Goal: Task Accomplishment & Management: Manage account settings

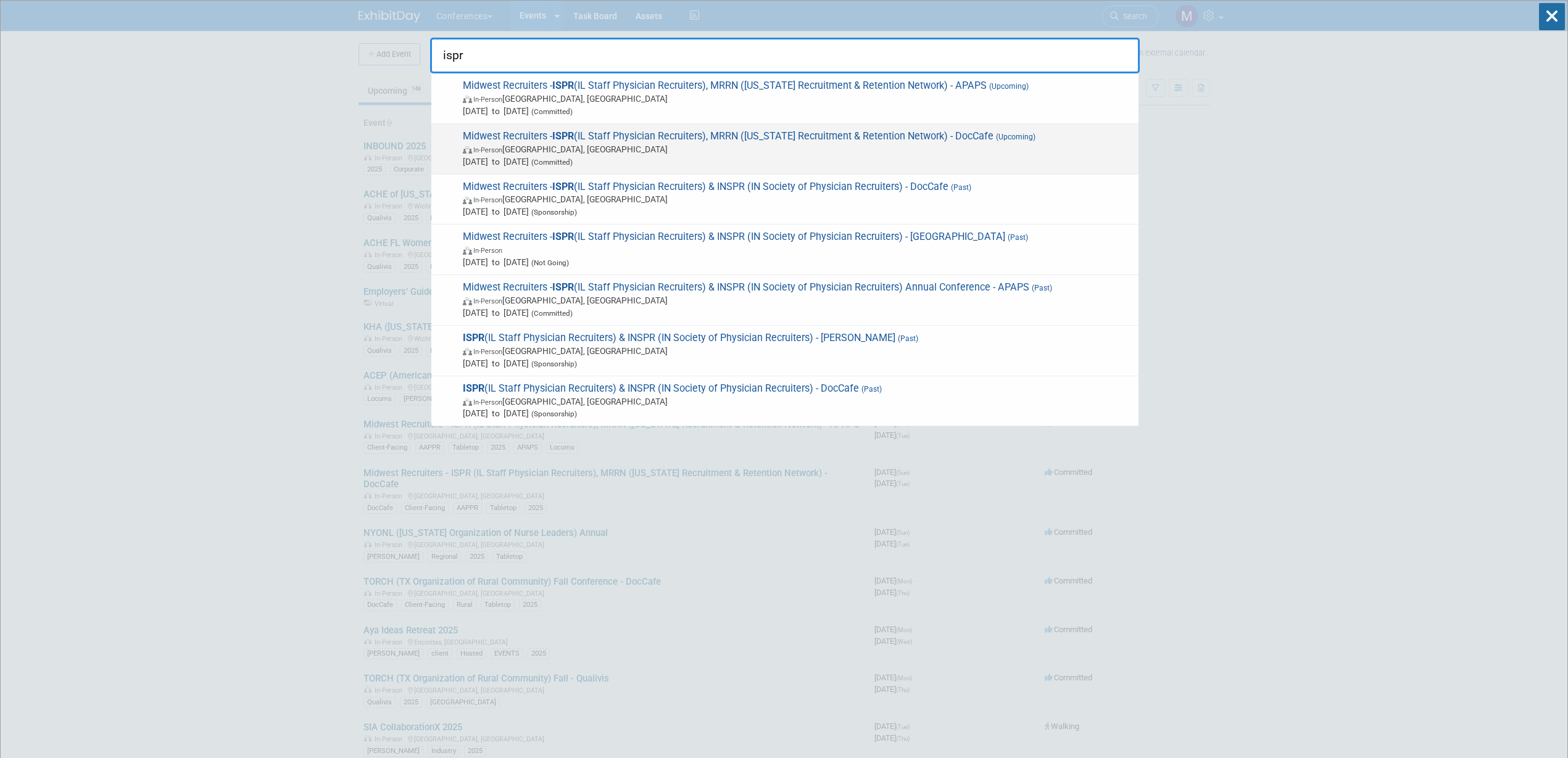
type input "ispr"
click at [559, 153] on span "In-Person Grand Rapids, MI" at bounding box center [798, 150] width 670 height 13
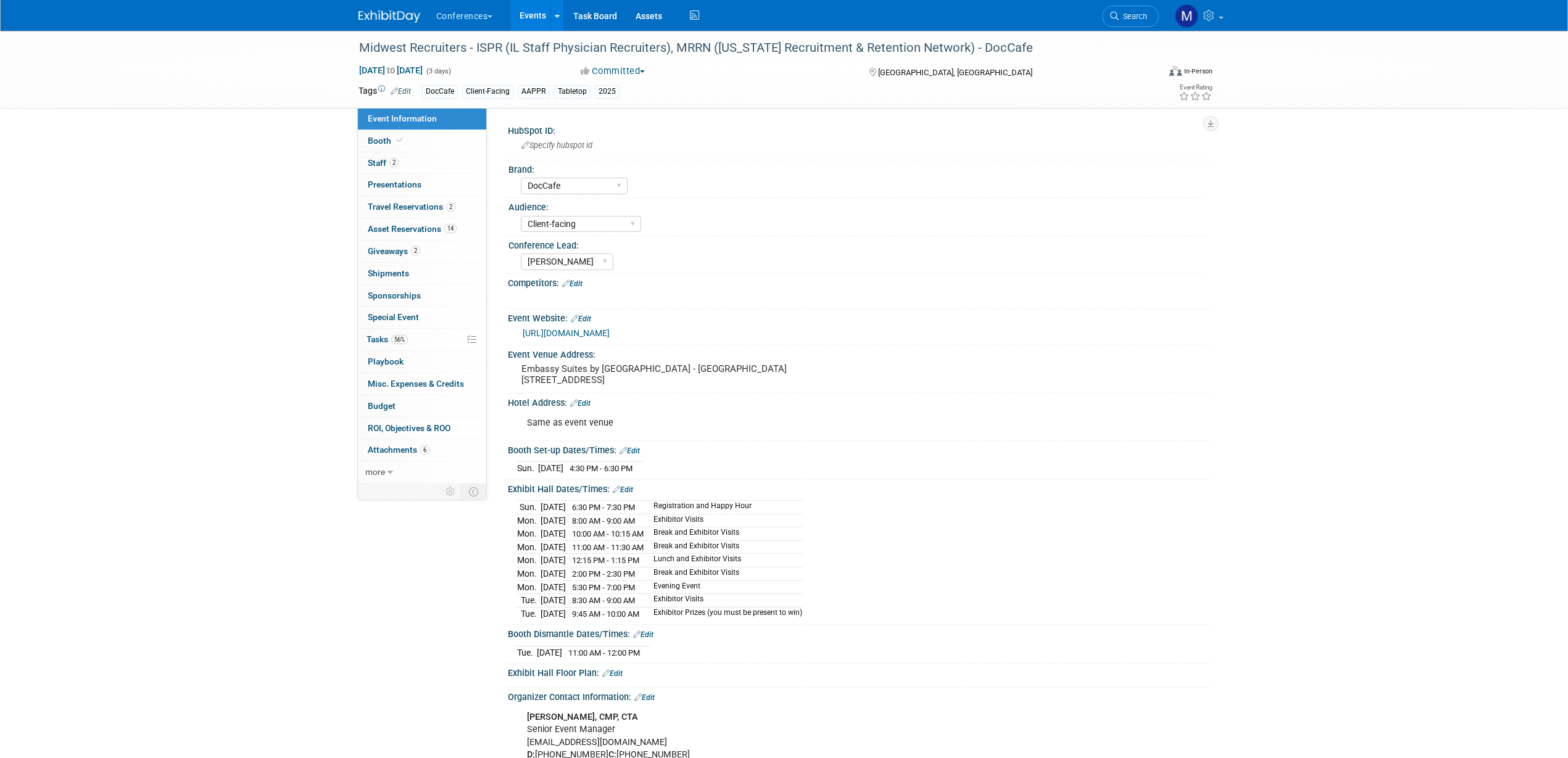
select select "DocCafe"
select select "Client-facing"
select select "[PERSON_NAME]"
click at [440, 166] on link "2 Staff 2" at bounding box center [422, 163] width 128 height 22
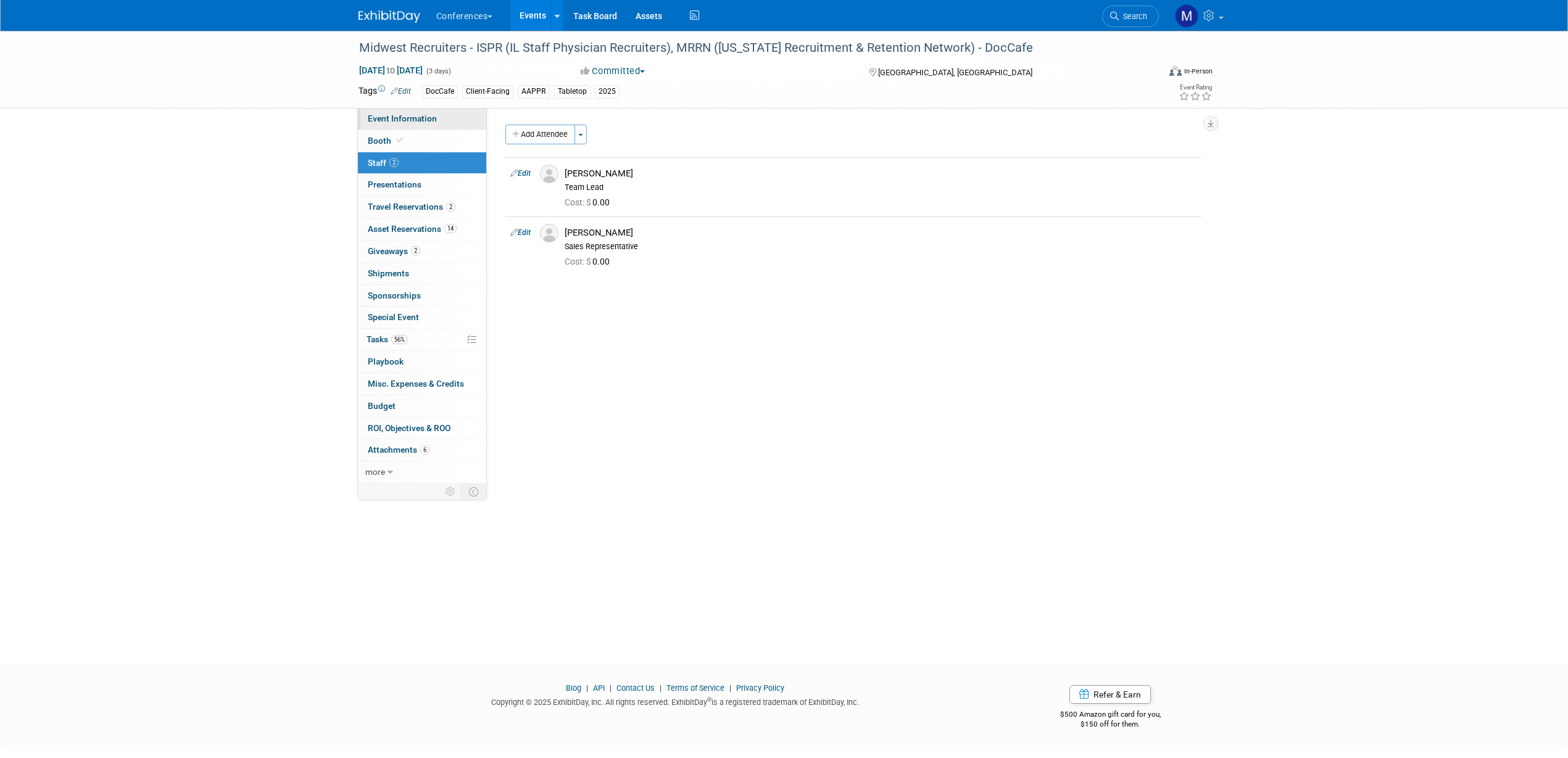
click at [452, 118] on link "Event Information" at bounding box center [422, 119] width 128 height 22
select select "DocCafe"
select select "Client-facing"
select select "[PERSON_NAME]"
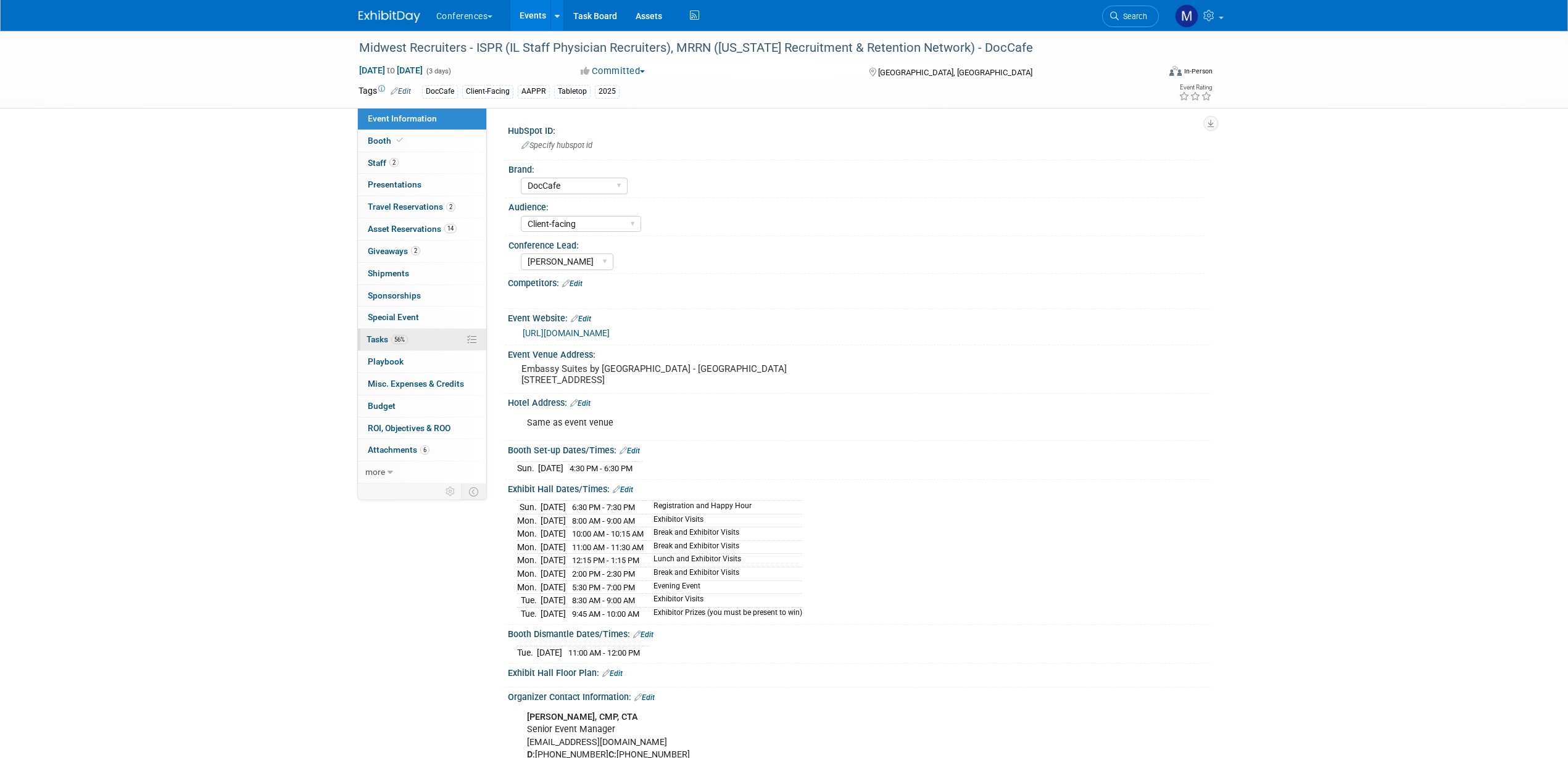
click at [430, 340] on link "56% Tasks 56%" at bounding box center [422, 339] width 128 height 22
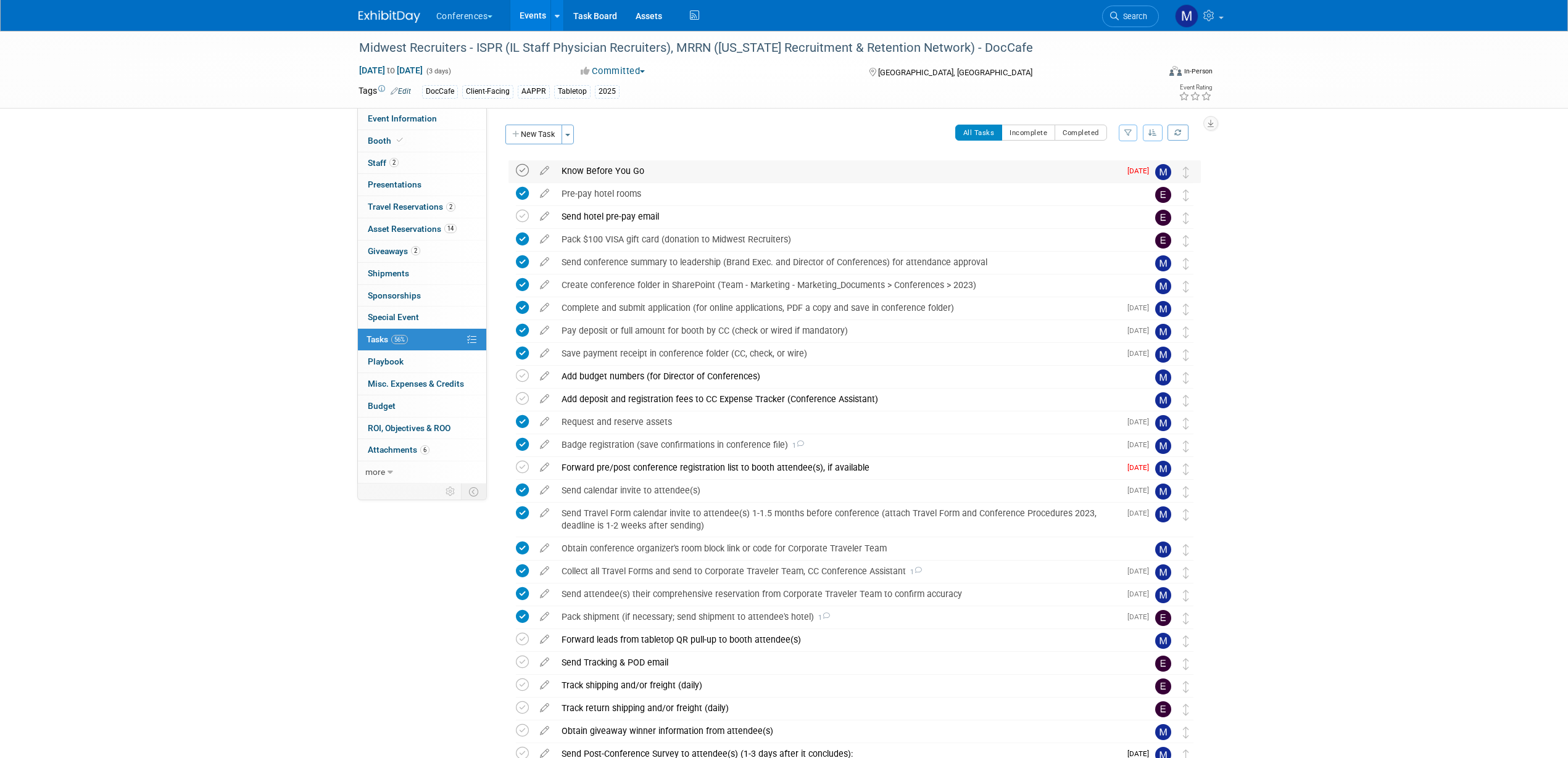
click at [523, 170] on icon at bounding box center [522, 171] width 13 height 13
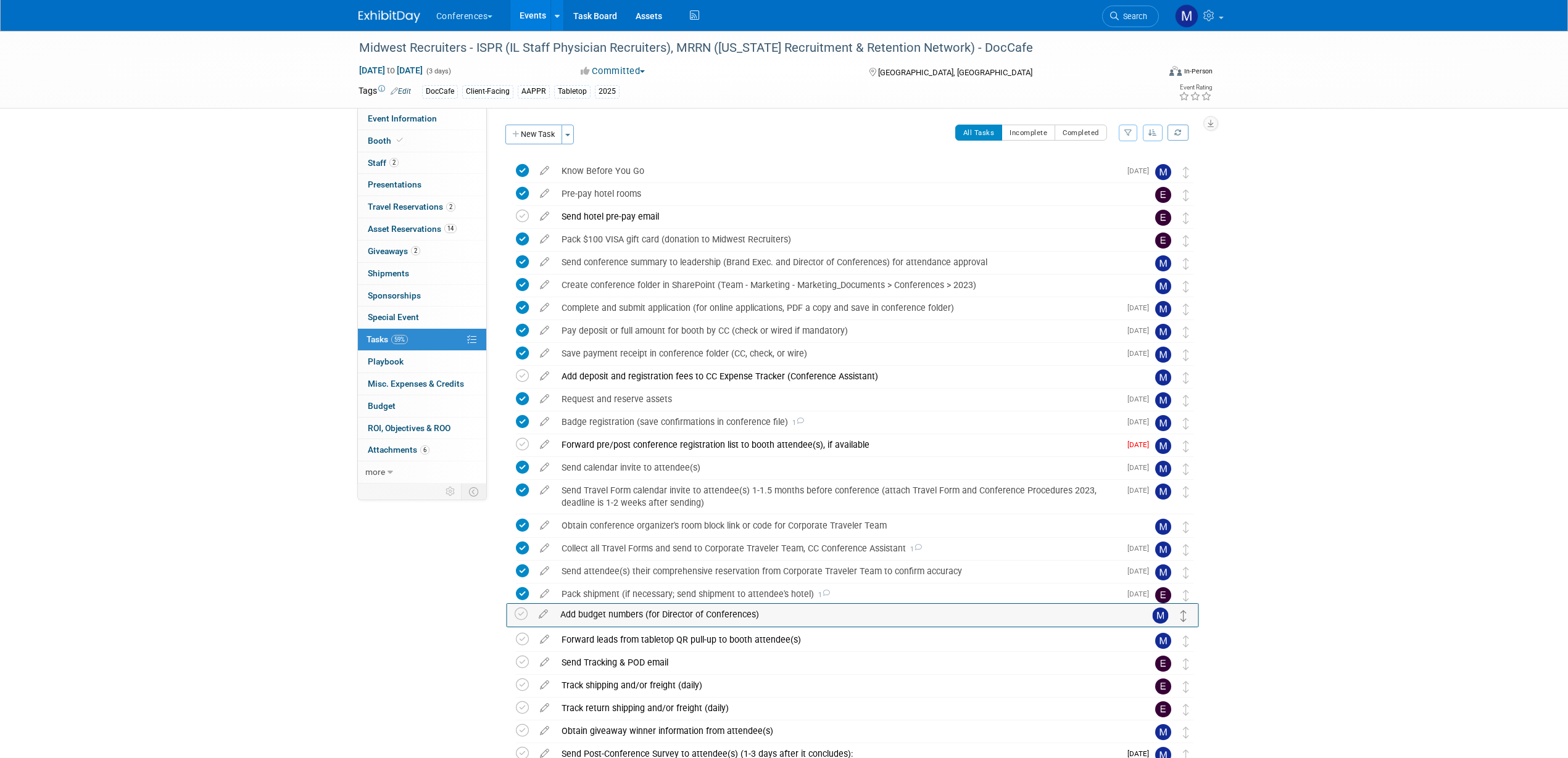
drag, startPoint x: 1184, startPoint y: 375, endPoint x: 1183, endPoint y: 613, distance: 238.0
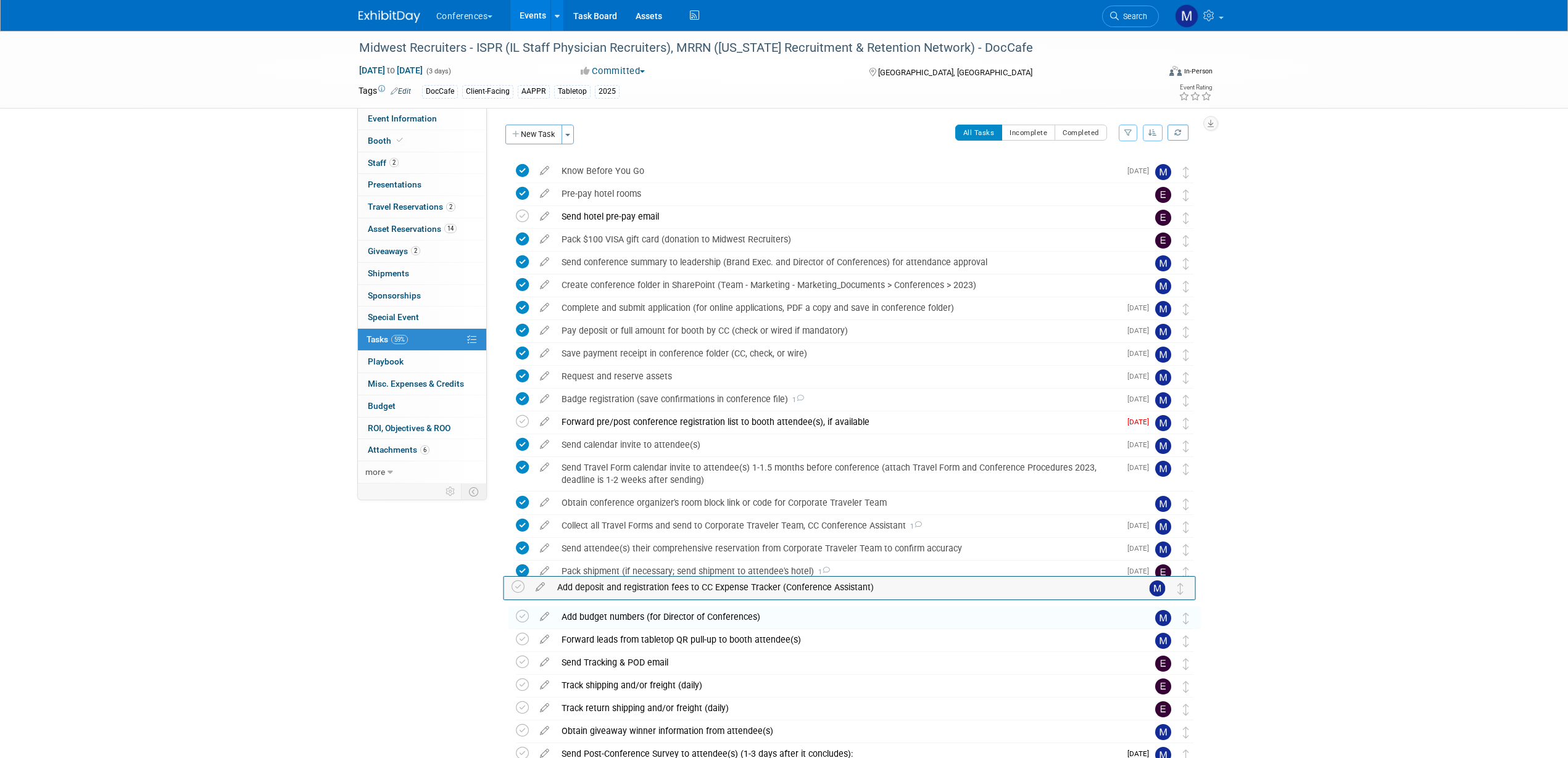
drag, startPoint x: 1181, startPoint y: 377, endPoint x: 1181, endPoint y: 587, distance: 210.0
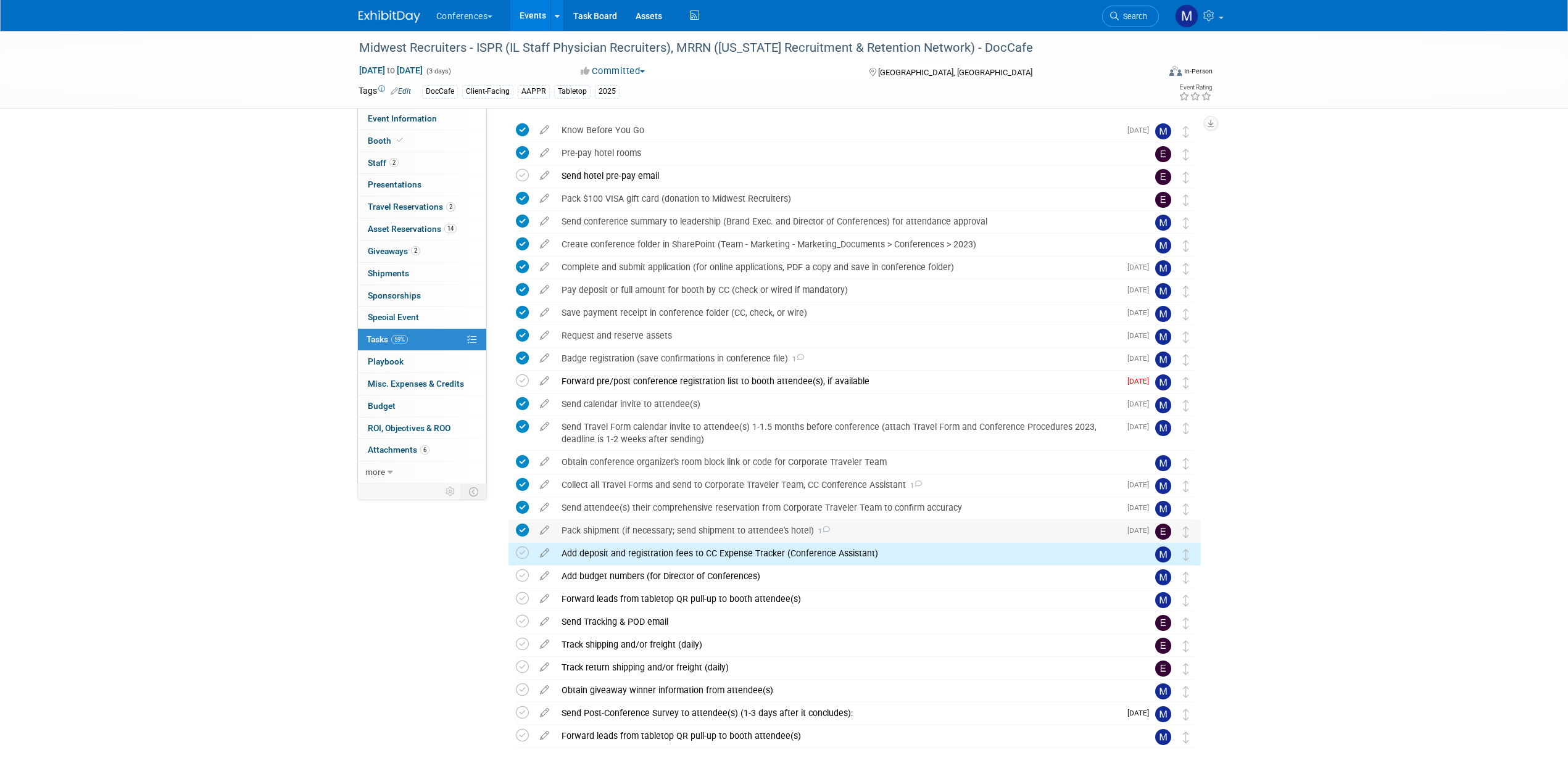
scroll to position [77, 0]
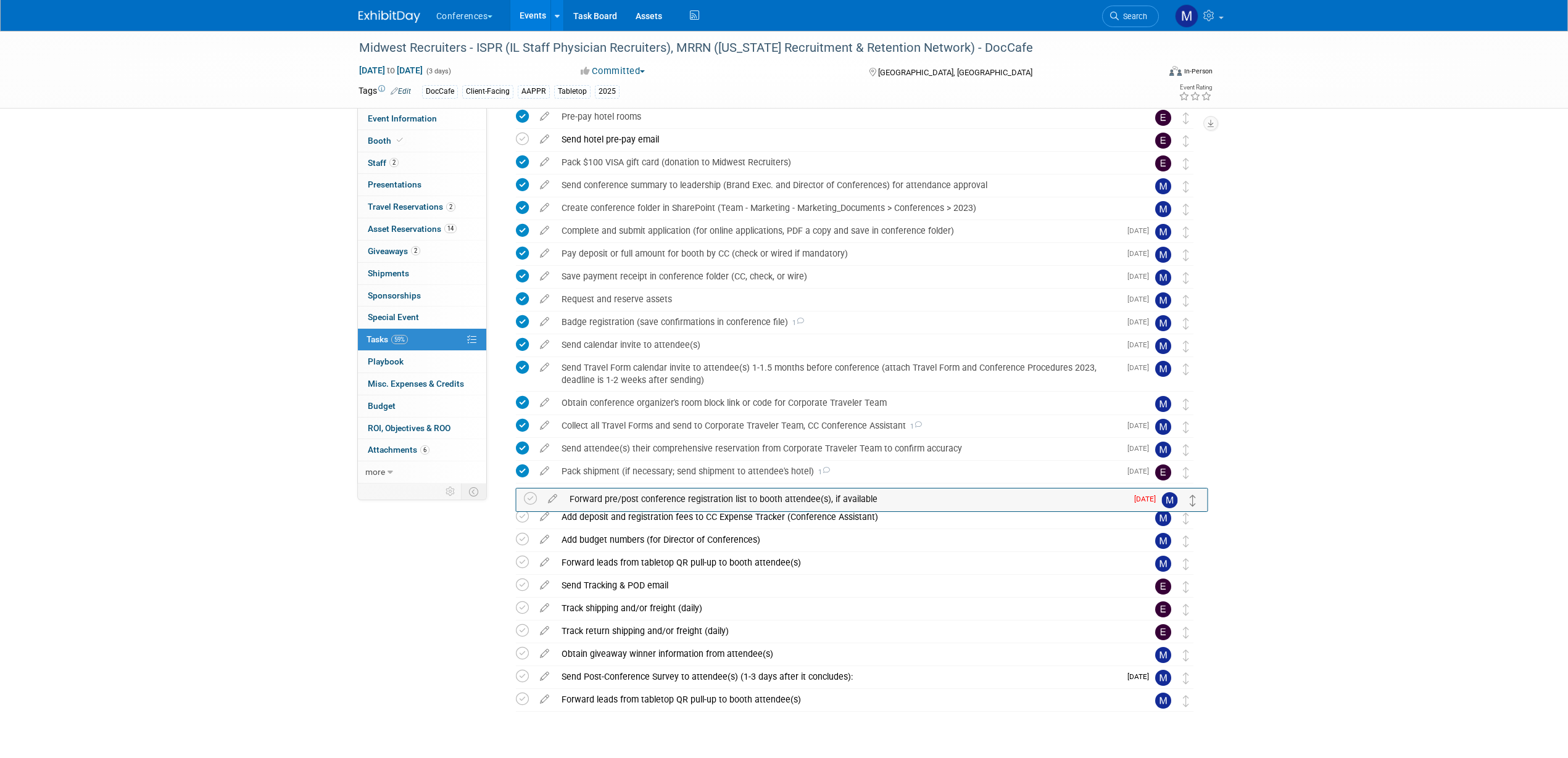
drag, startPoint x: 1186, startPoint y: 346, endPoint x: 1192, endPoint y: 498, distance: 152.1
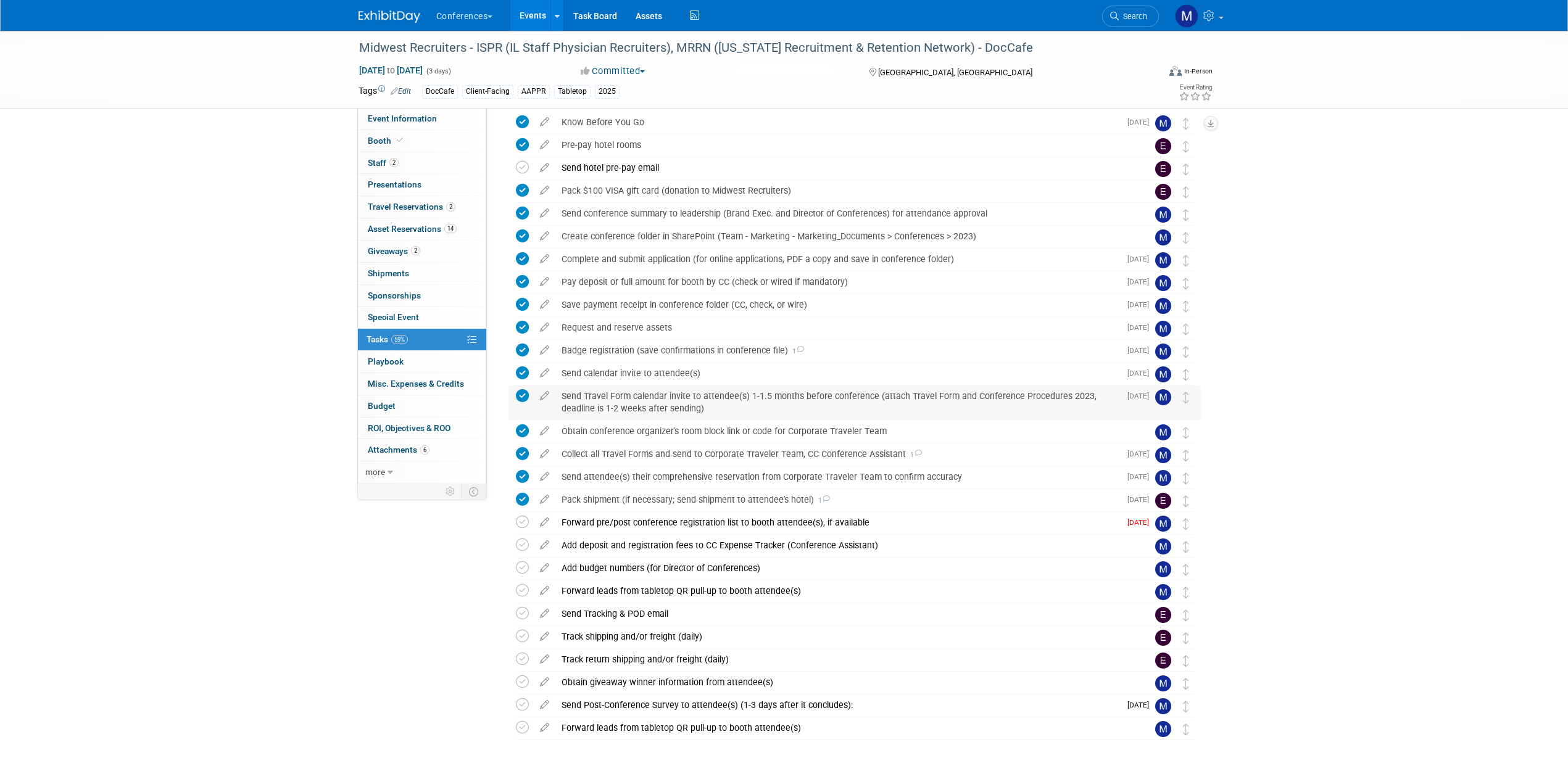
scroll to position [0, 0]
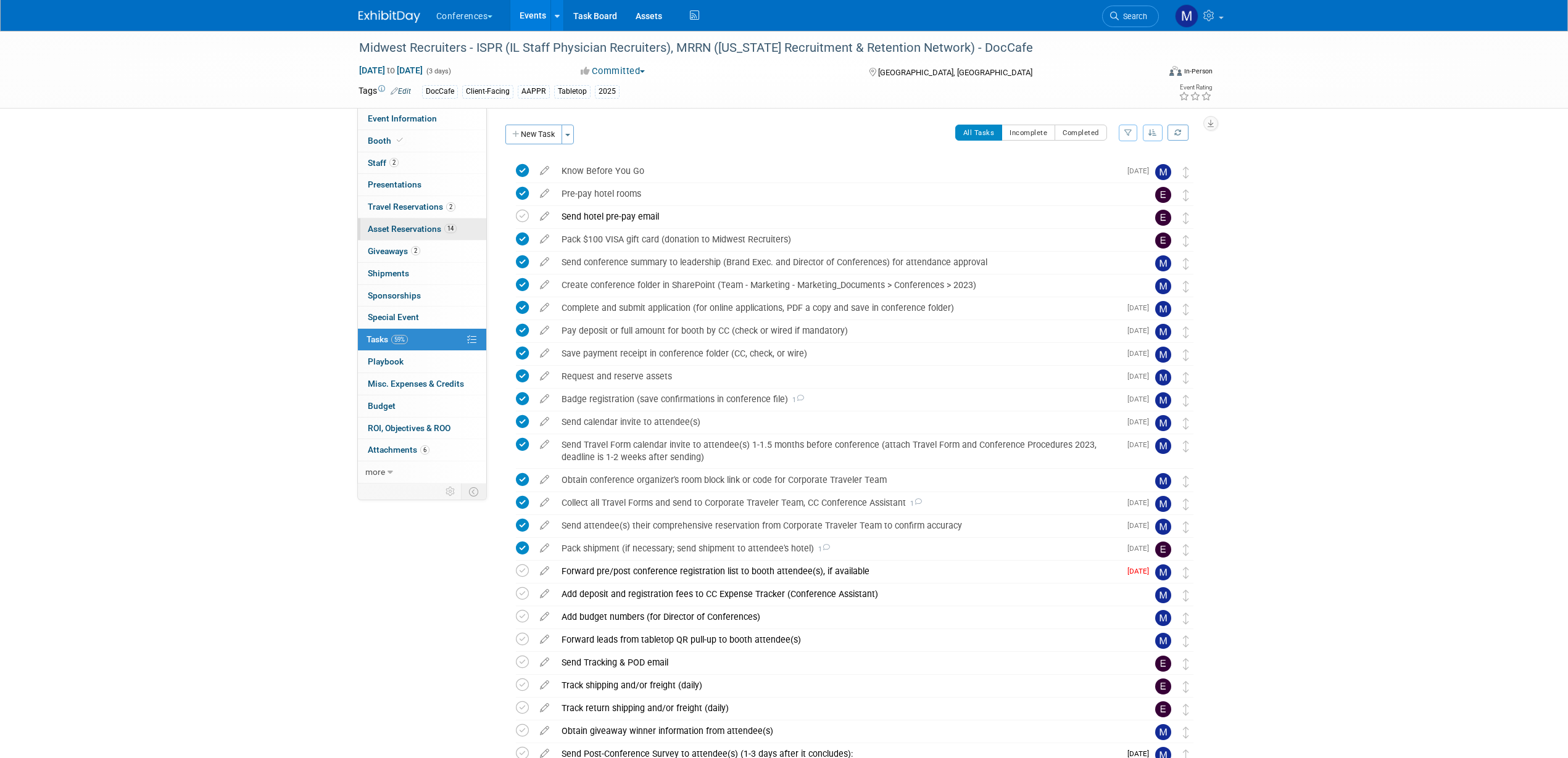
click at [451, 233] on span "14" at bounding box center [450, 228] width 13 height 9
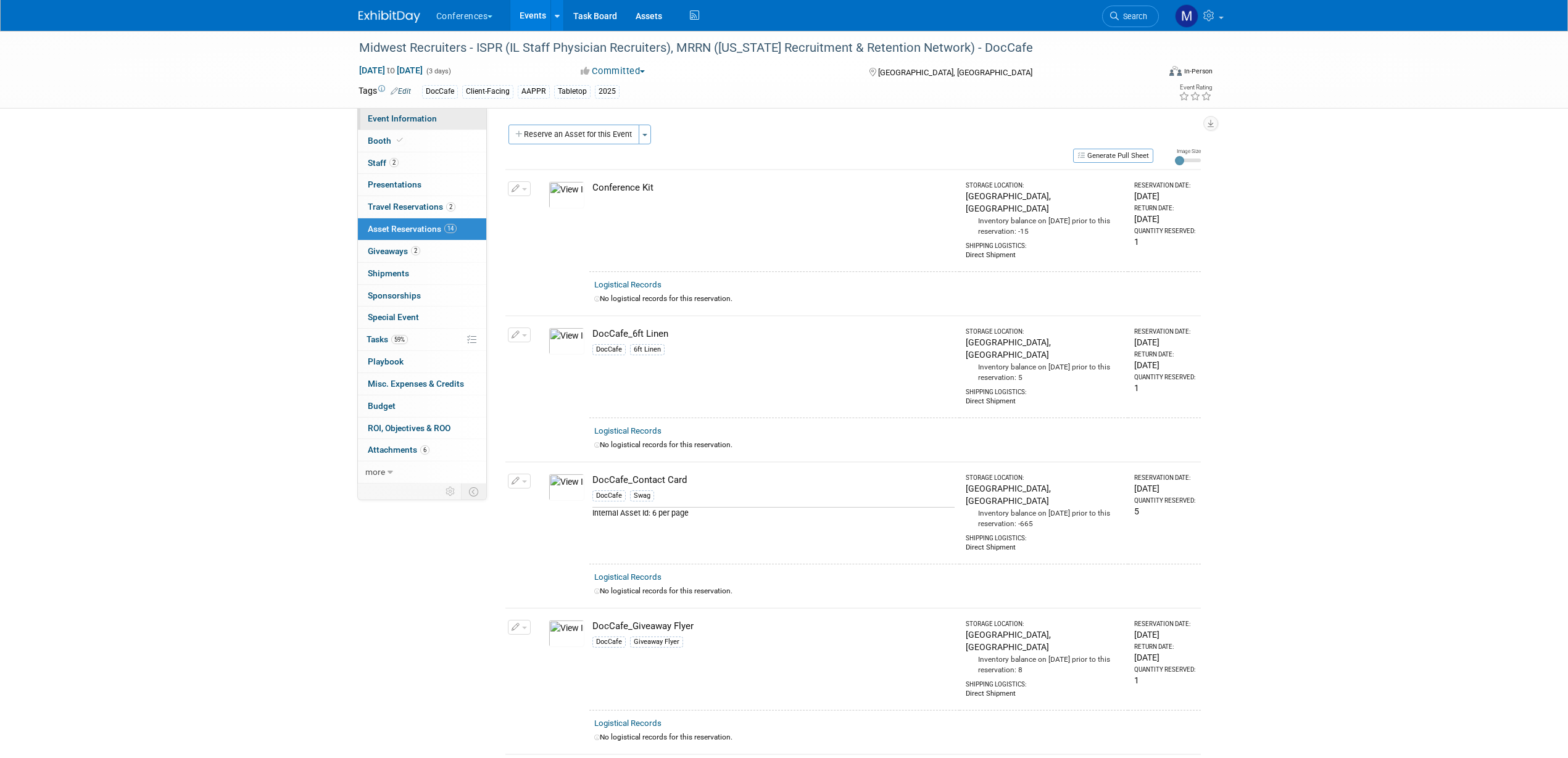
click at [428, 116] on span "Event Information" at bounding box center [402, 118] width 70 height 10
select select "DocCafe"
select select "Client-facing"
select select "[PERSON_NAME]"
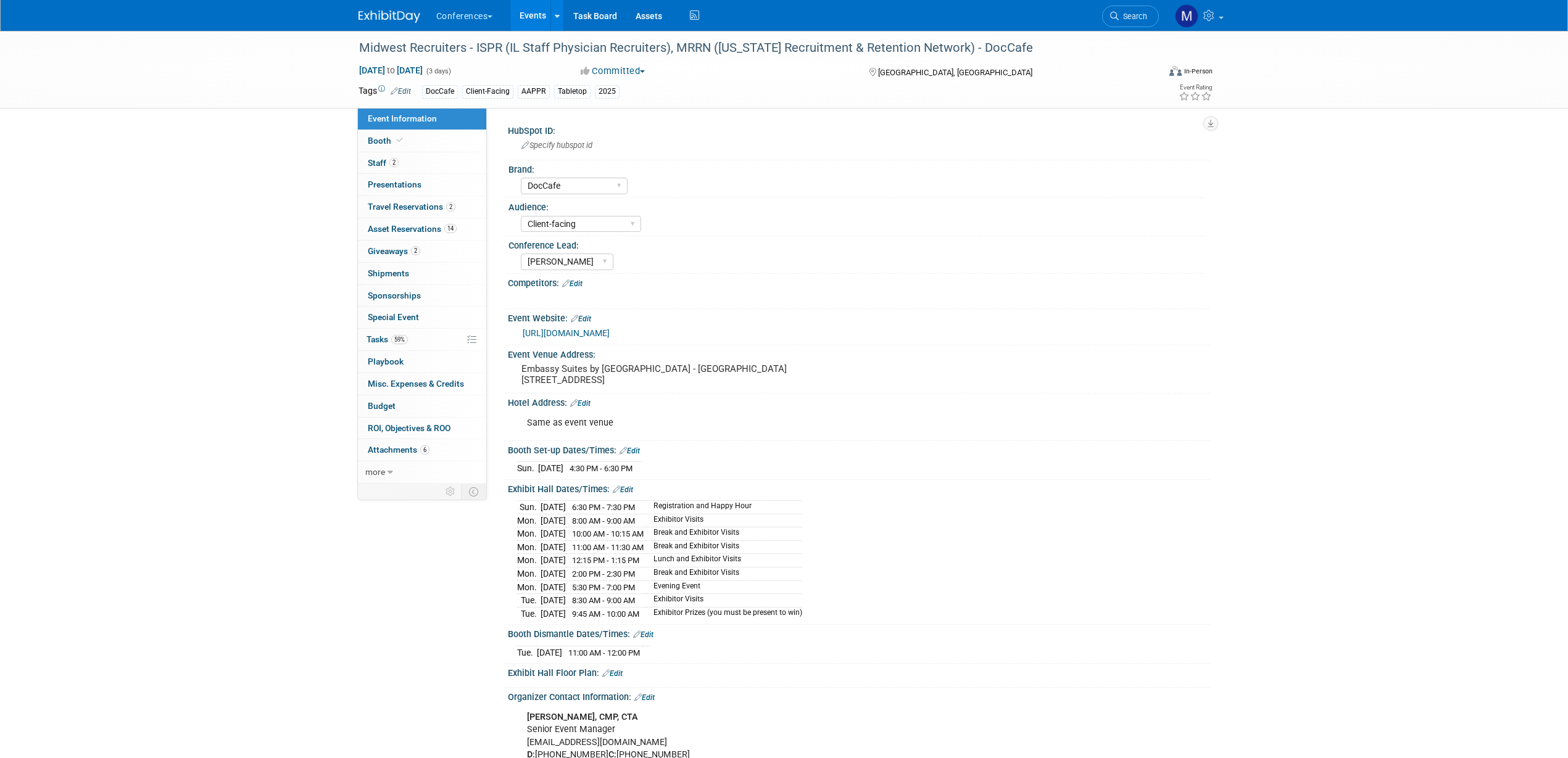
click at [609, 333] on link "https://aappr.org/regional-events/" at bounding box center [566, 333] width 87 height 10
click at [388, 346] on link "59% Tasks 59%" at bounding box center [422, 339] width 128 height 22
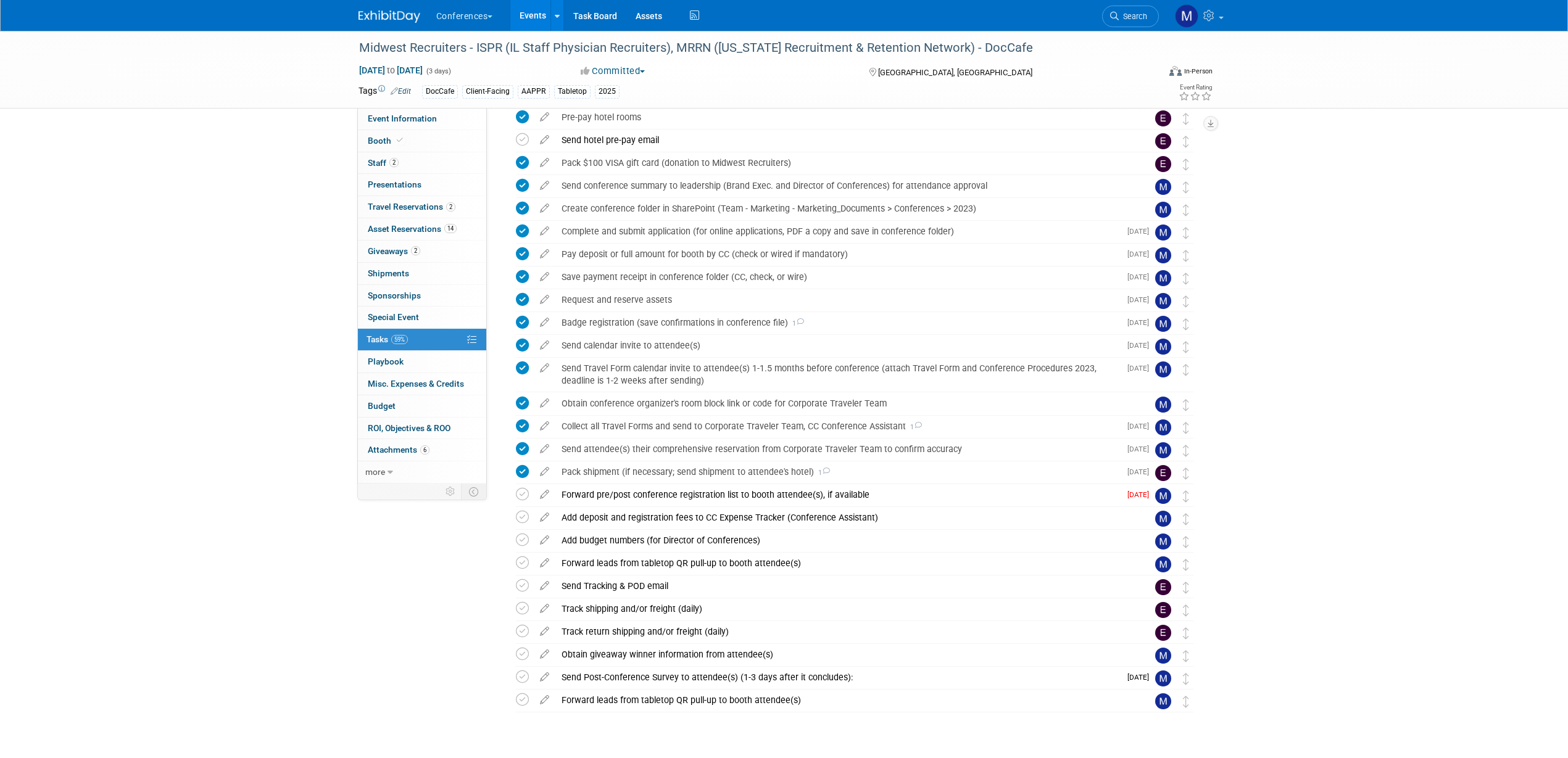
scroll to position [77, 0]
click at [580, 469] on div "Pack shipment (if necessary; send shipment to attendee's hotel) 1" at bounding box center [837, 471] width 564 height 21
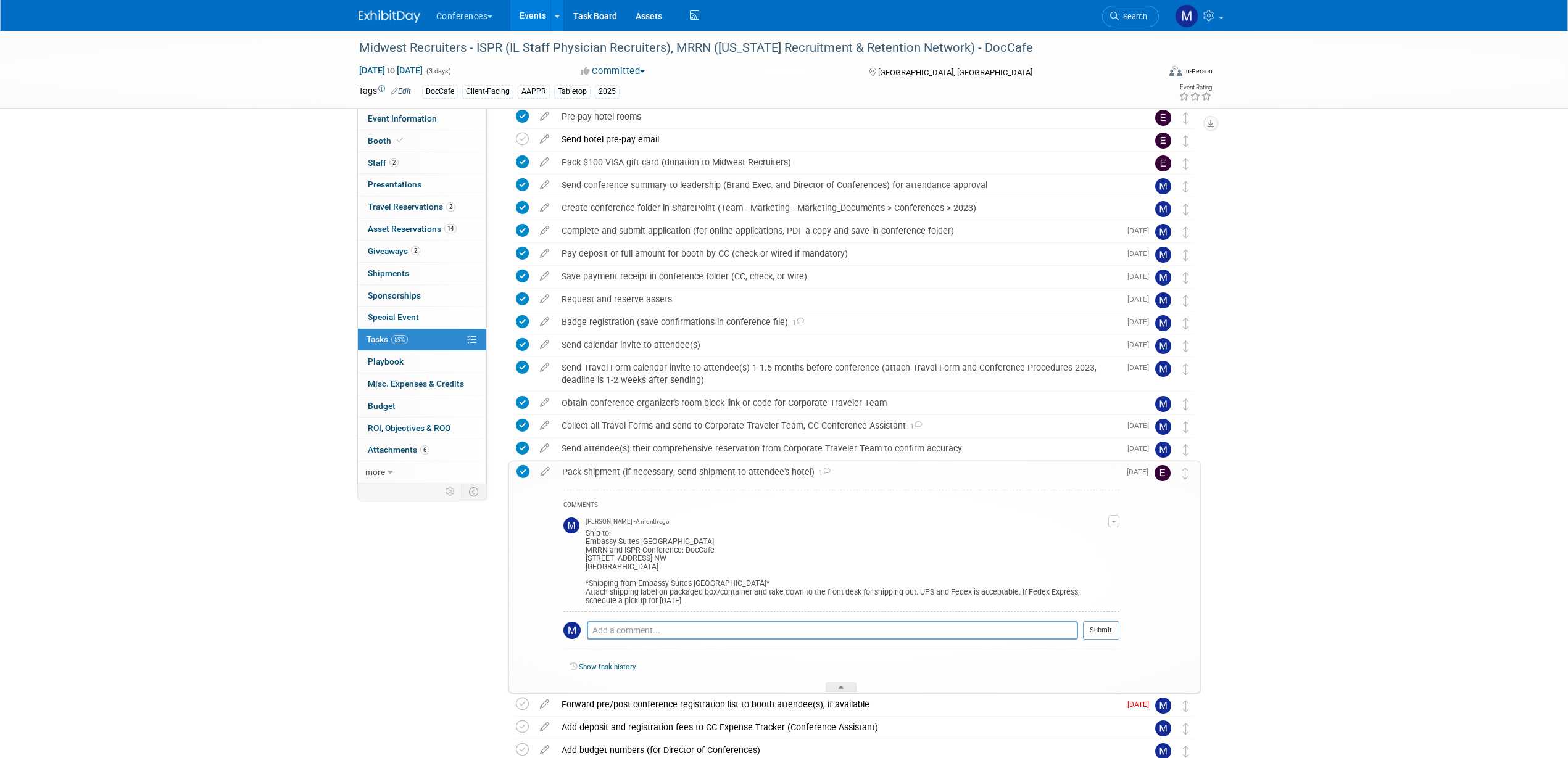
click at [580, 469] on div "Pack shipment (if necessary; send shipment to attendee's hotel) 1" at bounding box center [838, 471] width 563 height 21
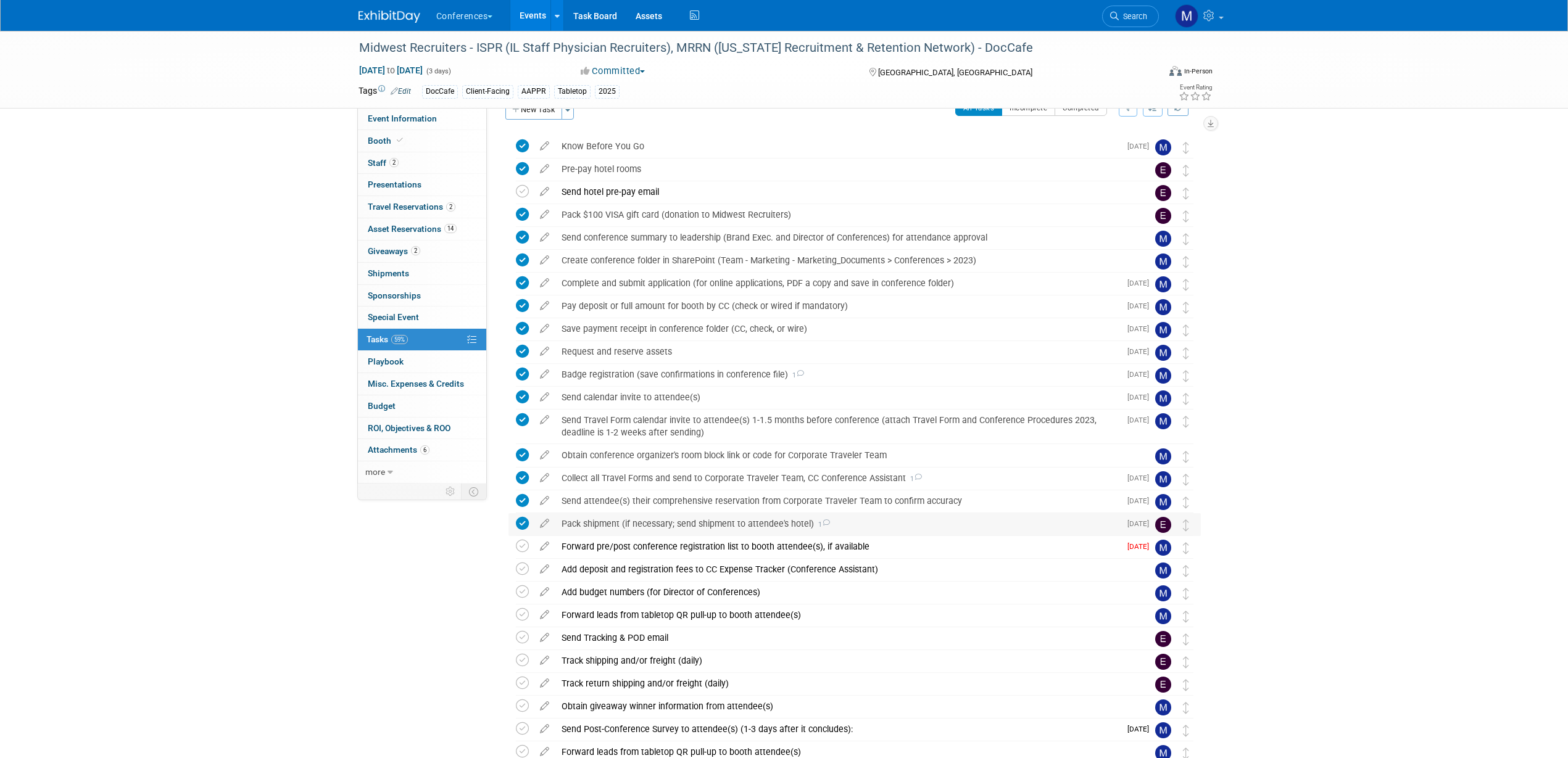
scroll to position [0, 0]
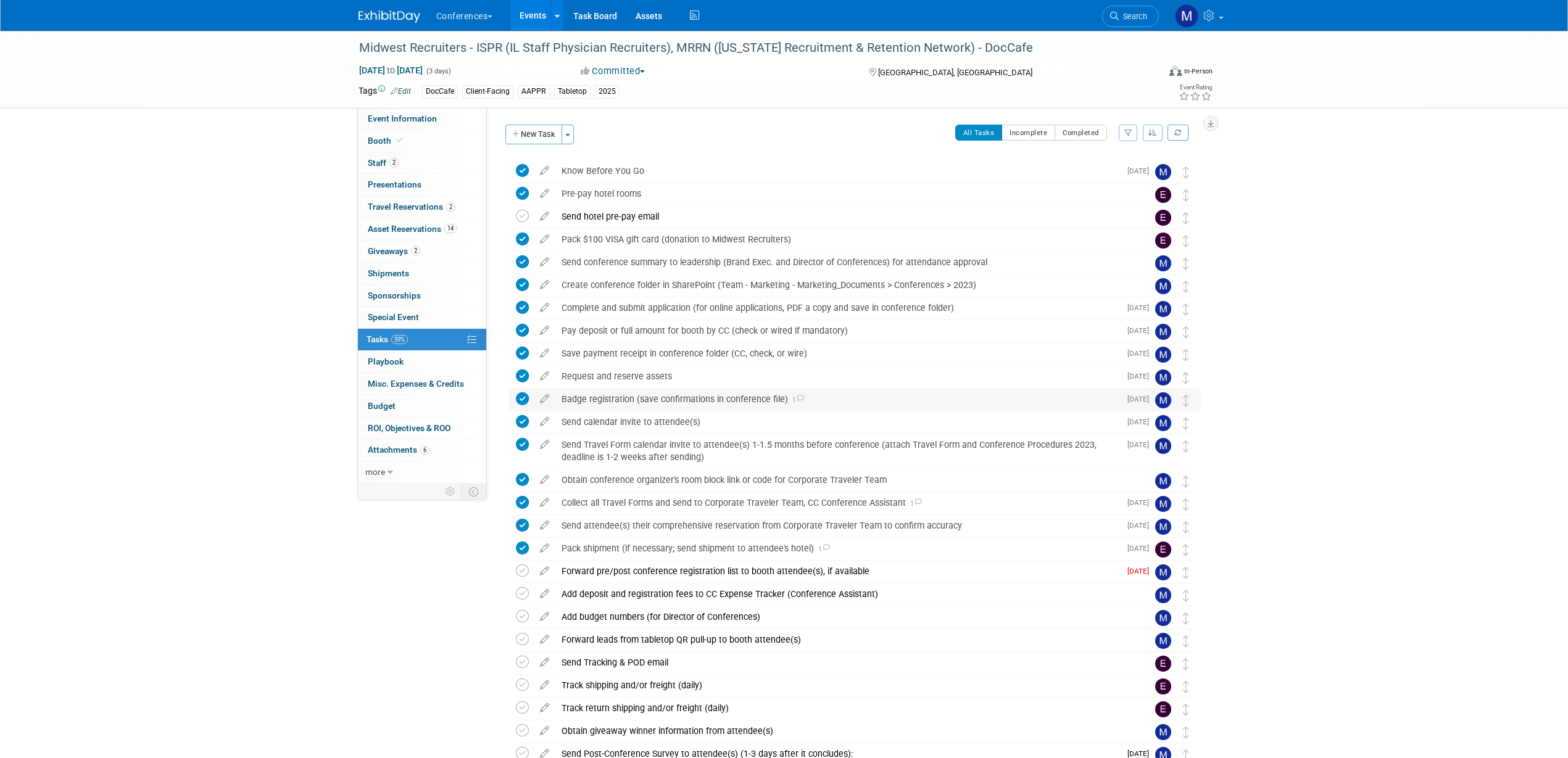
click at [660, 402] on div "Badge registration (save confirmations in conference file) 1" at bounding box center [837, 399] width 564 height 21
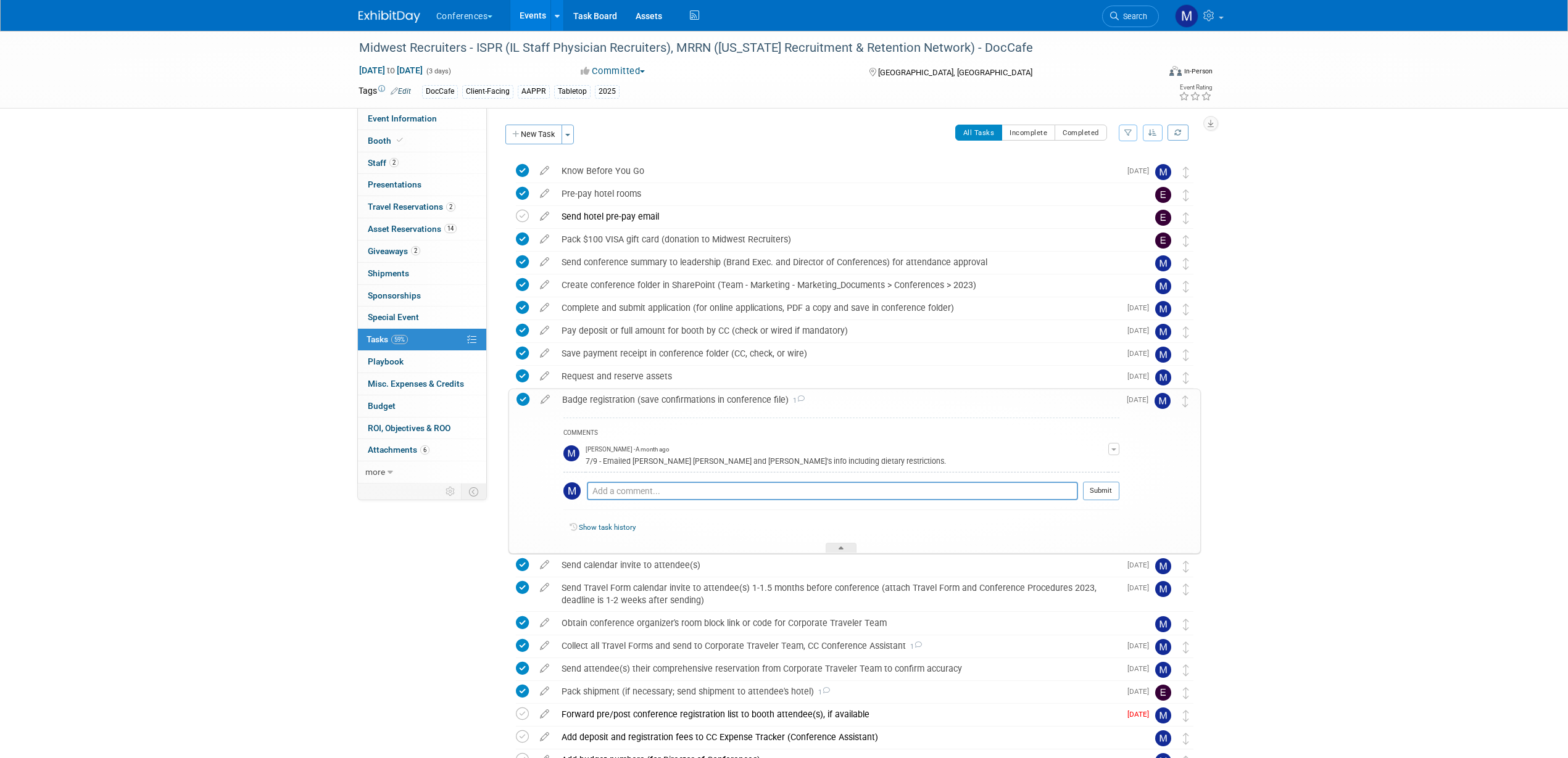
click at [660, 402] on div "Badge registration (save confirmations in conference file) 1" at bounding box center [838, 399] width 563 height 21
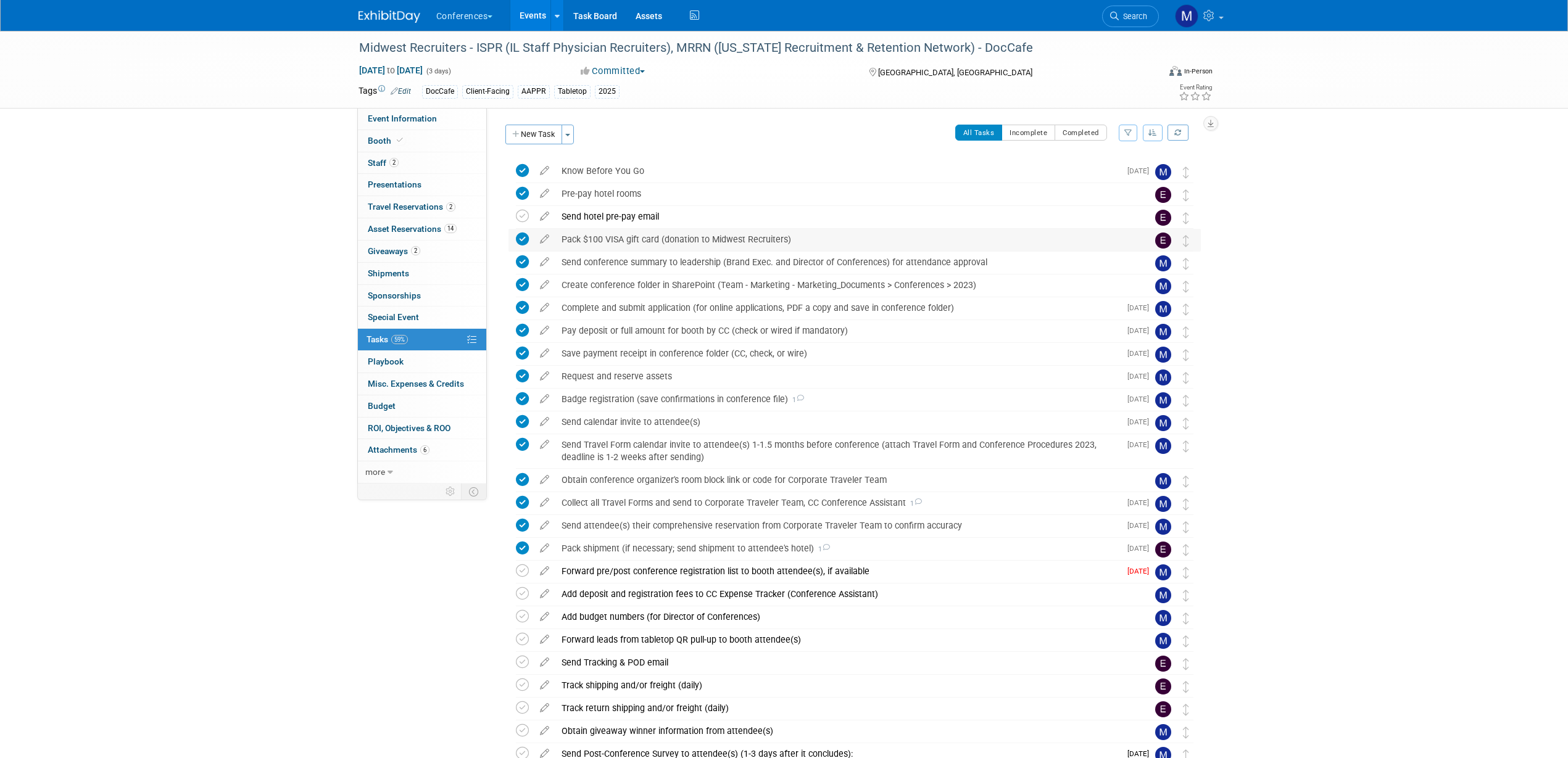
click at [652, 244] on div "Pack $100 VISA gift card (donation to Midwest Recruiters)" at bounding box center [842, 239] width 575 height 21
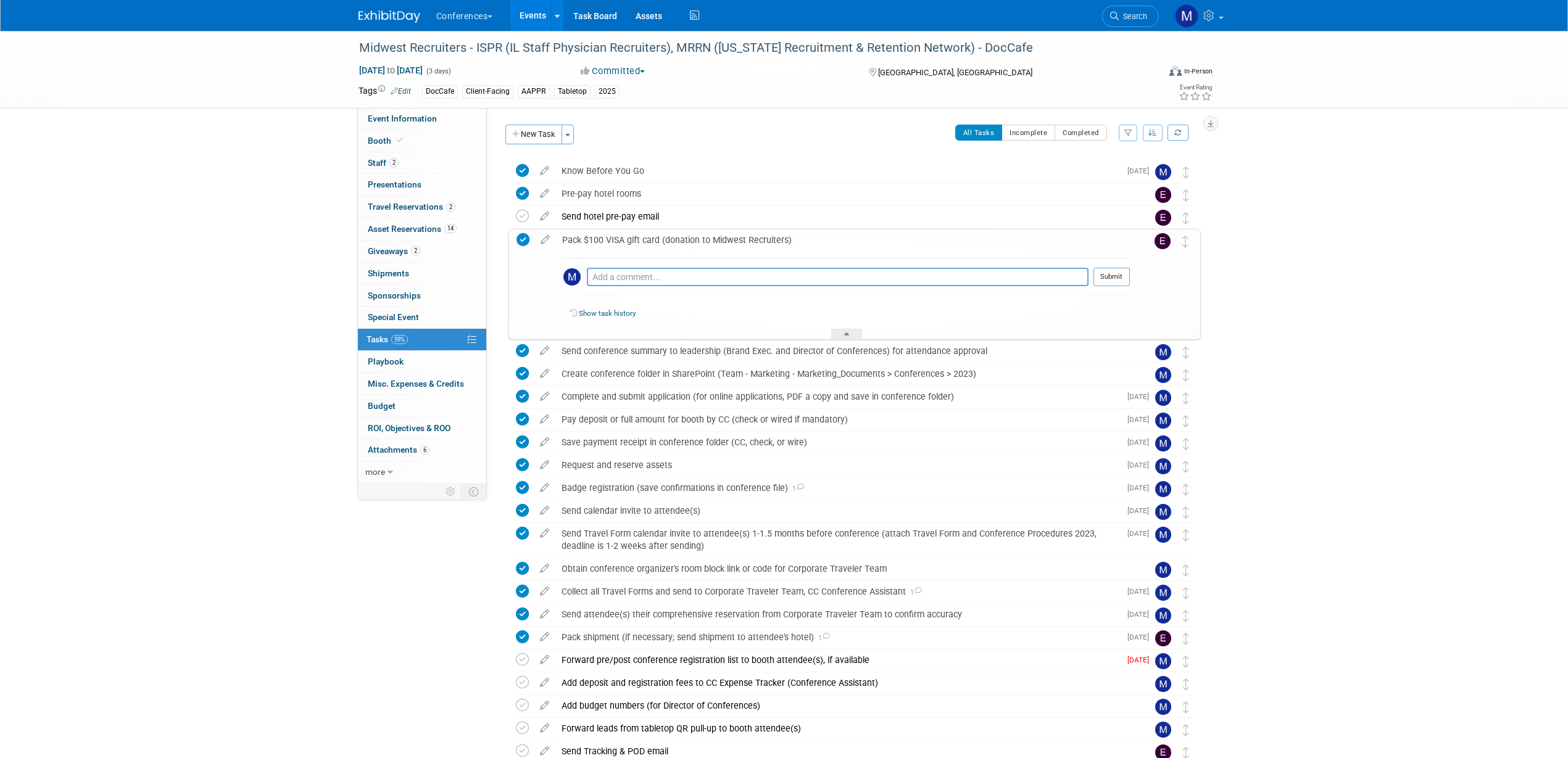
click at [652, 244] on div "Pack $100 VISA gift card (donation to Midwest Recruiters)" at bounding box center [843, 239] width 574 height 21
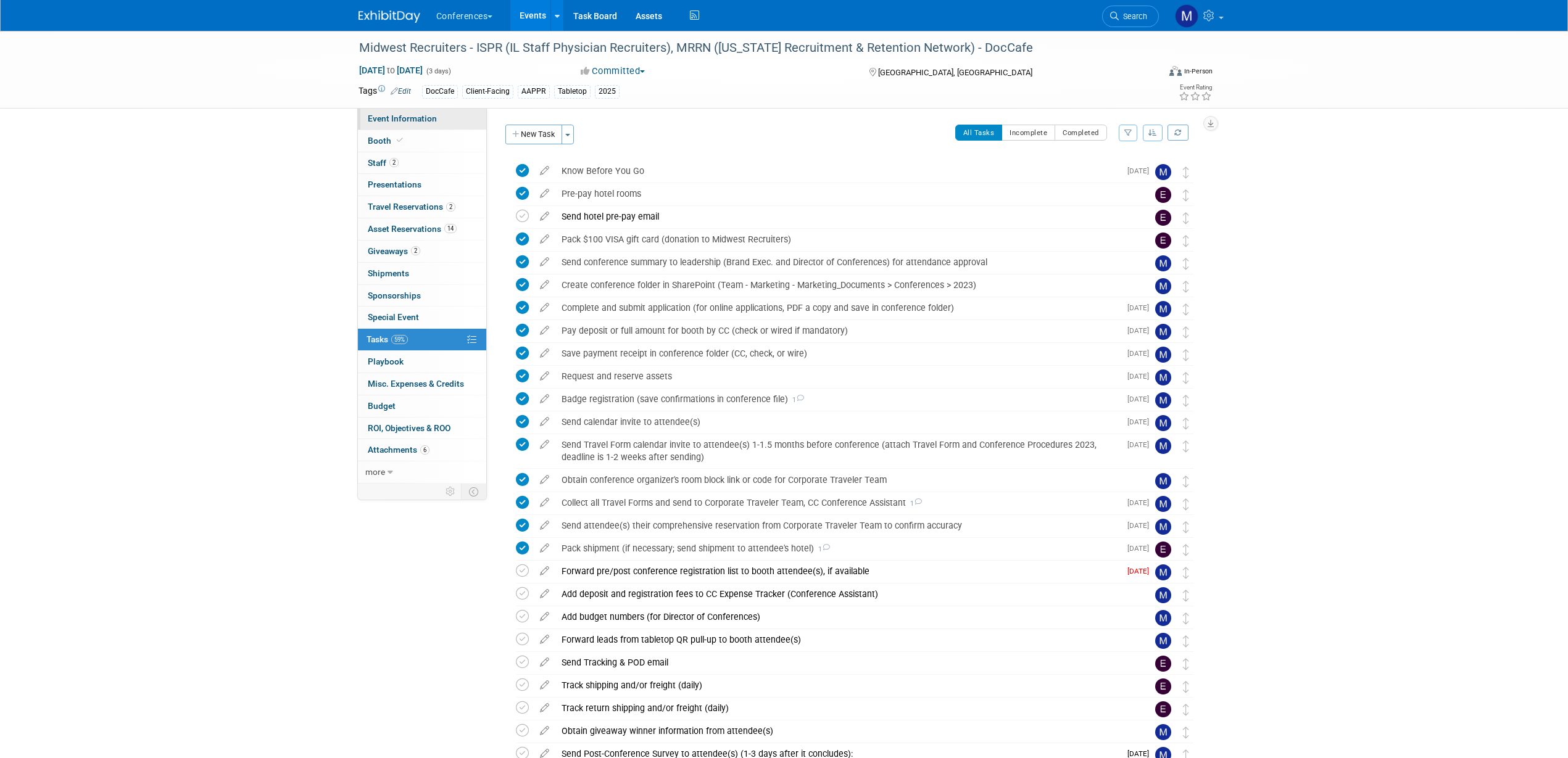
click at [417, 122] on span "Event Information" at bounding box center [402, 118] width 70 height 10
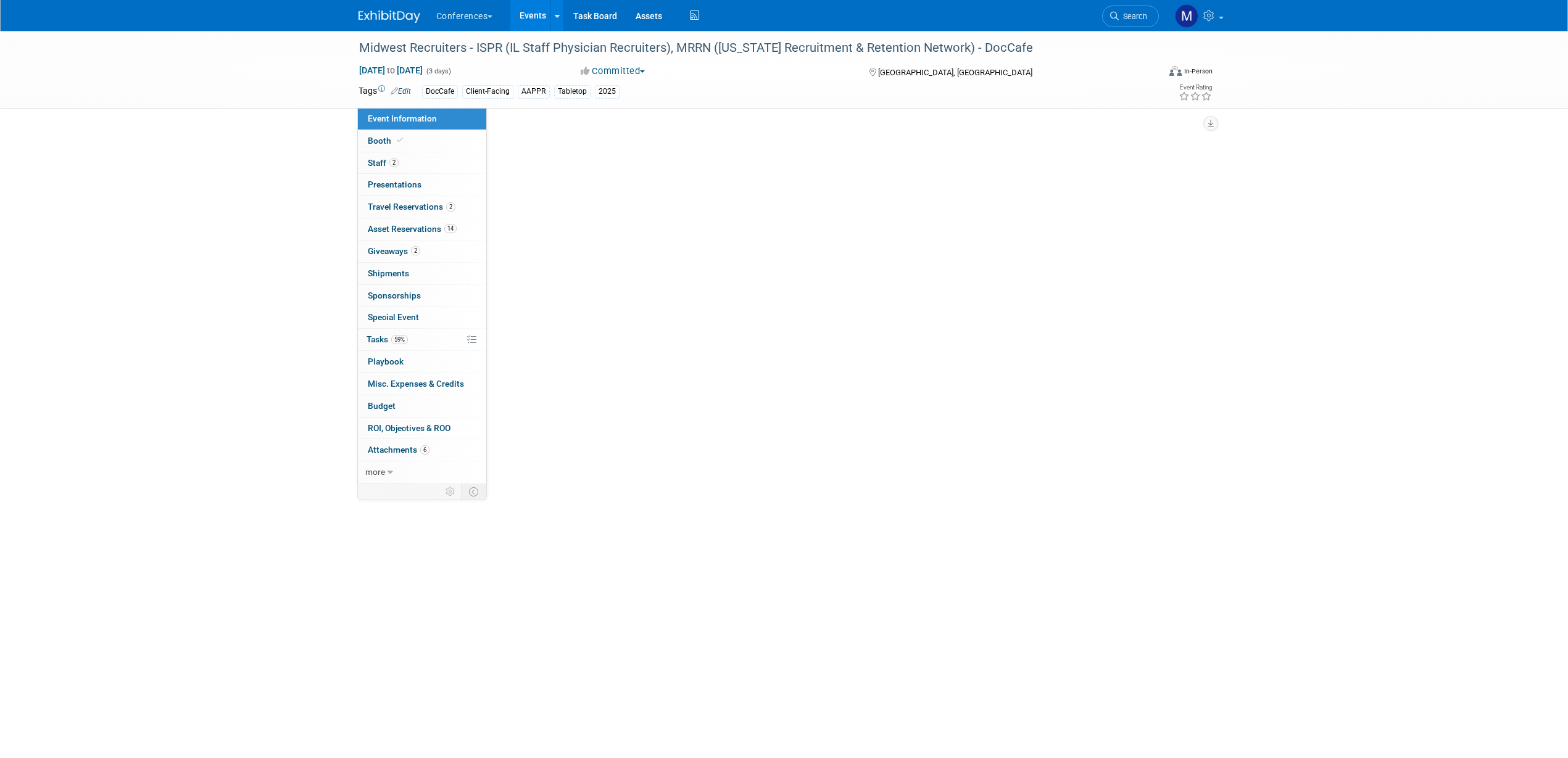
select select "DocCafe"
select select "Client-facing"
select select "[PERSON_NAME]"
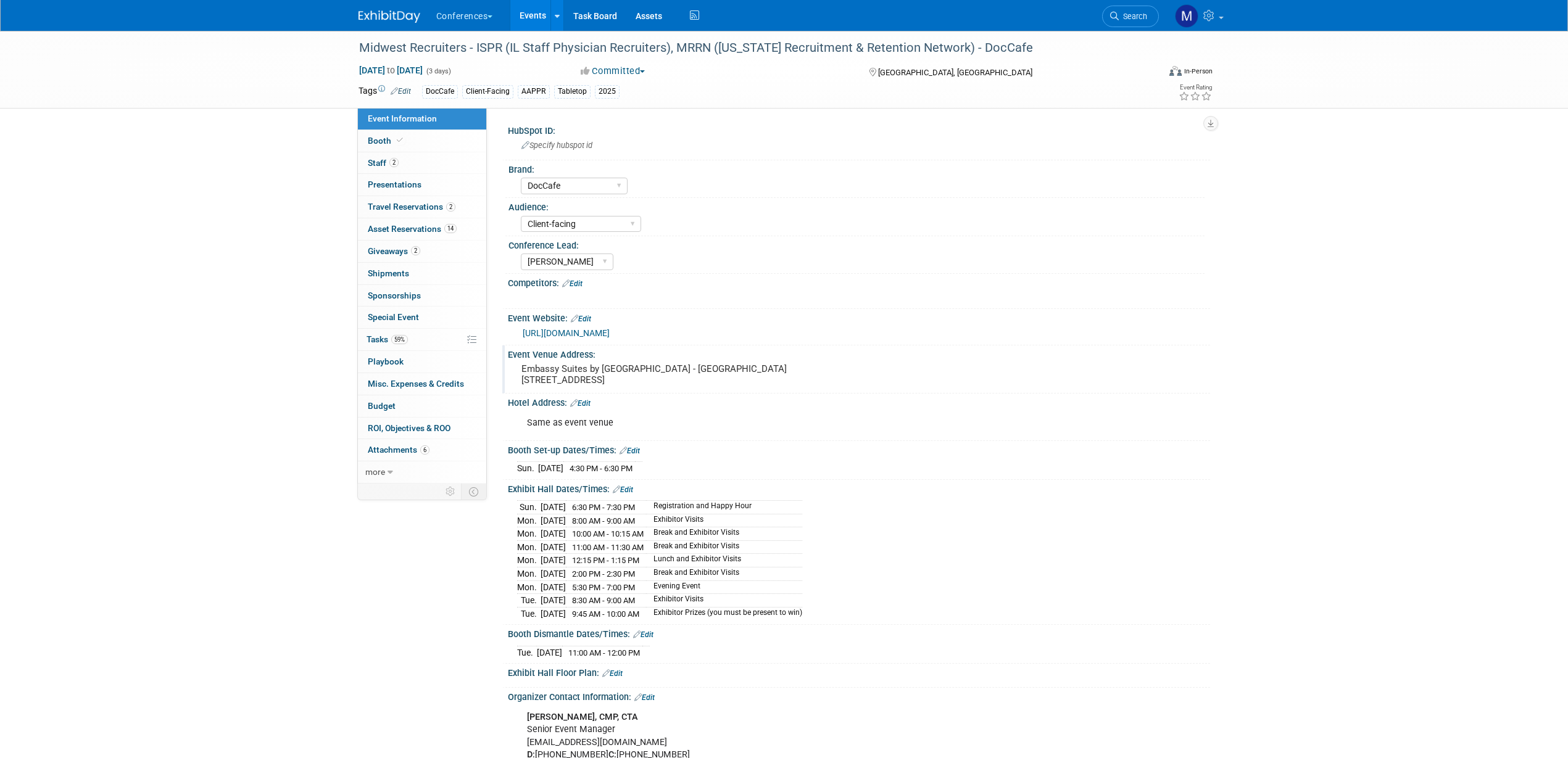
drag, startPoint x: 522, startPoint y: 390, endPoint x: 691, endPoint y: 394, distance: 169.0
click at [691, 385] on pre "Embassy Suites by Hilton Grand Rapids Downtown Hotel - Widdicomb Ballroom 710 M…" at bounding box center [654, 374] width 265 height 23
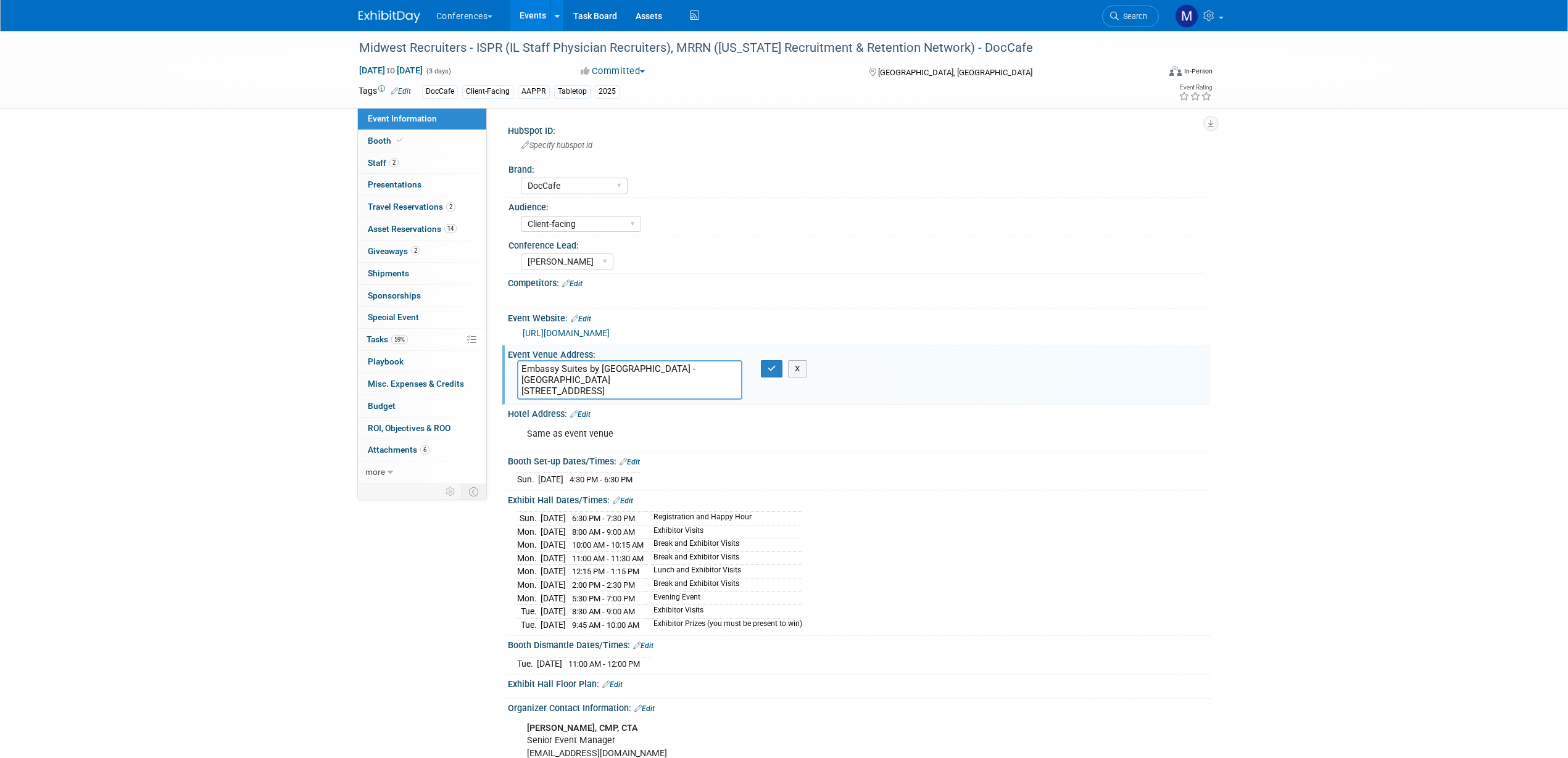
click at [697, 394] on textarea "Embassy Suites by Hilton Grand Rapids Downtown Hotel - Widdicomb Ballroom 710 M…" at bounding box center [629, 380] width 225 height 40
drag, startPoint x: 691, startPoint y: 390, endPoint x: 522, endPoint y: 399, distance: 169.2
click at [522, 399] on textarea "Embassy Suites by Hilton Grand Rapids Downtown Hotel - Widdicomb Ballroom 710 M…" at bounding box center [629, 380] width 225 height 40
drag, startPoint x: 637, startPoint y: 381, endPoint x: 500, endPoint y: 381, distance: 137.0
click at [500, 381] on div "HubSpot ID: Specify hubspot id Brand: Aya Bespoke Corporate Dawson DocCafe Educ…" at bounding box center [848, 296] width 723 height 375
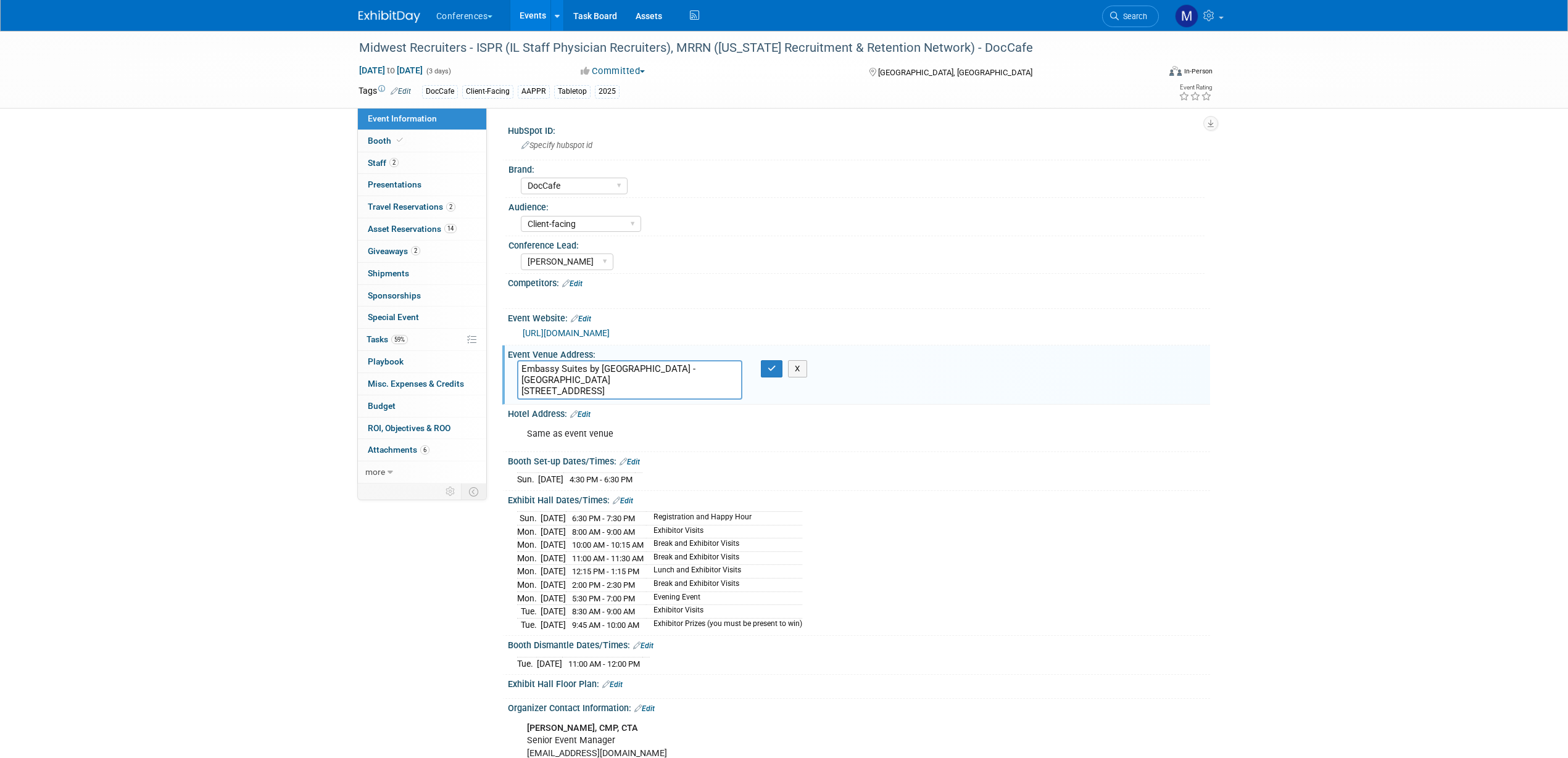
click at [638, 380] on textarea "Embassy Suites by Hilton Grand Rapids Downtown Hotel - Widdicomb Ballroom 710 M…" at bounding box center [629, 380] width 225 height 40
drag, startPoint x: 552, startPoint y: 379, endPoint x: 636, endPoint y: 379, distance: 84.0
click at [636, 379] on textarea "Embassy Suites by Hilton Grand Rapids Downtown Hotel - Widdicomb Ballroom 710 M…" at bounding box center [629, 380] width 225 height 40
click at [768, 365] on icon "button" at bounding box center [772, 368] width 9 height 8
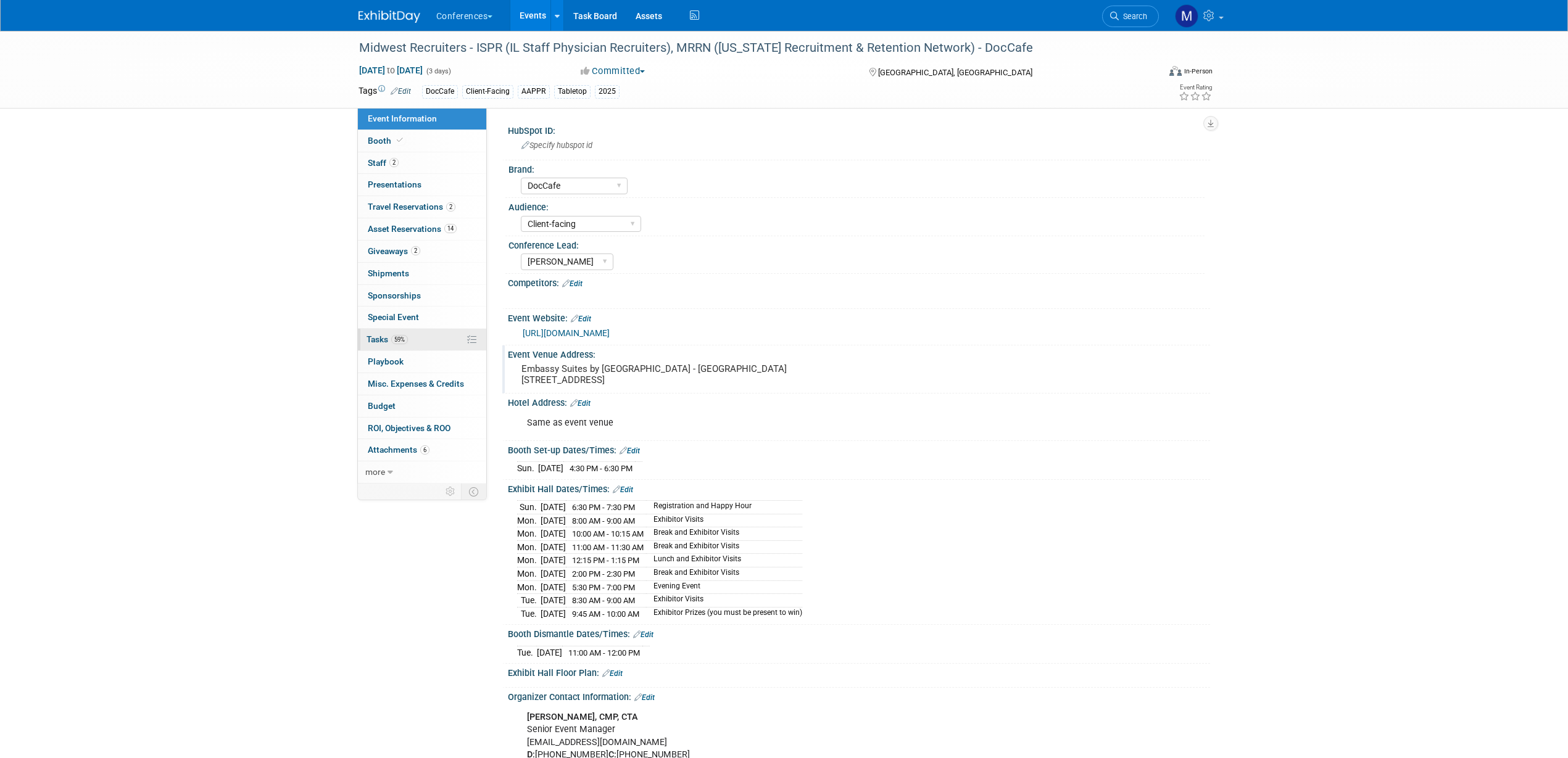
click at [409, 346] on link "59% Tasks 59%" at bounding box center [422, 339] width 128 height 22
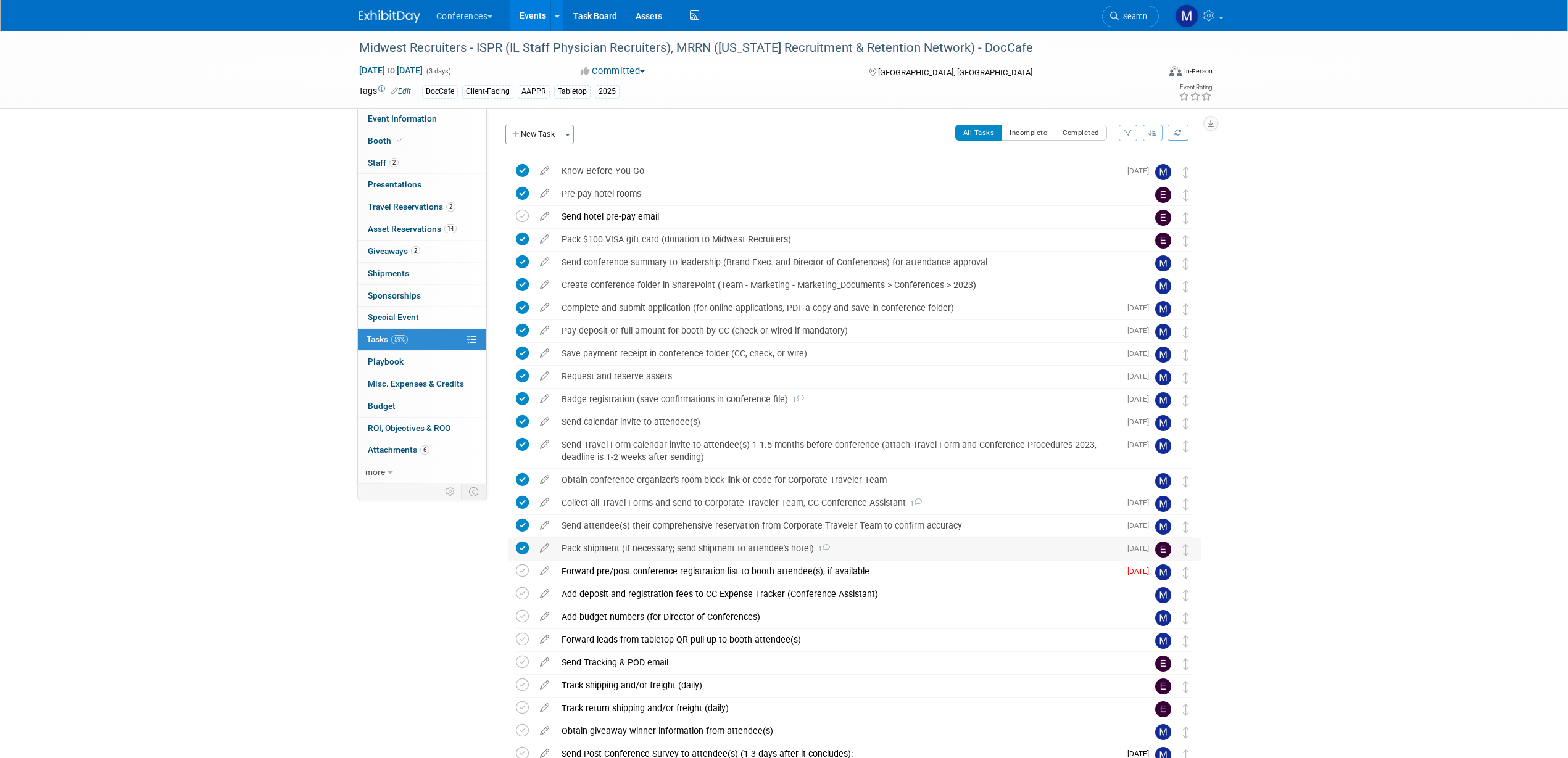
click at [646, 547] on div "Pack shipment (if necessary; send shipment to attendee's hotel) 1" at bounding box center [837, 548] width 564 height 21
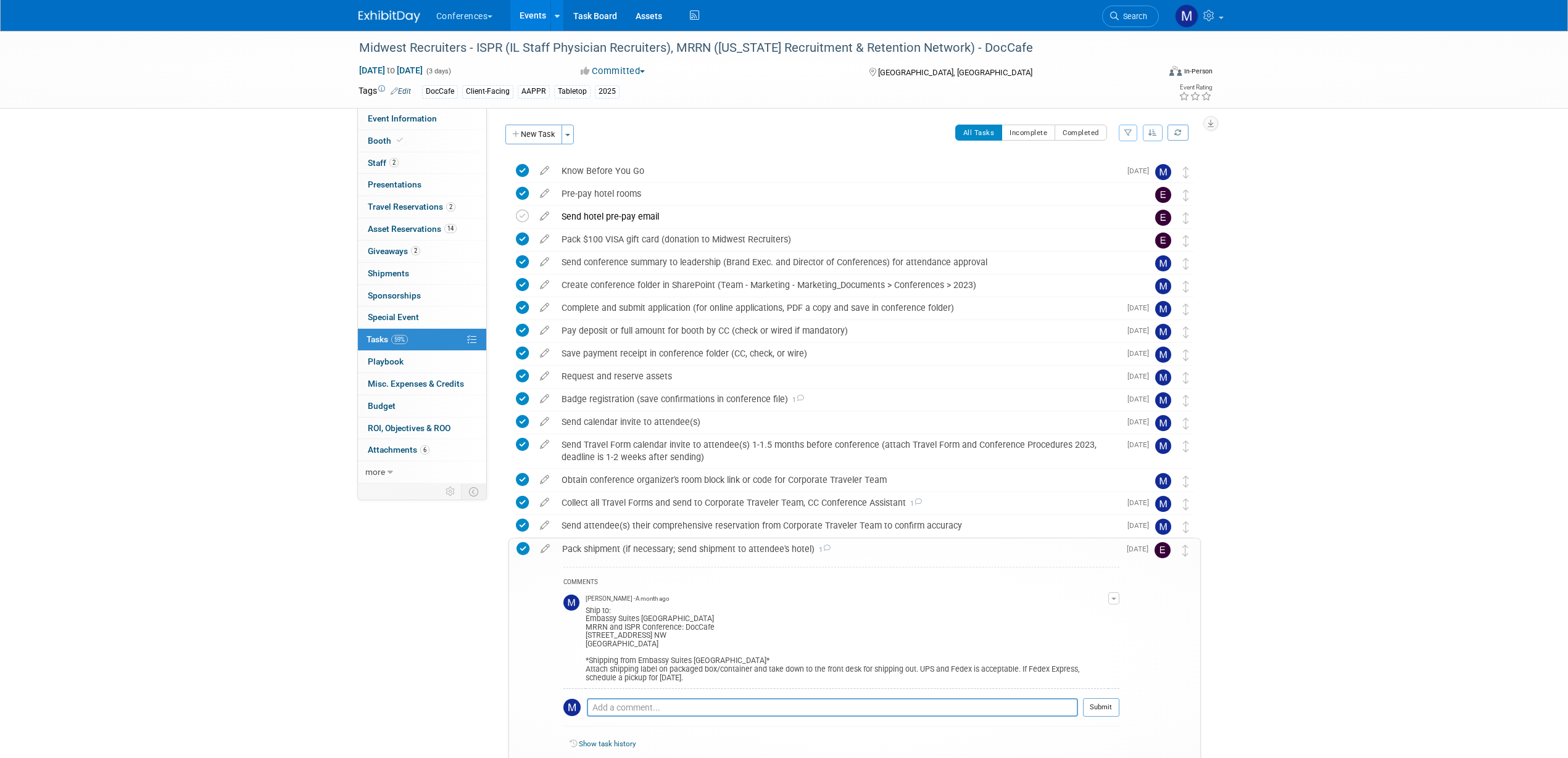
click at [646, 547] on div "Pack shipment (if necessary; send shipment to attendee's hotel) 1" at bounding box center [838, 549] width 563 height 21
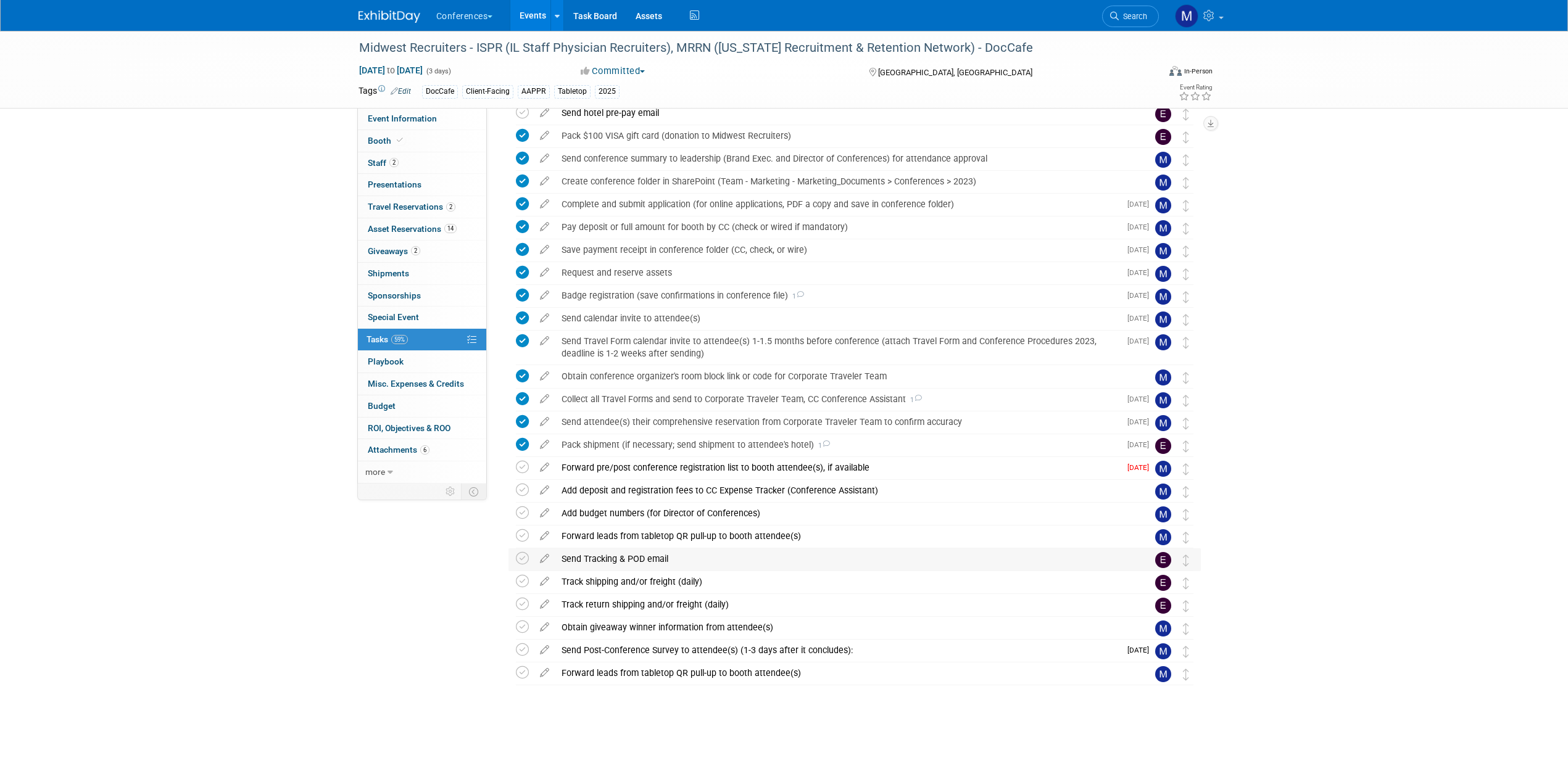
scroll to position [106, 0]
click at [638, 560] on div "Send Tracking & POD email" at bounding box center [842, 556] width 575 height 21
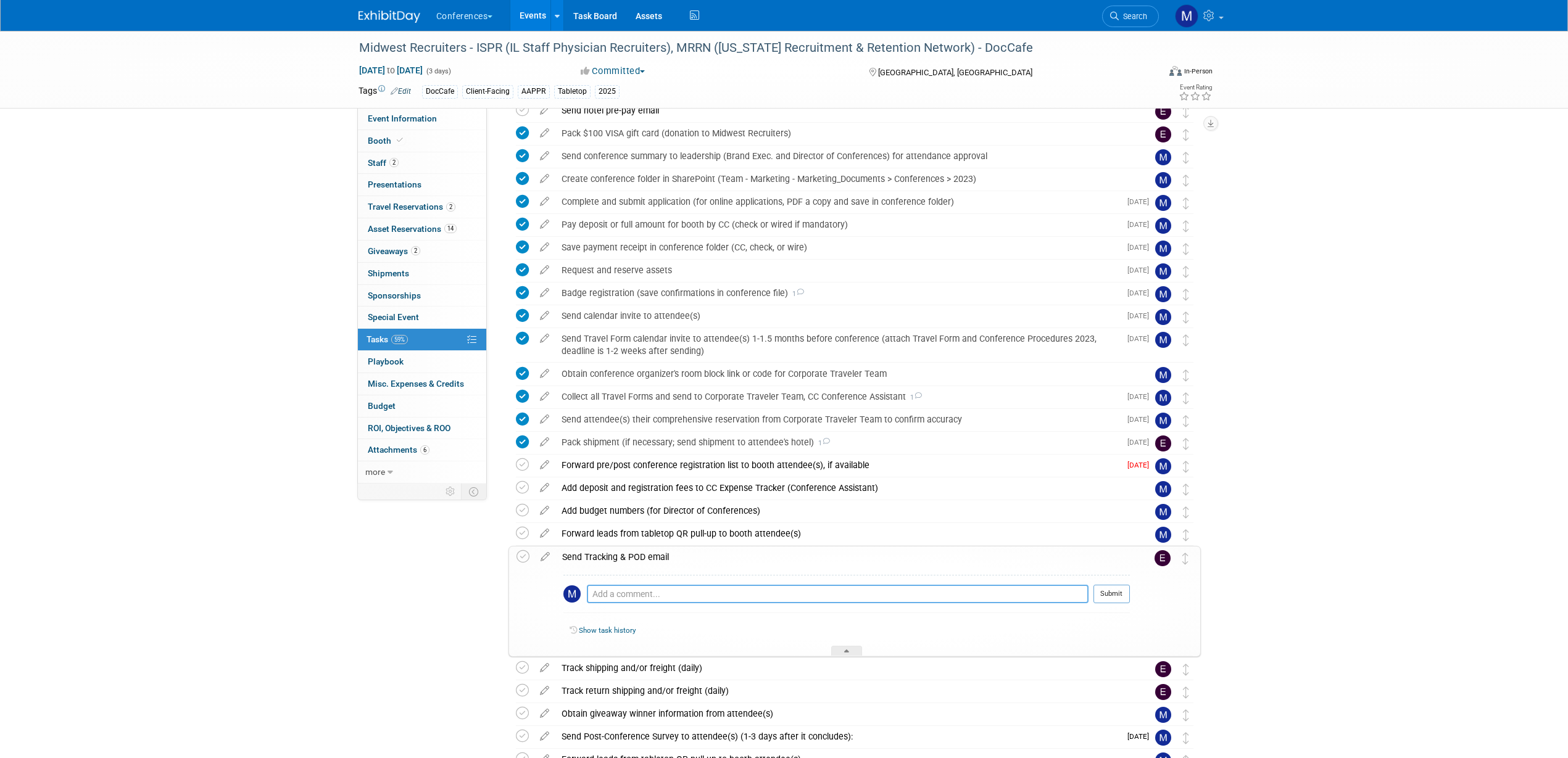
click at [626, 592] on textarea at bounding box center [838, 594] width 502 height 19
paste textarea "Shipping Details: Shipping to Embassy Suites Grand Rapids Downtown Ship to: no …"
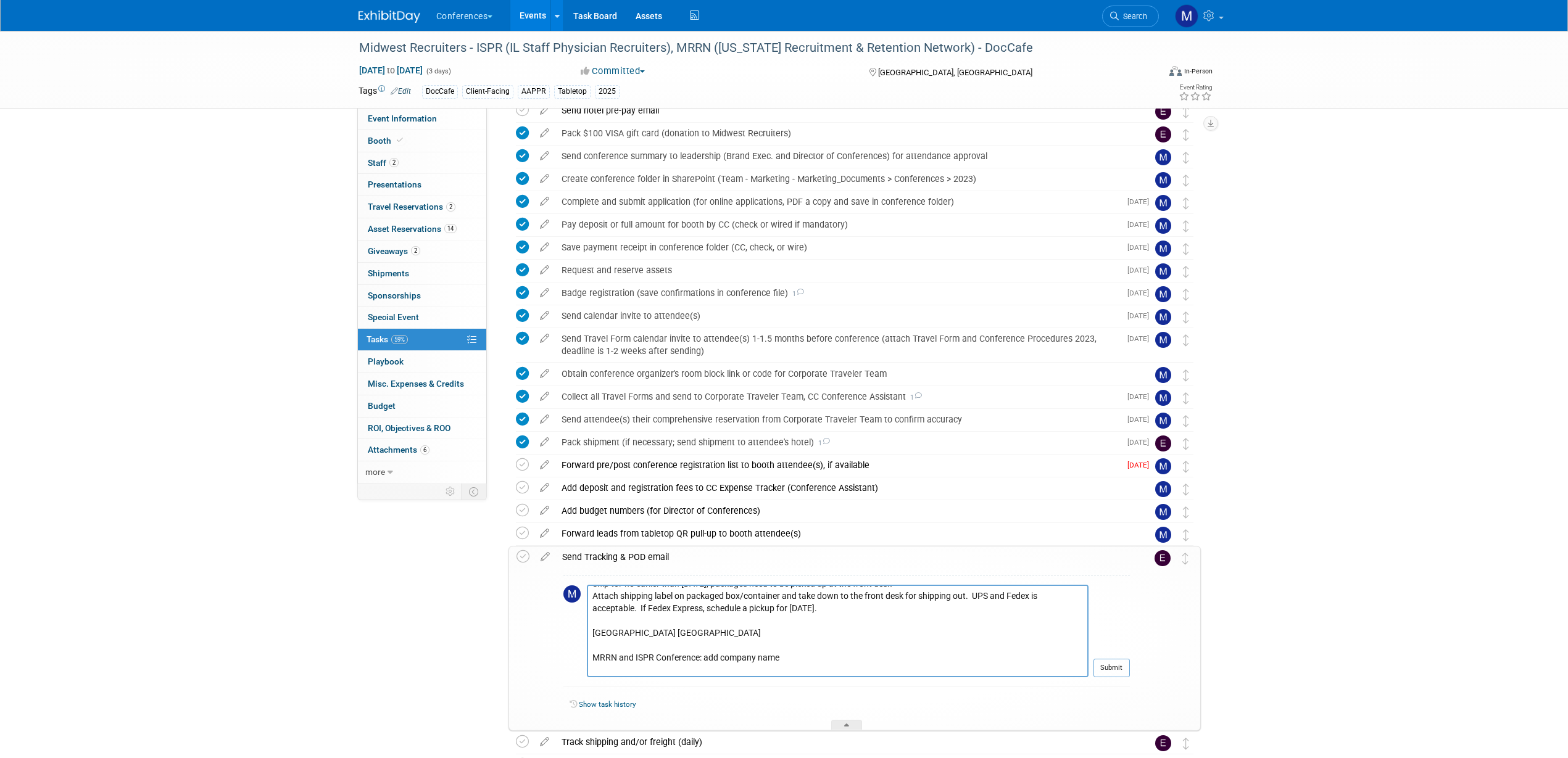
scroll to position [77, 0]
click at [594, 669] on textarea "Shipping Details: Shipping to Embassy Suites Grand Rapids Downtown Ship to: no …" at bounding box center [838, 631] width 502 height 93
click at [592, 642] on textarea "Shipping Details: Shipping to Embassy Suites Grand Rapids Downtown Ship to: no …" at bounding box center [838, 631] width 502 height 93
click at [592, 646] on textarea "Shipping Details: Shipping to Embassy Suites Grand Rapids Downtown Ship to: no …" at bounding box center [838, 631] width 502 height 93
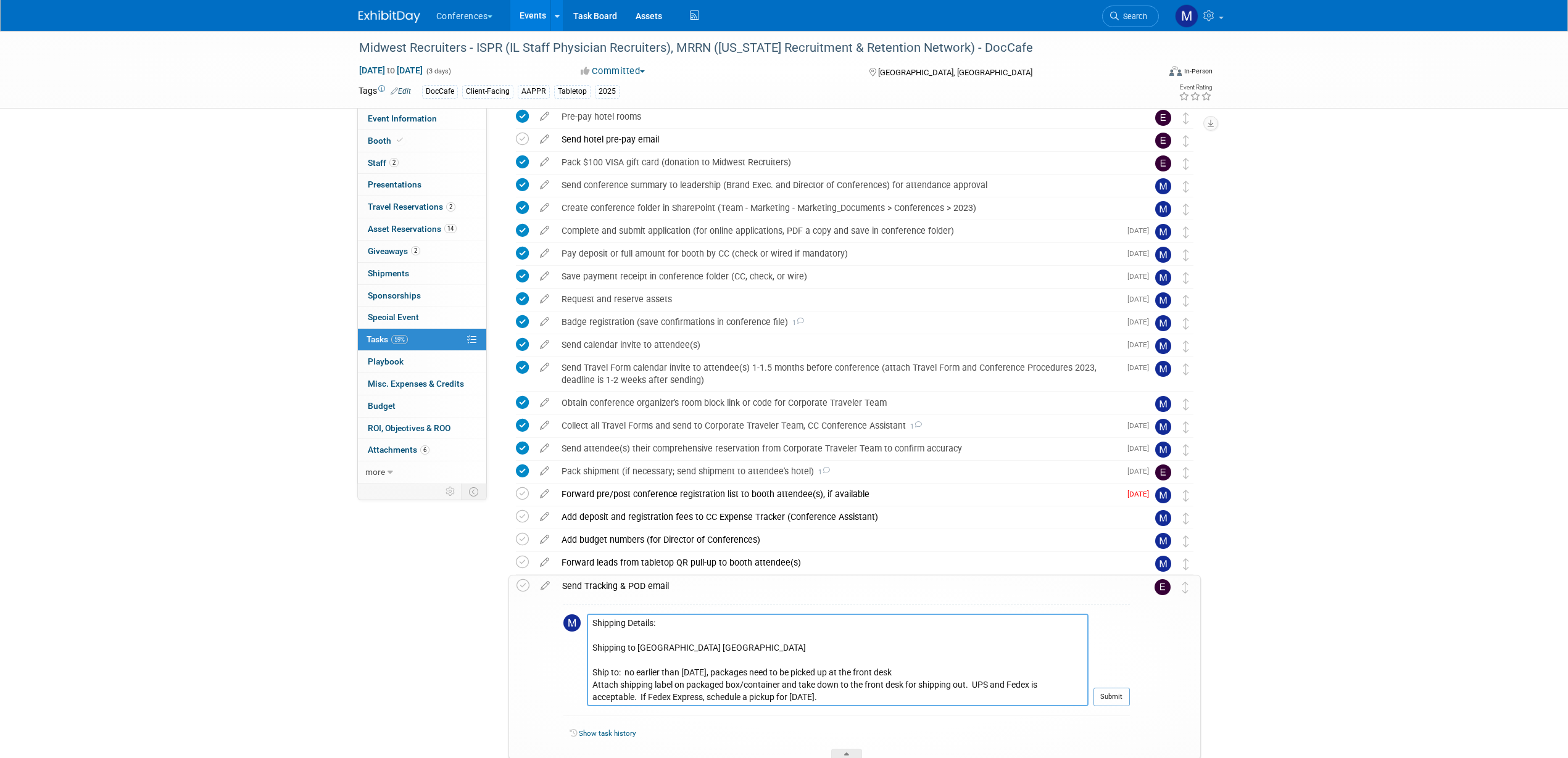
scroll to position [231, 0]
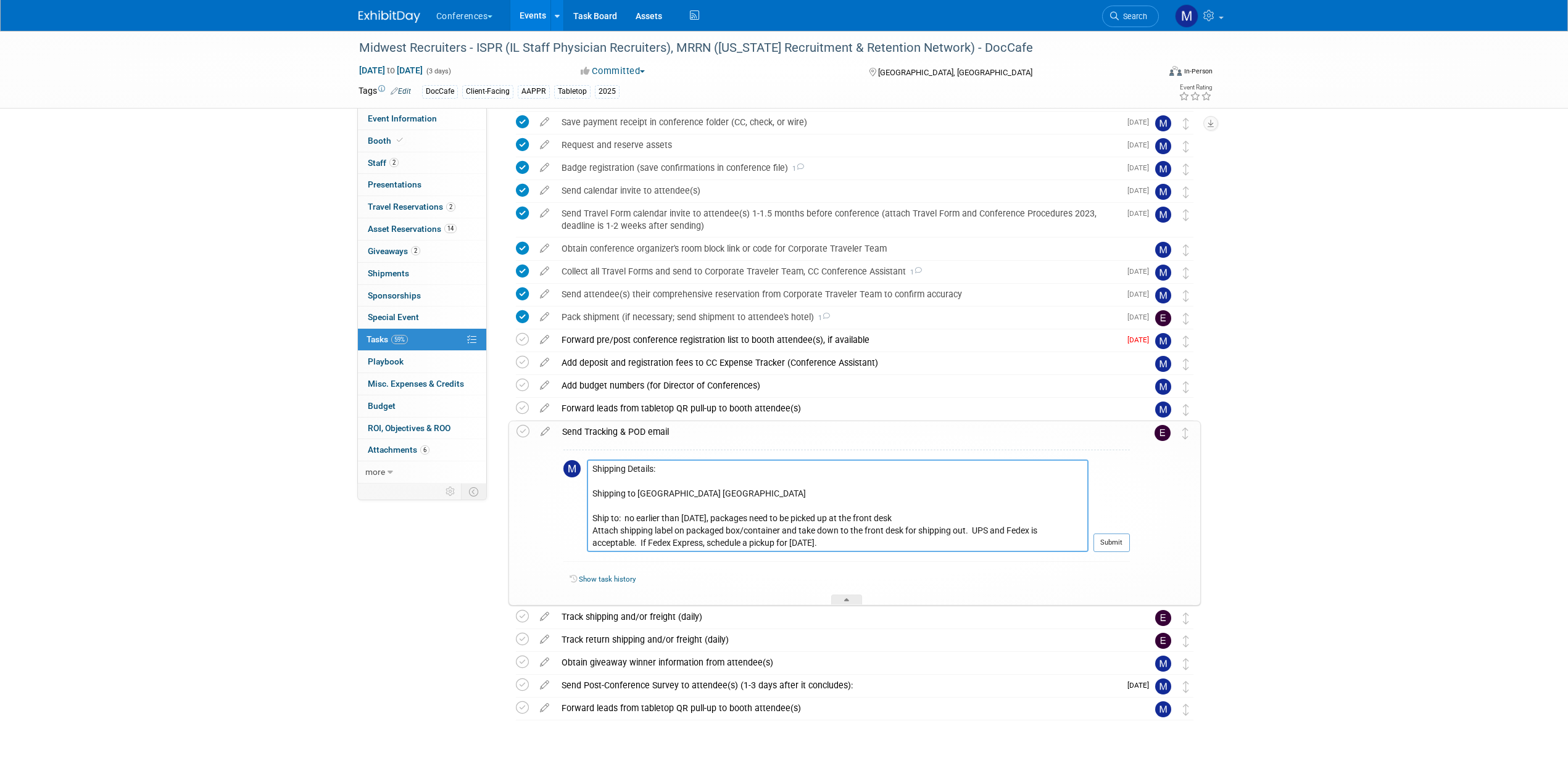
click at [793, 503] on textarea "Shipping Details: Shipping to Embassy Suites Grand Rapids Downtown Ship to: no …" at bounding box center [838, 505] width 502 height 93
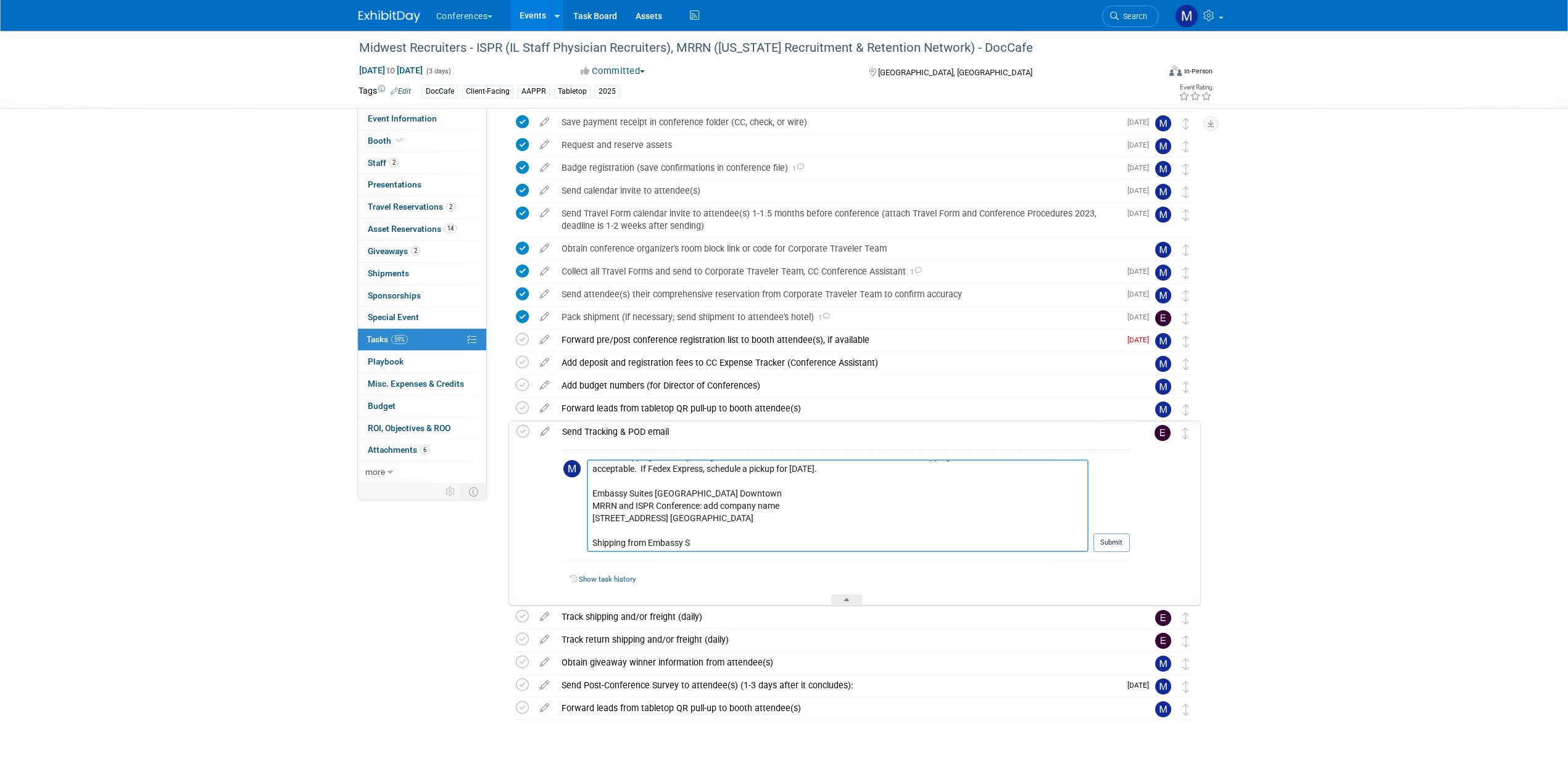
scroll to position [0, 0]
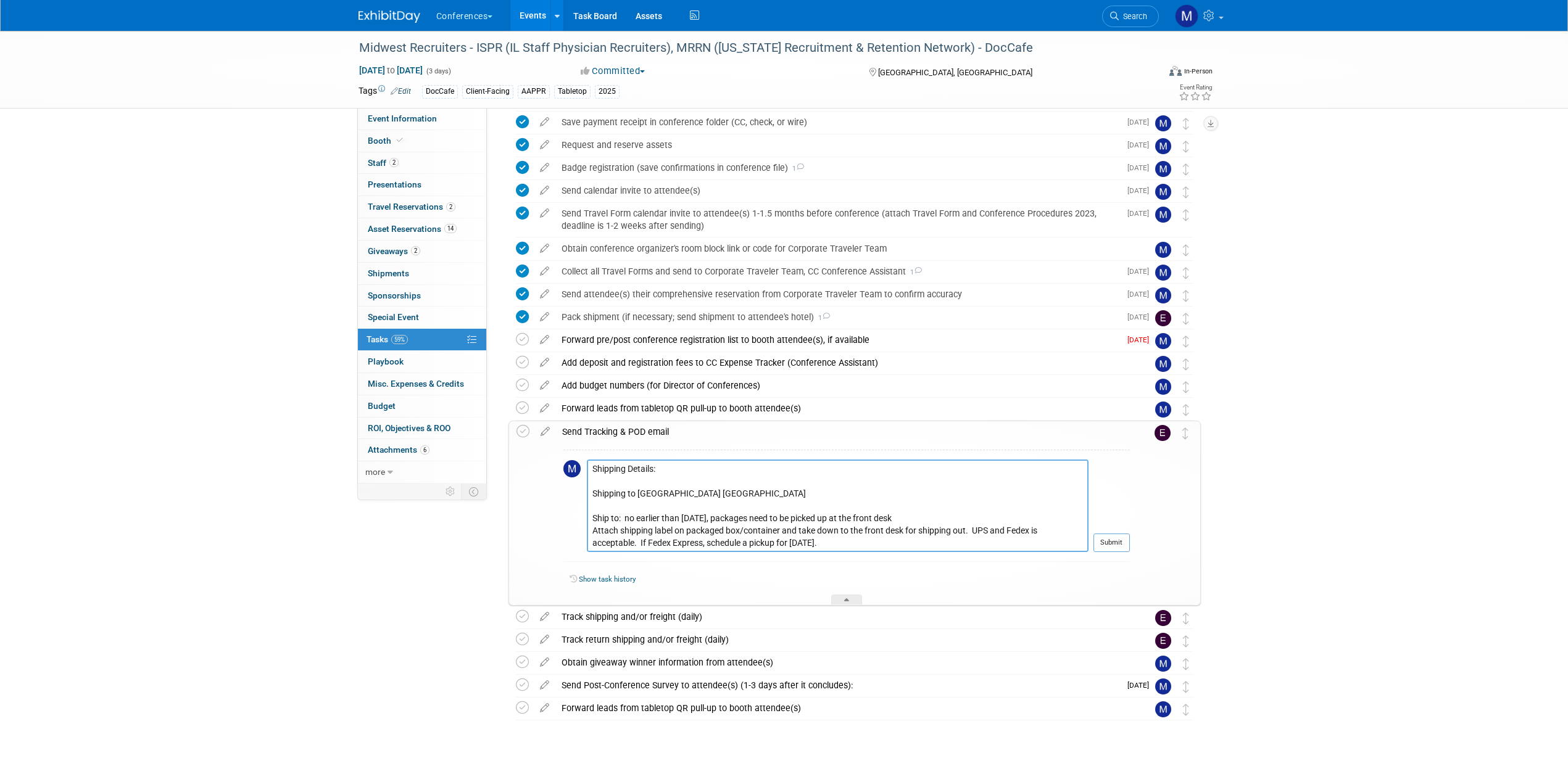
click at [771, 520] on textarea "Shipping Details: Shipping to Embassy Suites Grand Rapids Downtown Ship to: no …" at bounding box center [838, 505] width 502 height 93
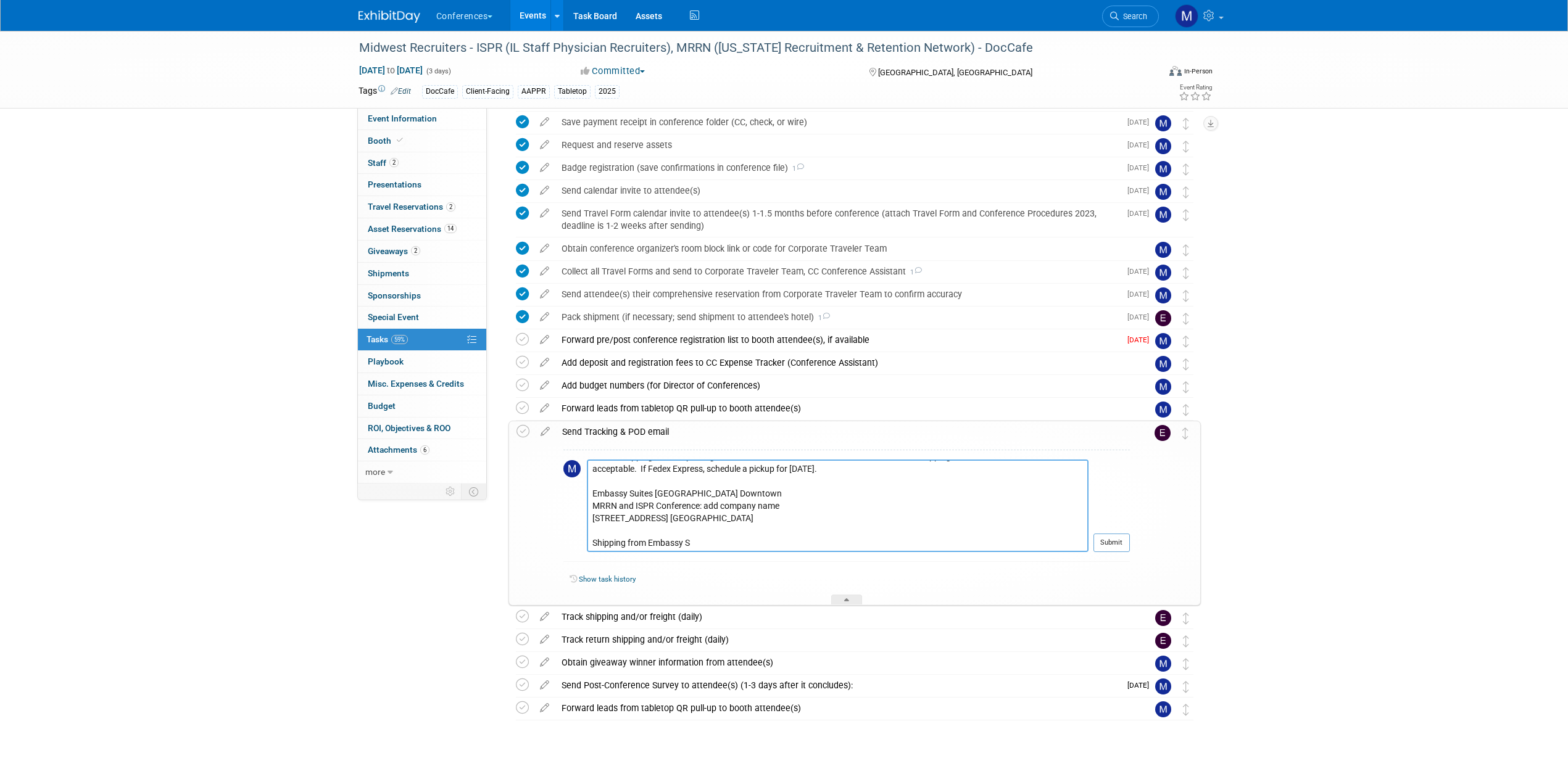
scroll to position [77, 0]
click at [646, 490] on textarea "Shipping Details: Shipping to Embassy Suites Grand Rapids Downtown Ship to: no …" at bounding box center [838, 505] width 502 height 93
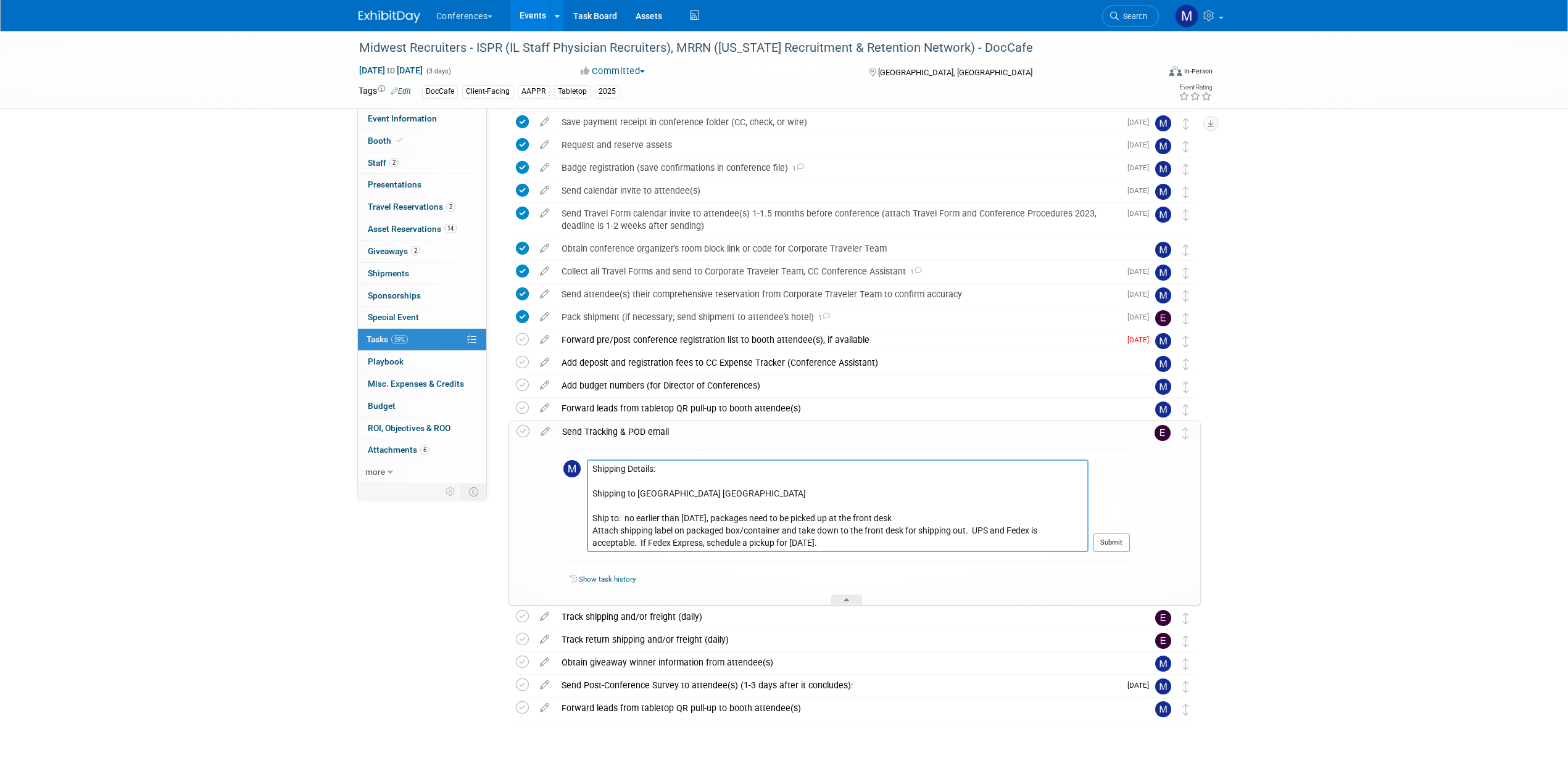
click at [595, 515] on textarea "Shipping Details: Shipping to Embassy Suites Grand Rapids Downtown Ship to: no …" at bounding box center [838, 505] width 502 height 93
type textarea "Shipping Details: Shipping to Embassy Suites Grand Rapids Downtown Ship to: no …"
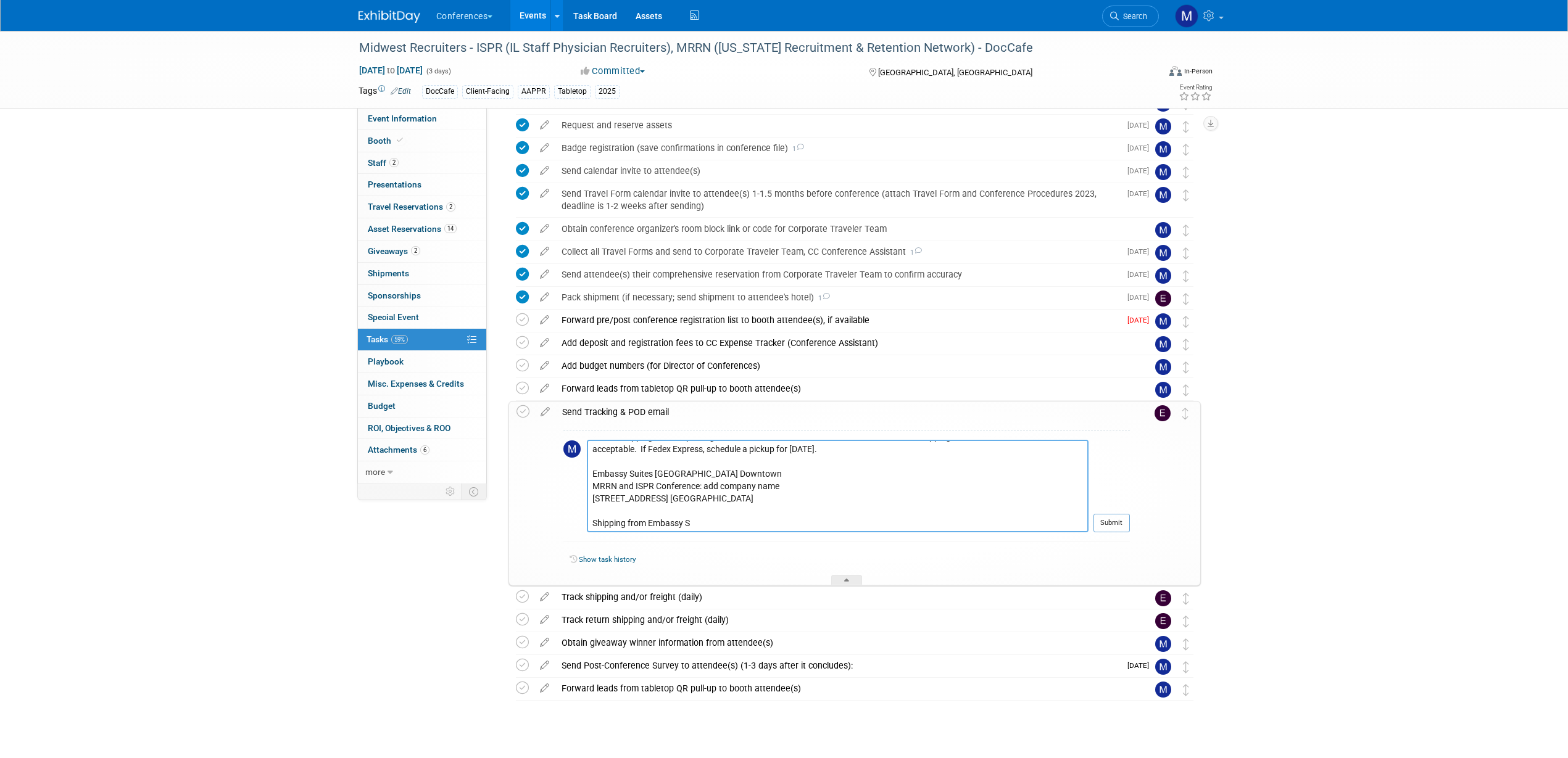
scroll to position [269, 0]
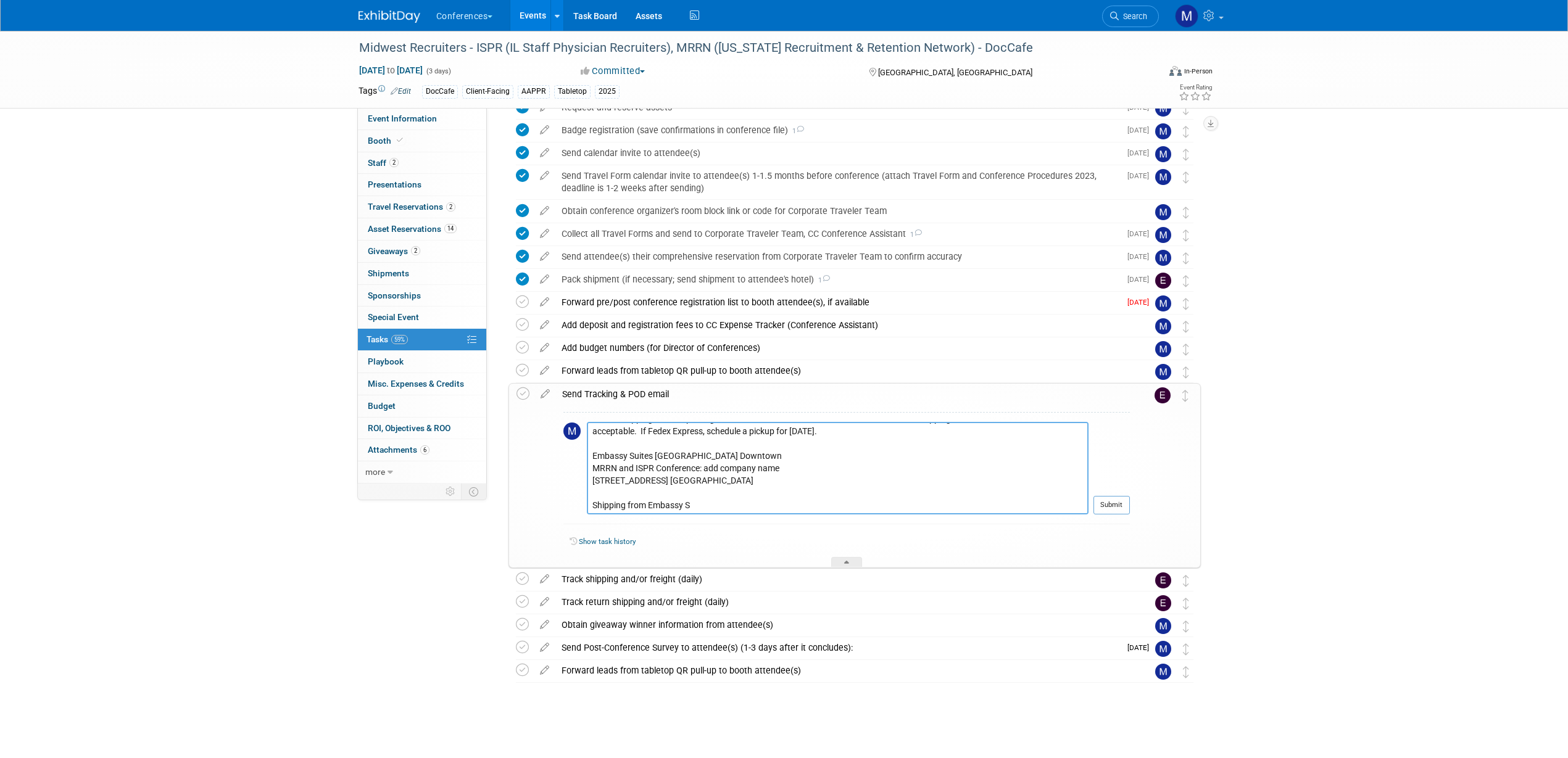
click at [730, 496] on textarea "Shipping Details: Shipping to Embassy Suites Grand Rapids Downtown Ship to: no …" at bounding box center [838, 468] width 502 height 93
click at [731, 496] on textarea "Shipping Details: Shipping to Embassy Suites Grand Rapids Downtown Ship to: no …" at bounding box center [838, 468] width 502 height 93
click at [730, 506] on textarea "Shipping Details: Shipping to Embassy Suites Grand Rapids Downtown Ship to: no …" at bounding box center [838, 468] width 502 height 93
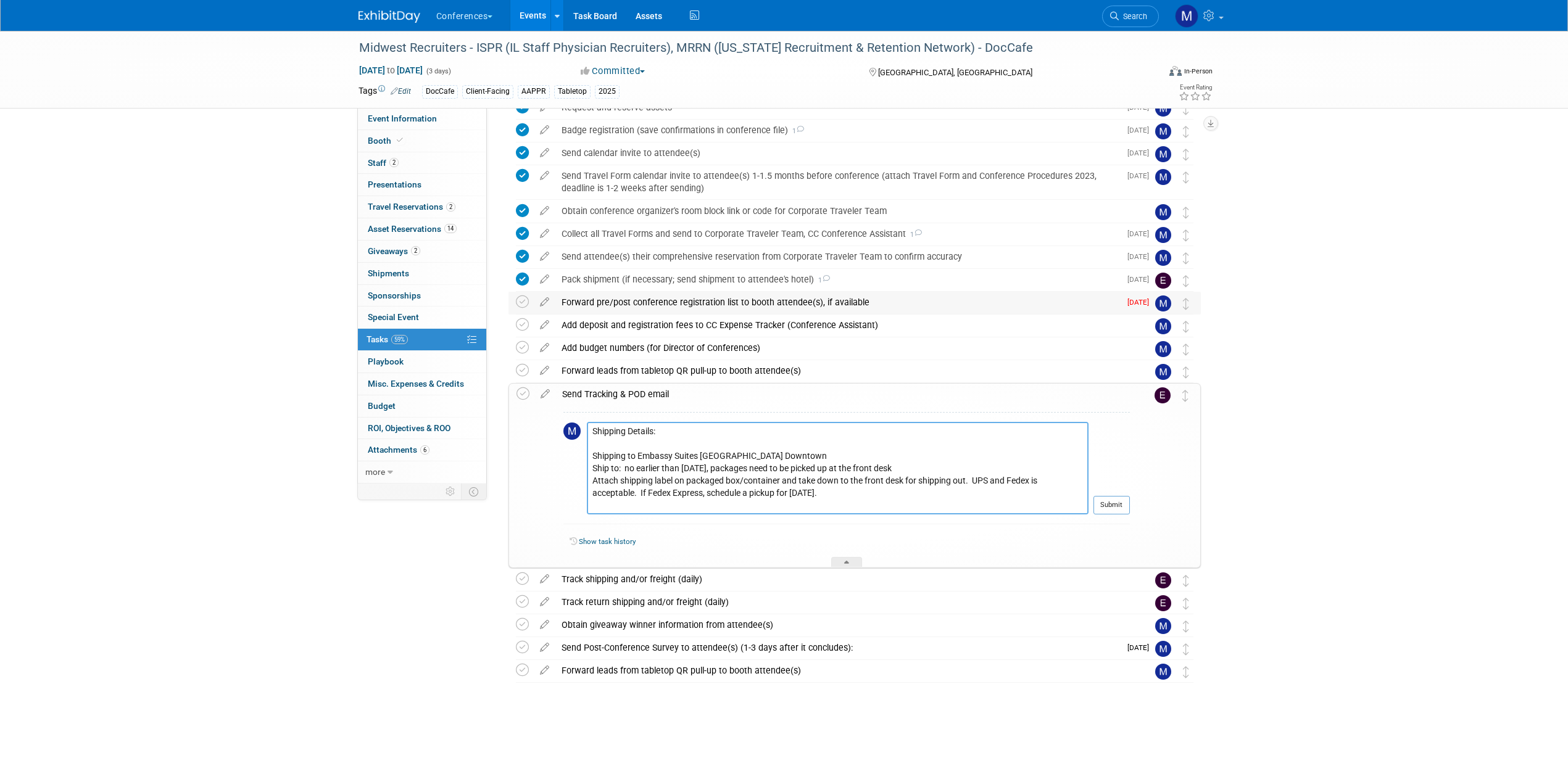
drag, startPoint x: 730, startPoint y: 506, endPoint x: 609, endPoint y: 306, distance: 233.8
click at [595, 340] on div "Midwest Recruiters - ISPR (IL Staff Physician Recruiters), MRRN (Michigan Recru…" at bounding box center [851, 287] width 699 height 792
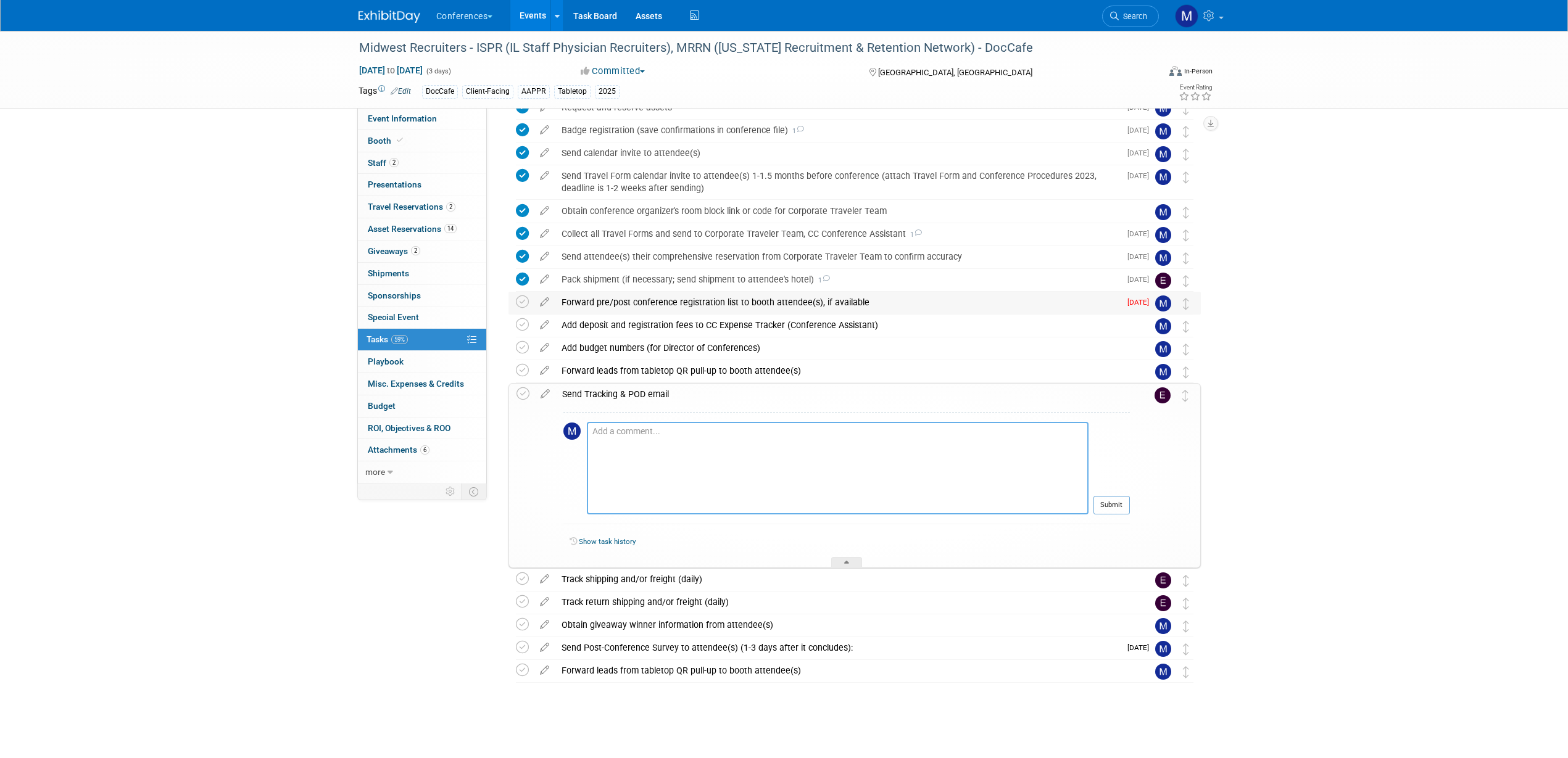
scroll to position [195, 0]
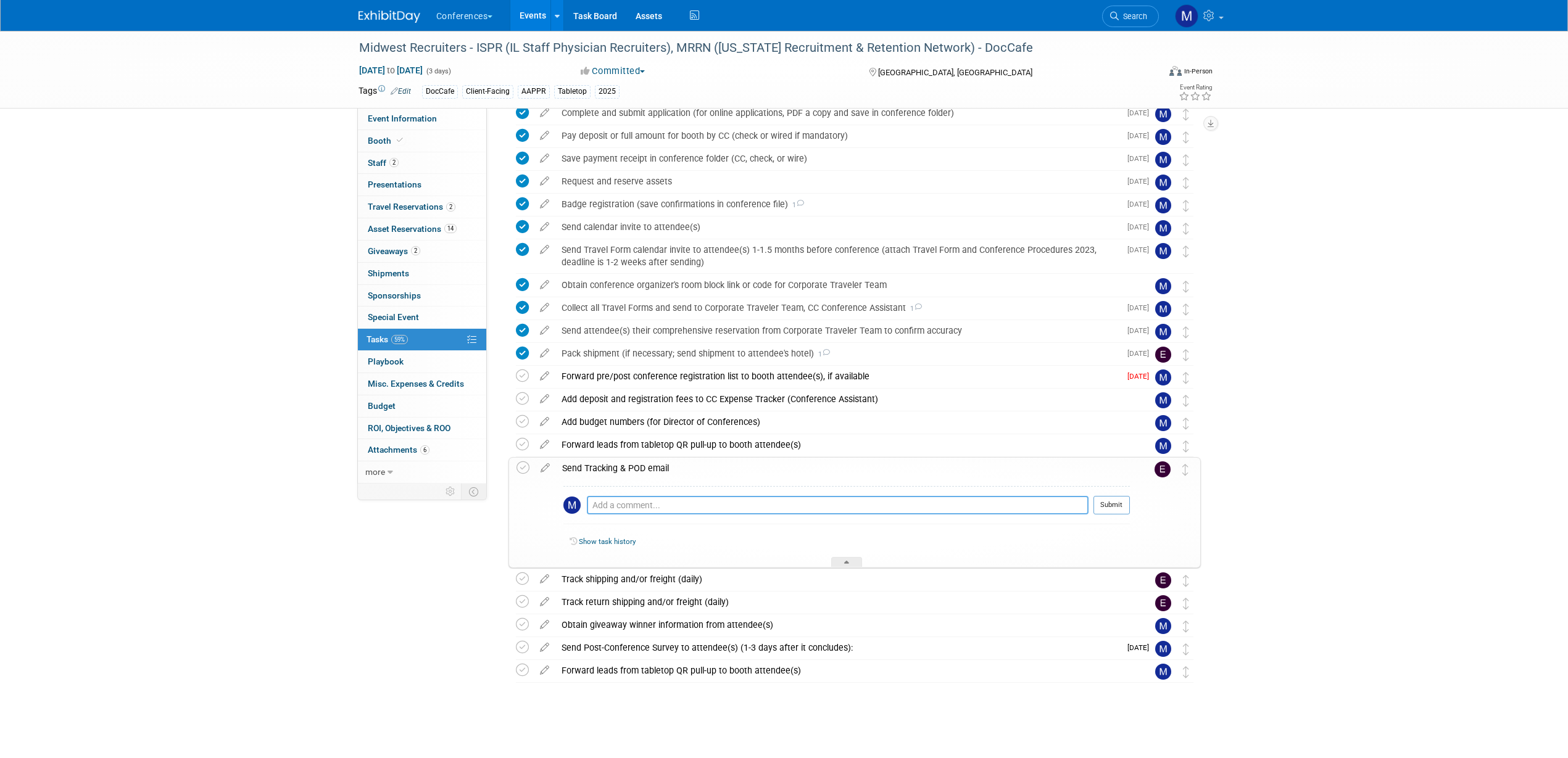
click at [619, 505] on textarea at bounding box center [838, 505] width 502 height 19
click at [543, 467] on icon at bounding box center [545, 465] width 22 height 15
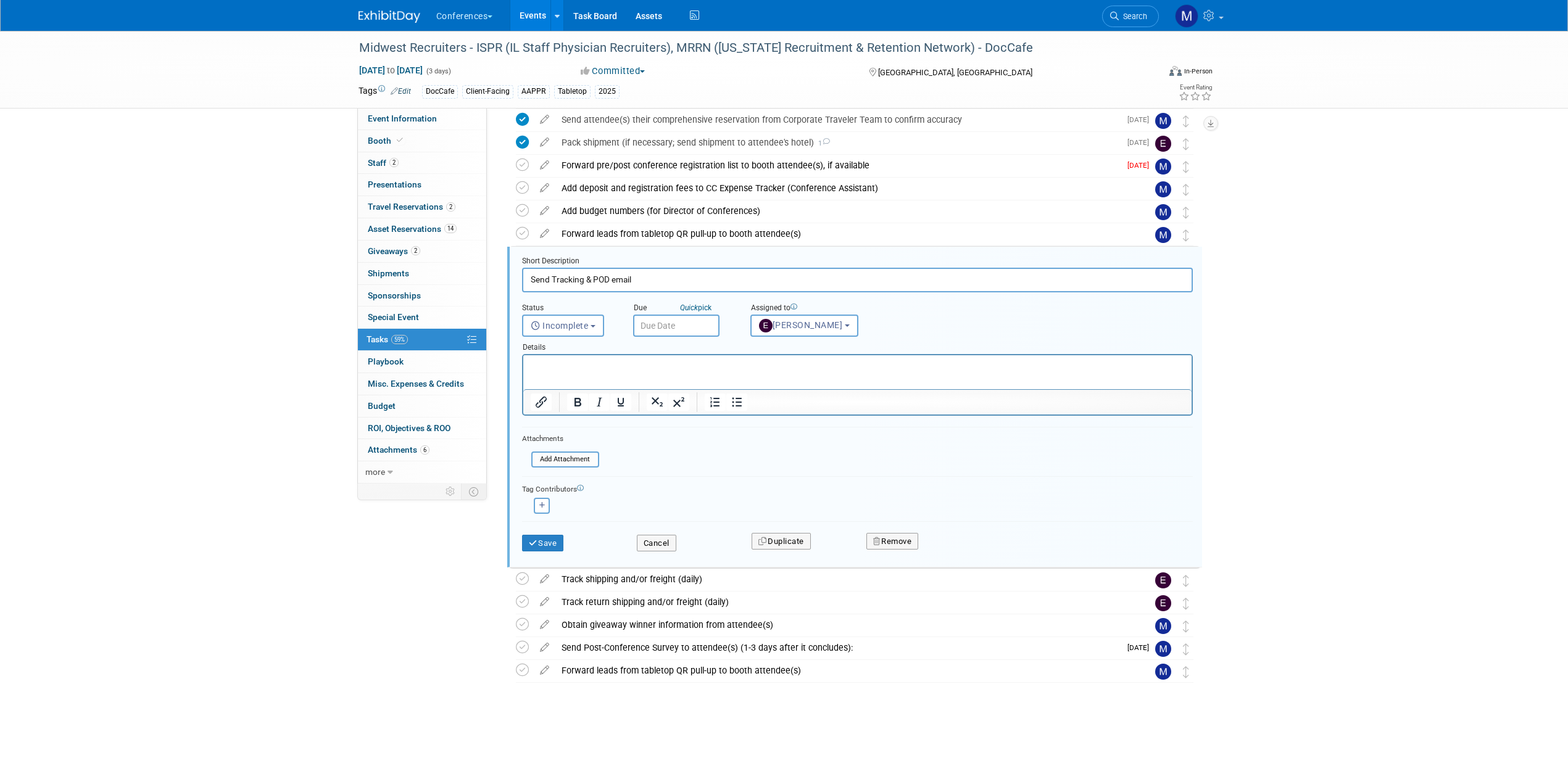
scroll to position [0, 0]
click at [555, 361] on p "Rich Text Area. Press ALT-0 for help." at bounding box center [857, 365] width 654 height 12
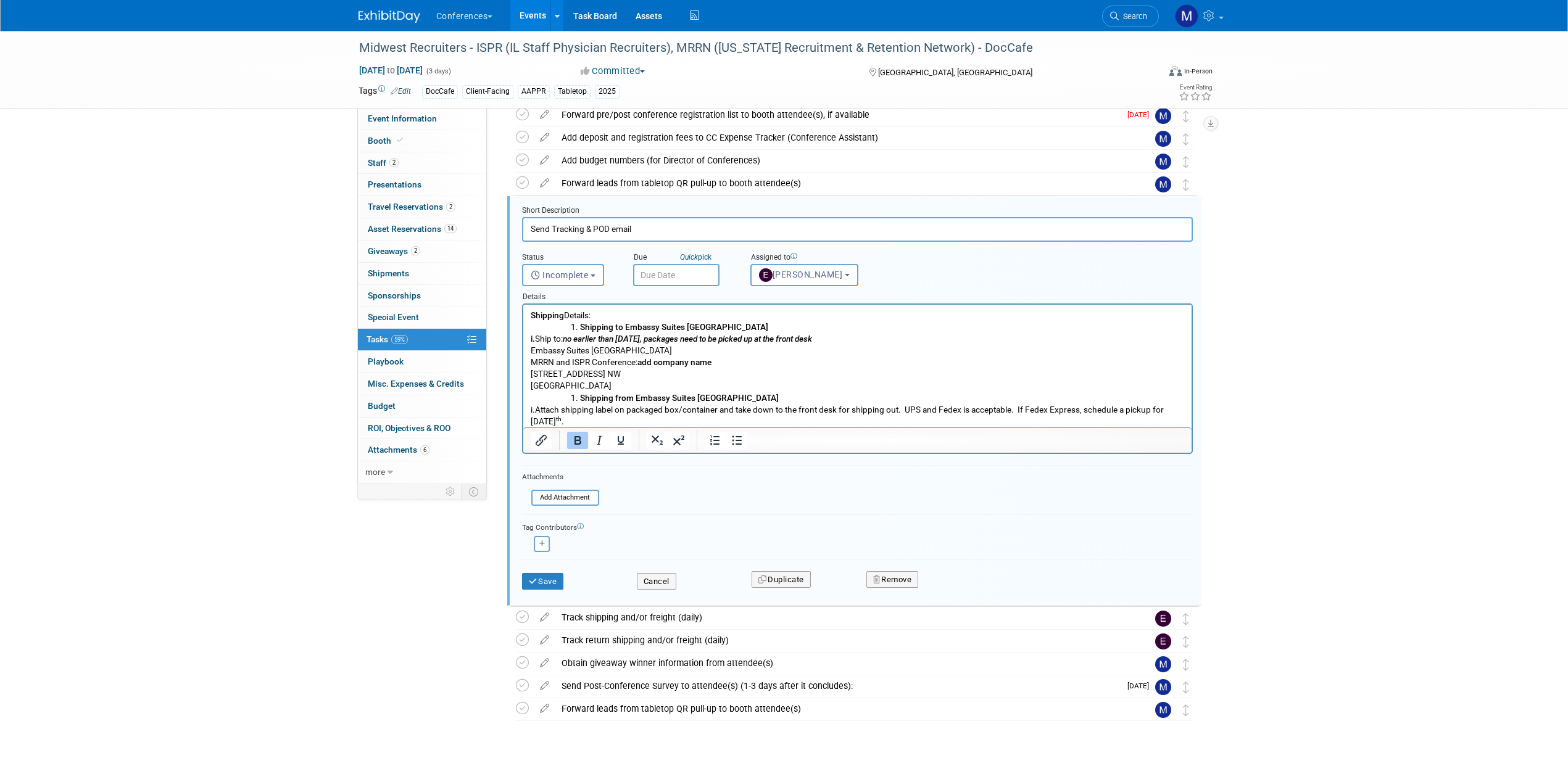
scroll to position [483, 0]
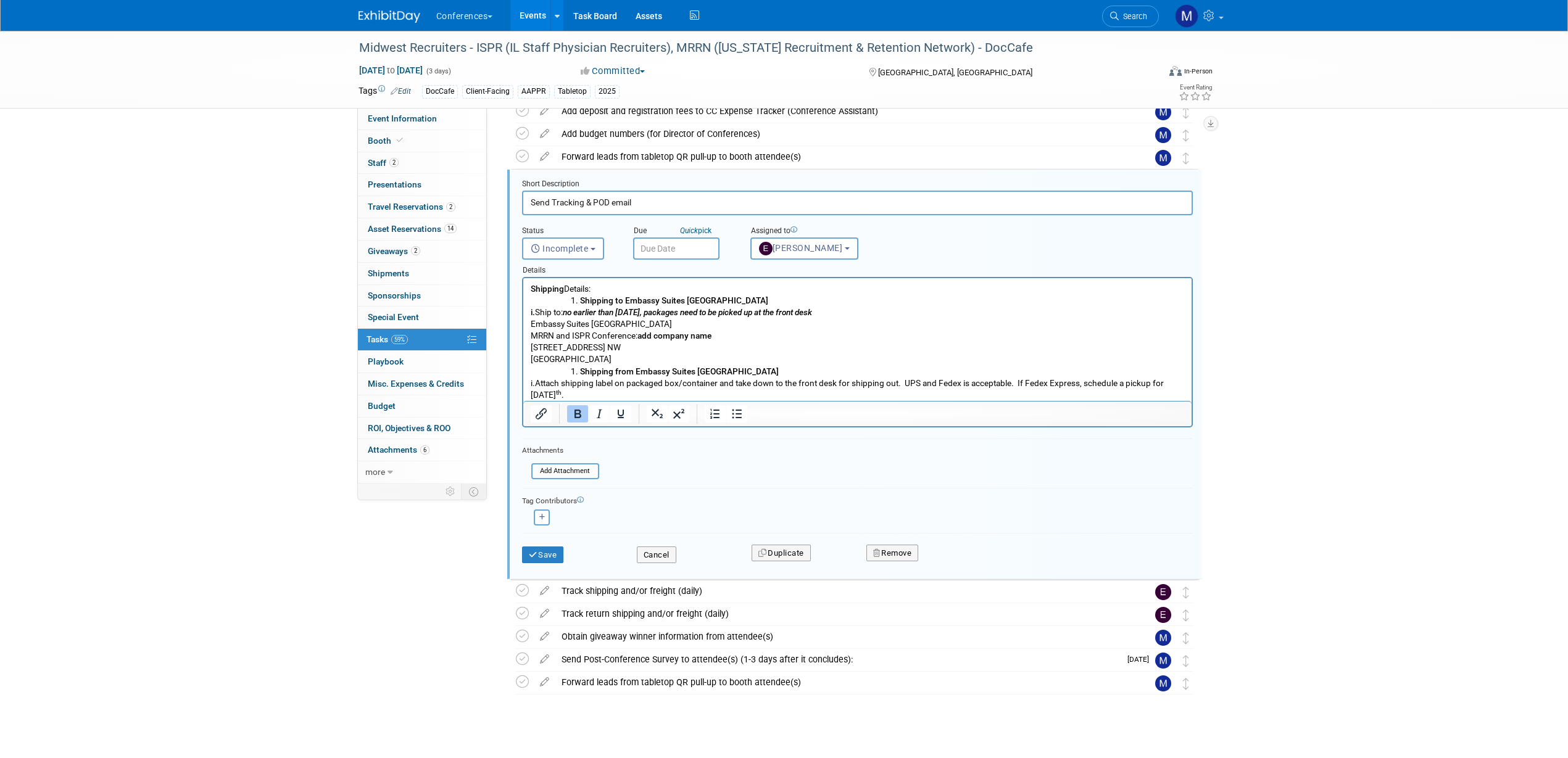
click at [626, 383] on p "i. Attach shipping label on packaged box/container and take down to the front d…" at bounding box center [857, 389] width 654 height 23
click at [534, 312] on b "i." at bounding box center [532, 311] width 5 height 10
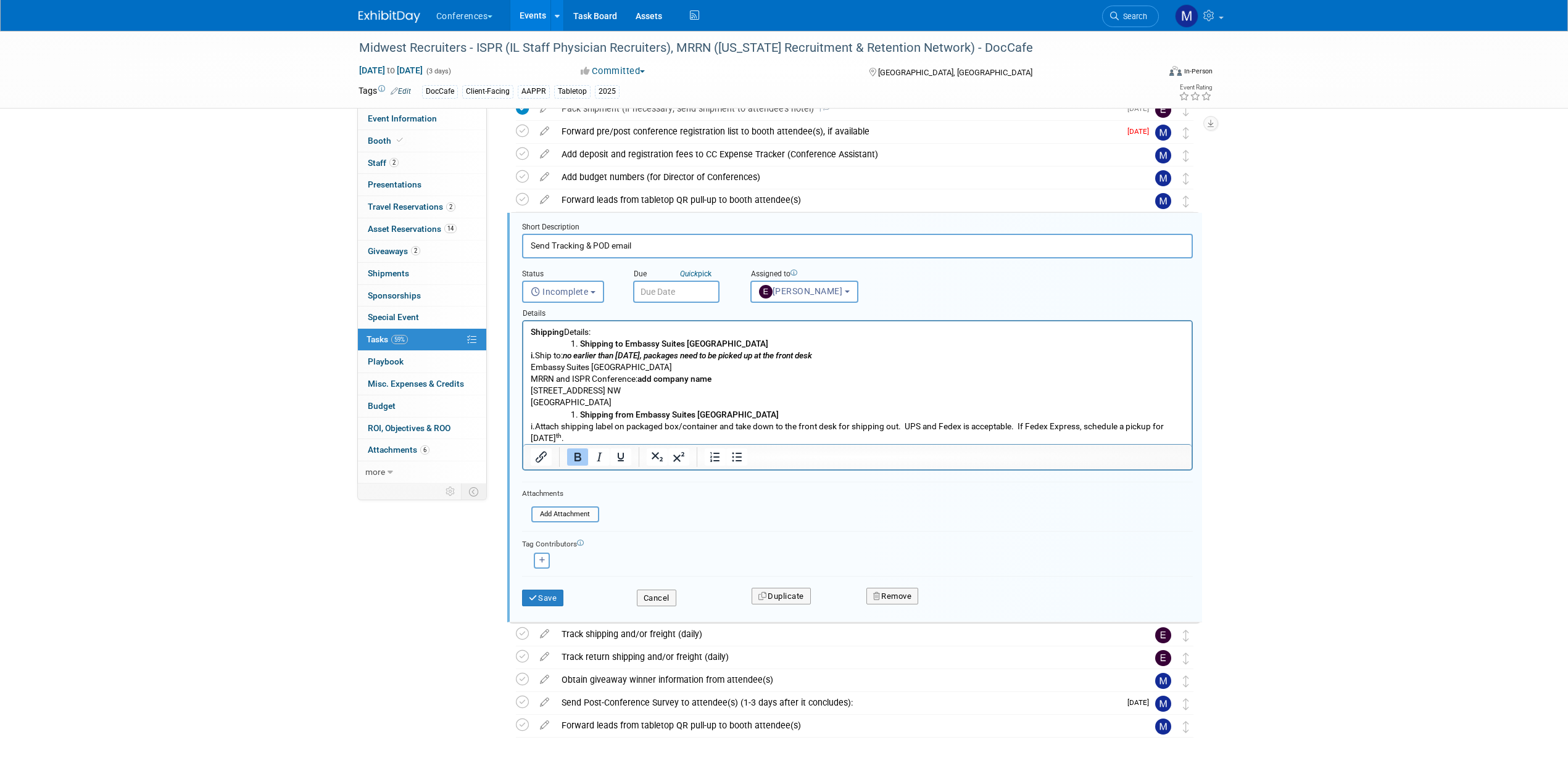
scroll to position [406, 0]
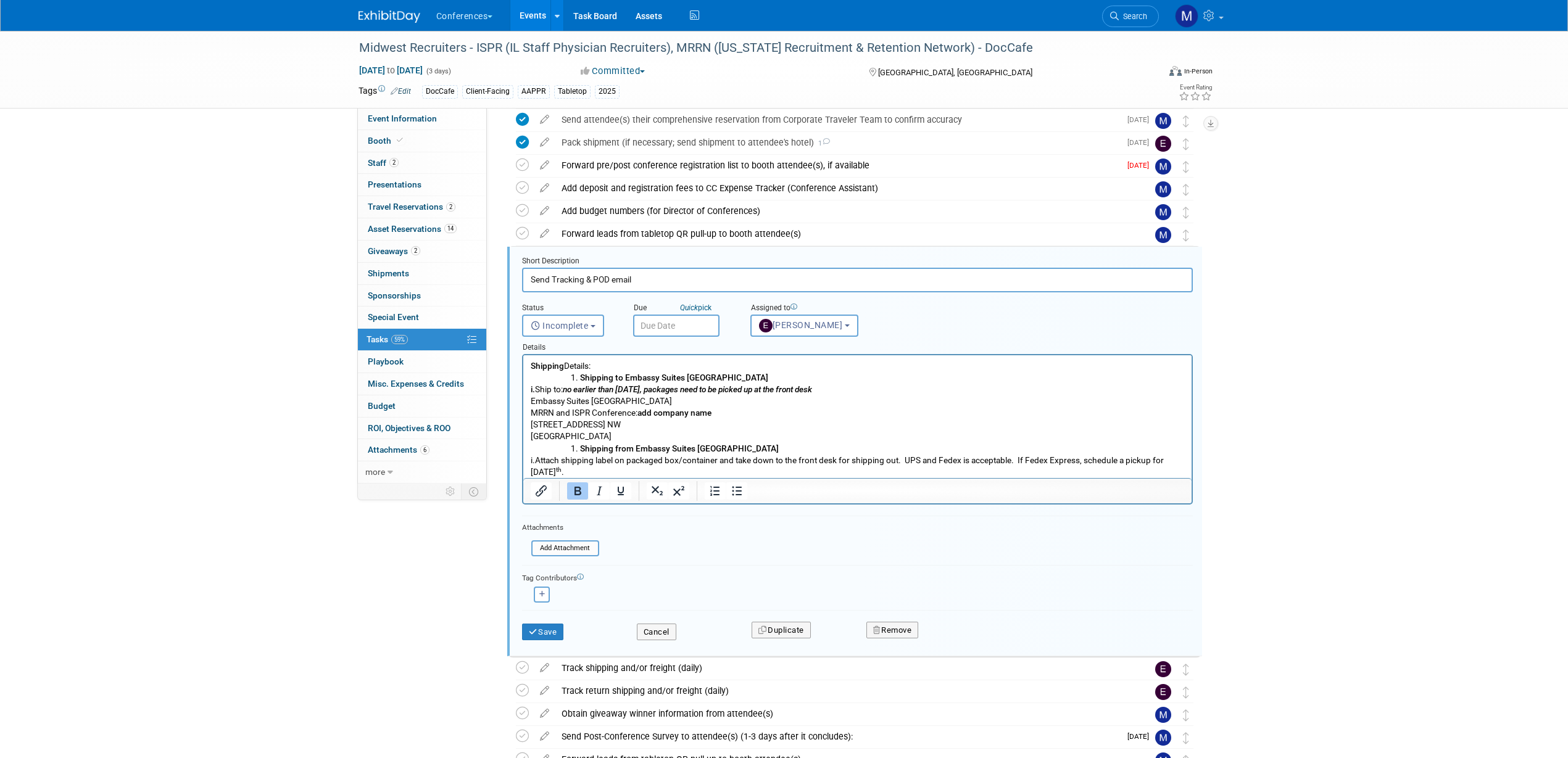
click at [530, 366] on b "Shipping" at bounding box center [546, 365] width 33 height 10
drag, startPoint x: 639, startPoint y: 414, endPoint x: 717, endPoint y: 412, distance: 78.0
click at [717, 412] on p "MRRN and ISPR Conference: add company name" at bounding box center [857, 412] width 654 height 12
drag, startPoint x: 719, startPoint y: 412, endPoint x: 641, endPoint y: 412, distance: 78.0
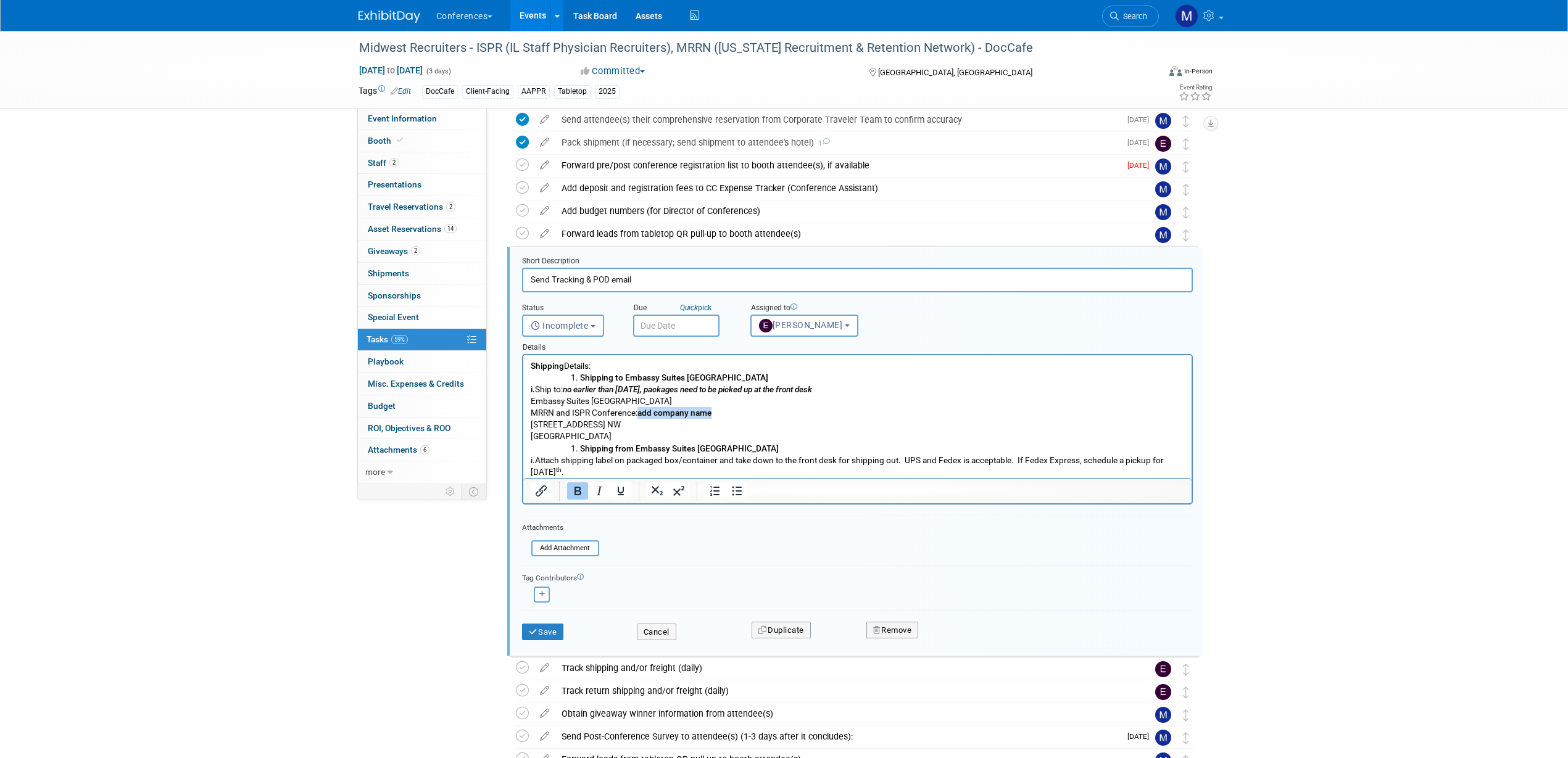
click at [641, 412] on p "MRRN and ISPR Conference: add company name" at bounding box center [857, 412] width 654 height 12
drag, startPoint x: 625, startPoint y: 431, endPoint x: 531, endPoint y: 402, distance: 98.4
click at [531, 402] on body "Shipping Details: Shipping to Embassy Suites Grand Rapids Downtown i. Ship to: …" at bounding box center [857, 419] width 655 height 118
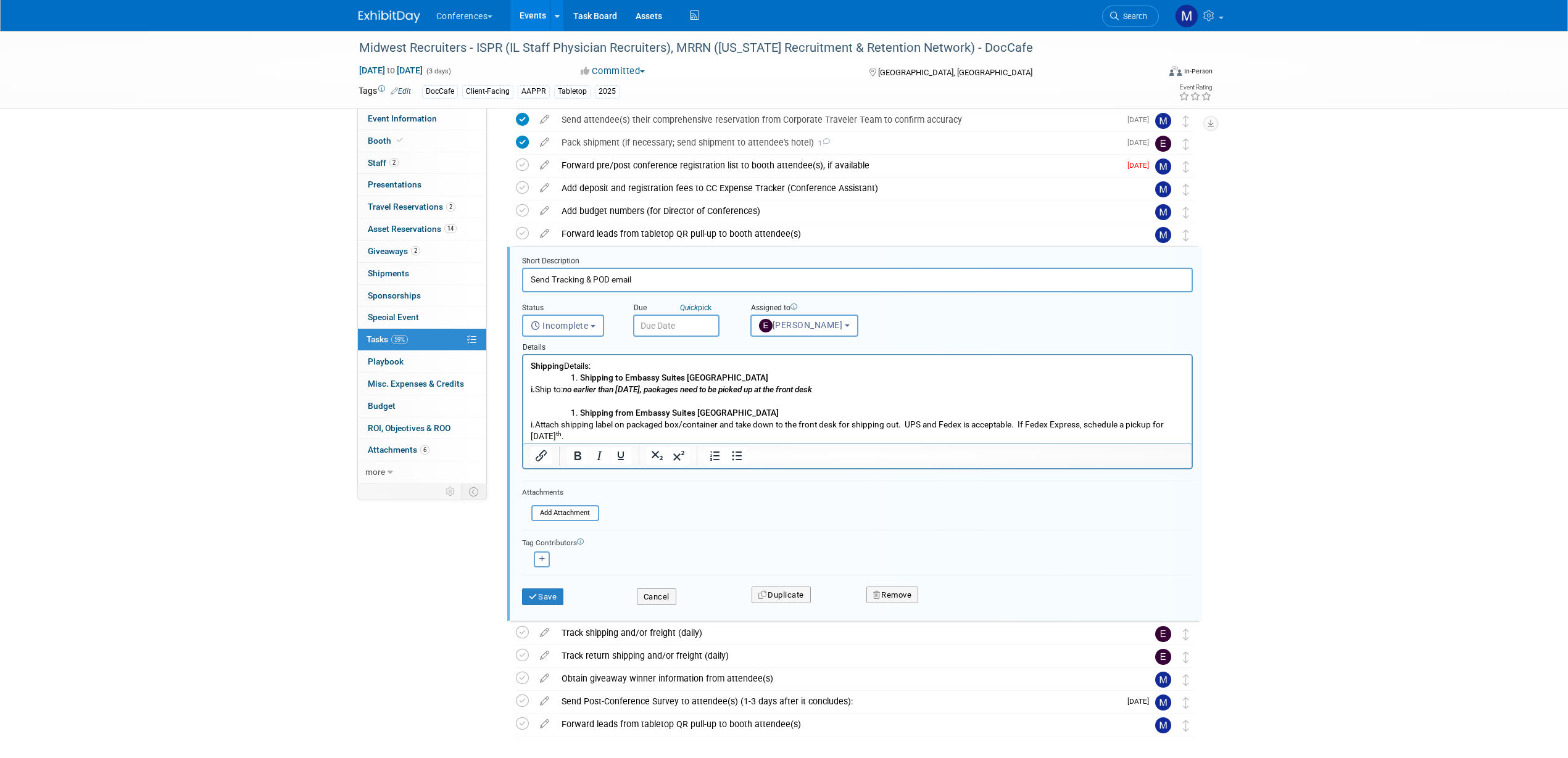
click at [526, 365] on html "Shipping Details: Shipping to Embassy Suites Grand Rapids Downtown i. Ship to: …" at bounding box center [857, 399] width 668 height 88
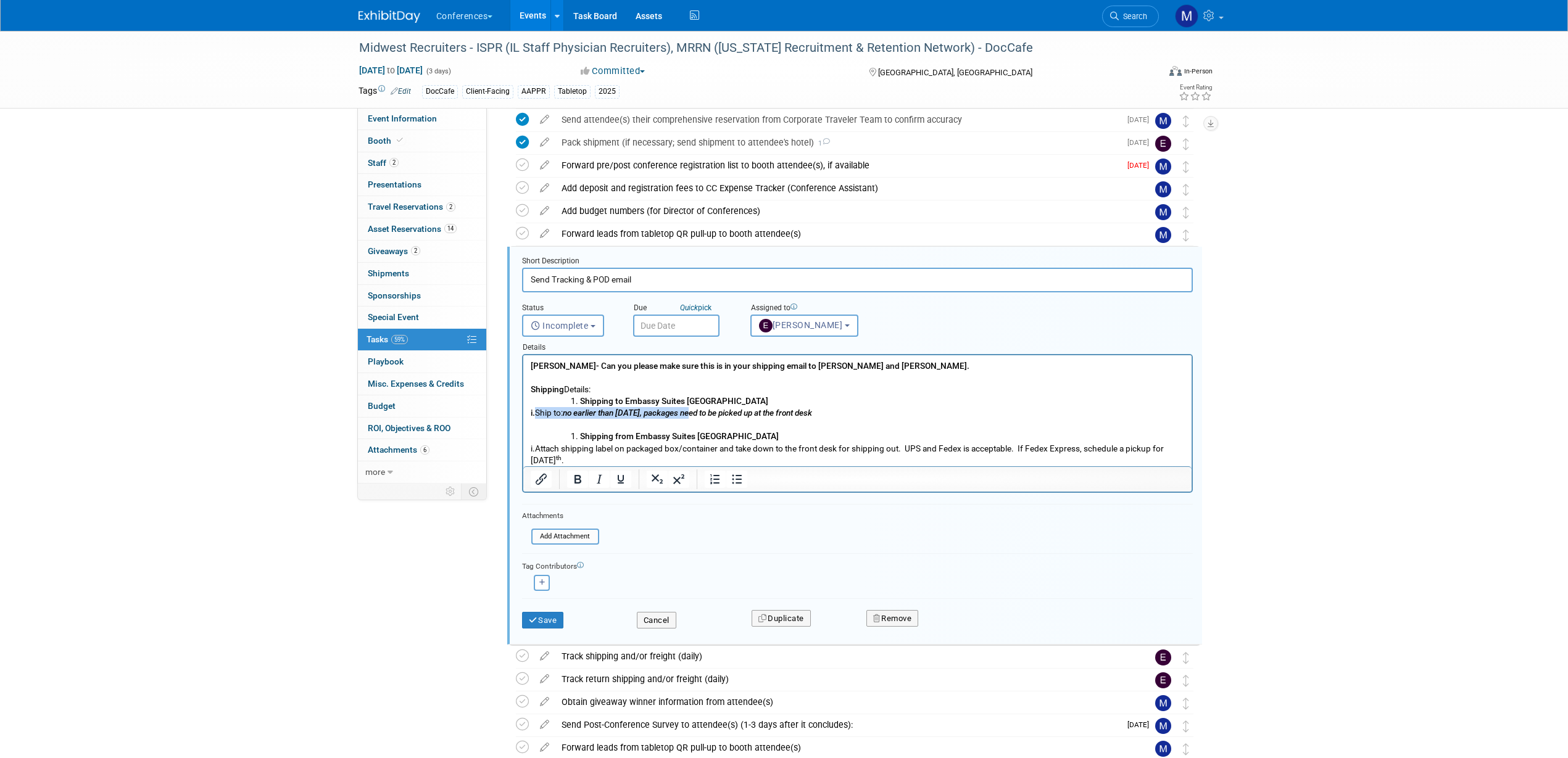
drag, startPoint x: 752, startPoint y: 411, endPoint x: 594, endPoint y: 414, distance: 158.0
click at [594, 414] on p "i. Ship to: no earlier than September 1, 2025, packages need to be picked up at…" at bounding box center [857, 412] width 654 height 12
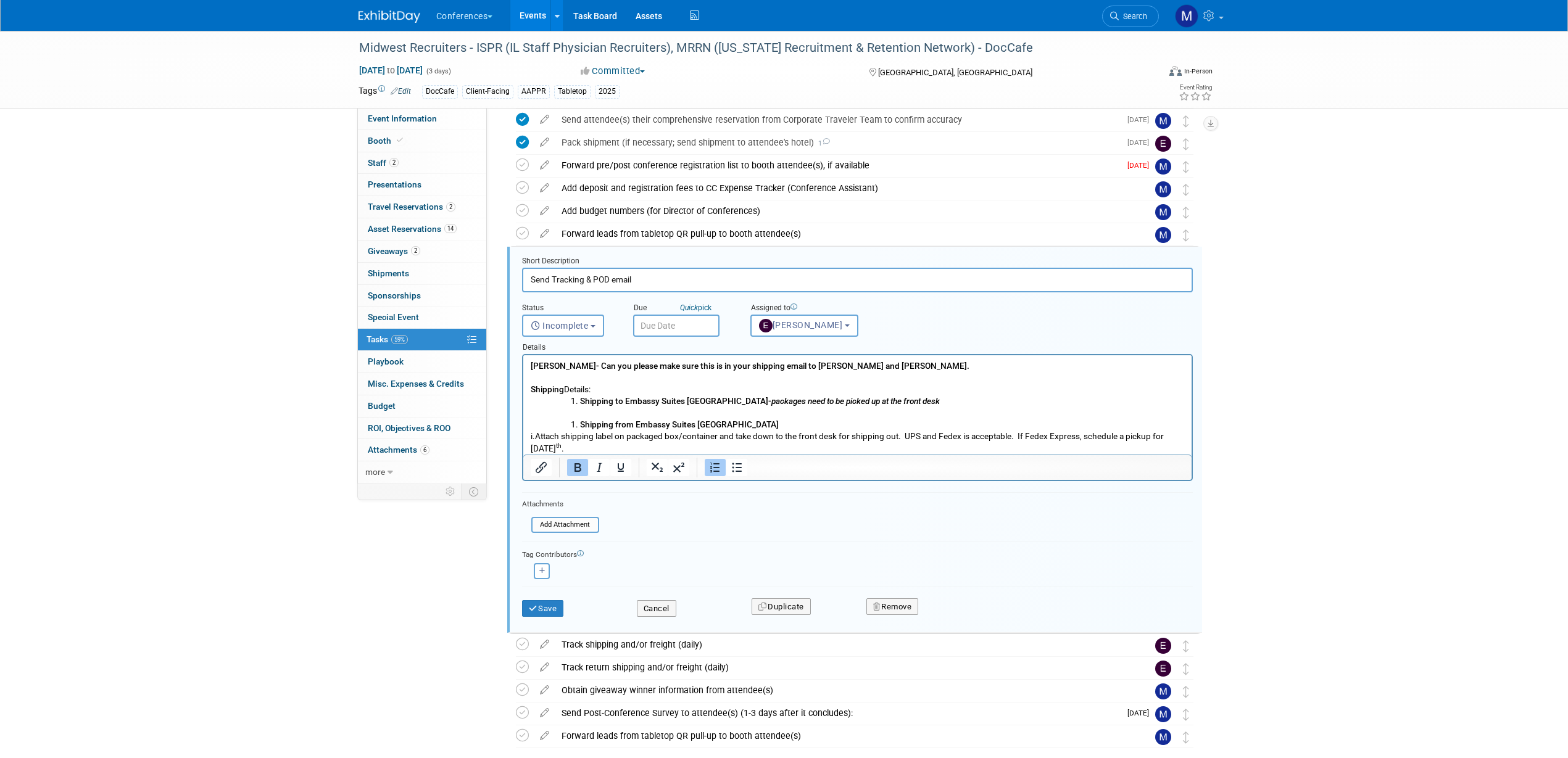
click at [786, 398] on icon "packages need to be picked up at the front desk" at bounding box center [855, 401] width 169 height 10
click at [975, 402] on li "Shipping to Embassy Suites Grand Rapids Downtown- P ackages need to be picked u…" at bounding box center [882, 401] width 605 height 12
click at [848, 424] on li "Shipping from Embassy Suites Grand Rapids Downtown" at bounding box center [882, 424] width 605 height 12
click at [590, 437] on p "i. Attach shipping label on packaged box/container and take down to the front d…" at bounding box center [857, 442] width 654 height 23
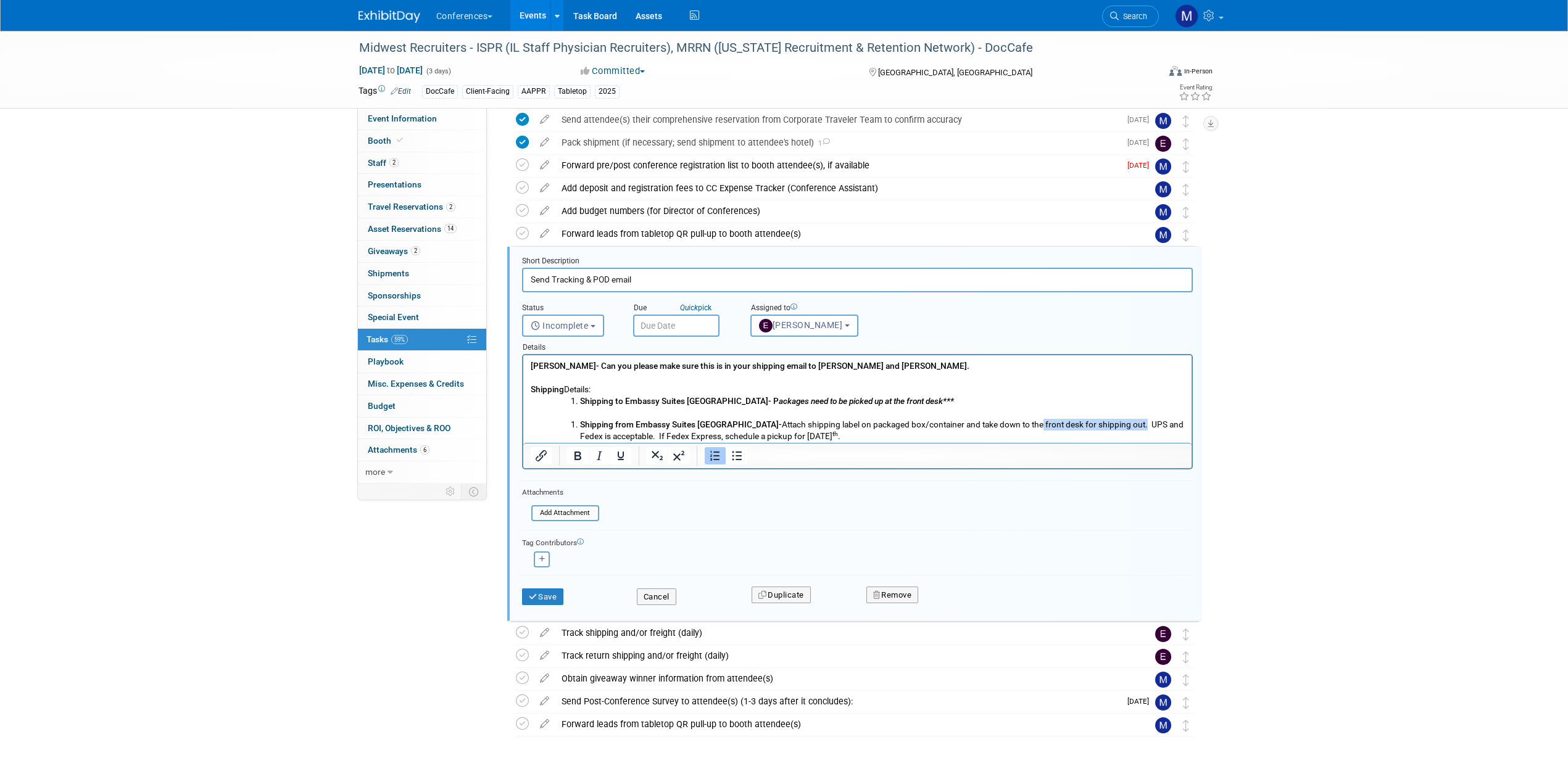
drag, startPoint x: 1056, startPoint y: 424, endPoint x: 1158, endPoint y: 423, distance: 102.0
click at [1158, 423] on li "Shipping from Embassy Suites Grand Rapids Downtown- Attach shipping label on pa…" at bounding box center [882, 430] width 605 height 23
click at [582, 458] on icon "Bold" at bounding box center [578, 456] width 14 height 14
click at [1140, 389] on p "Erin- Can you please make sure this is in your shipping email to Jim and Michae…" at bounding box center [857, 377] width 654 height 35
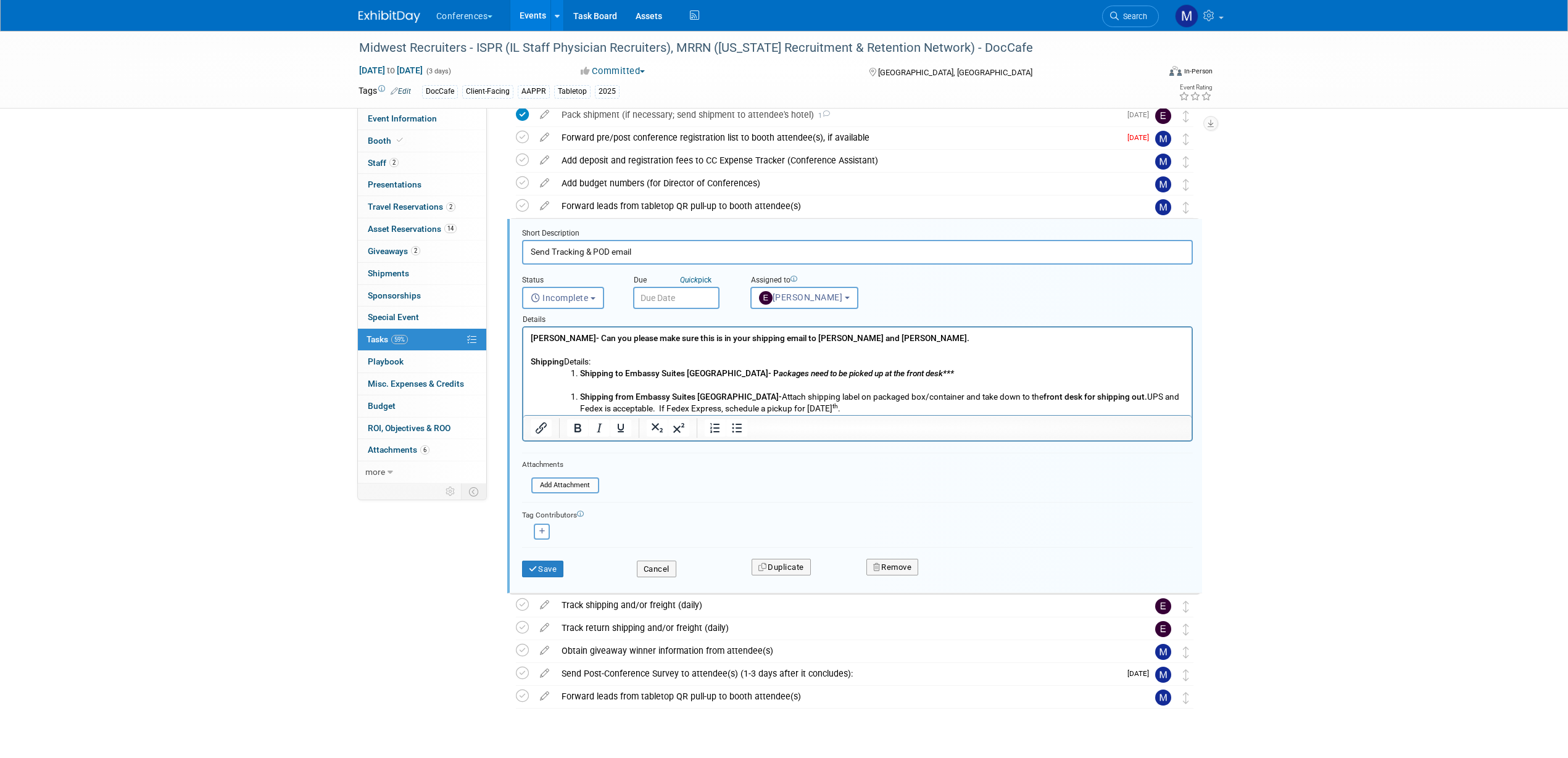
scroll to position [459, 0]
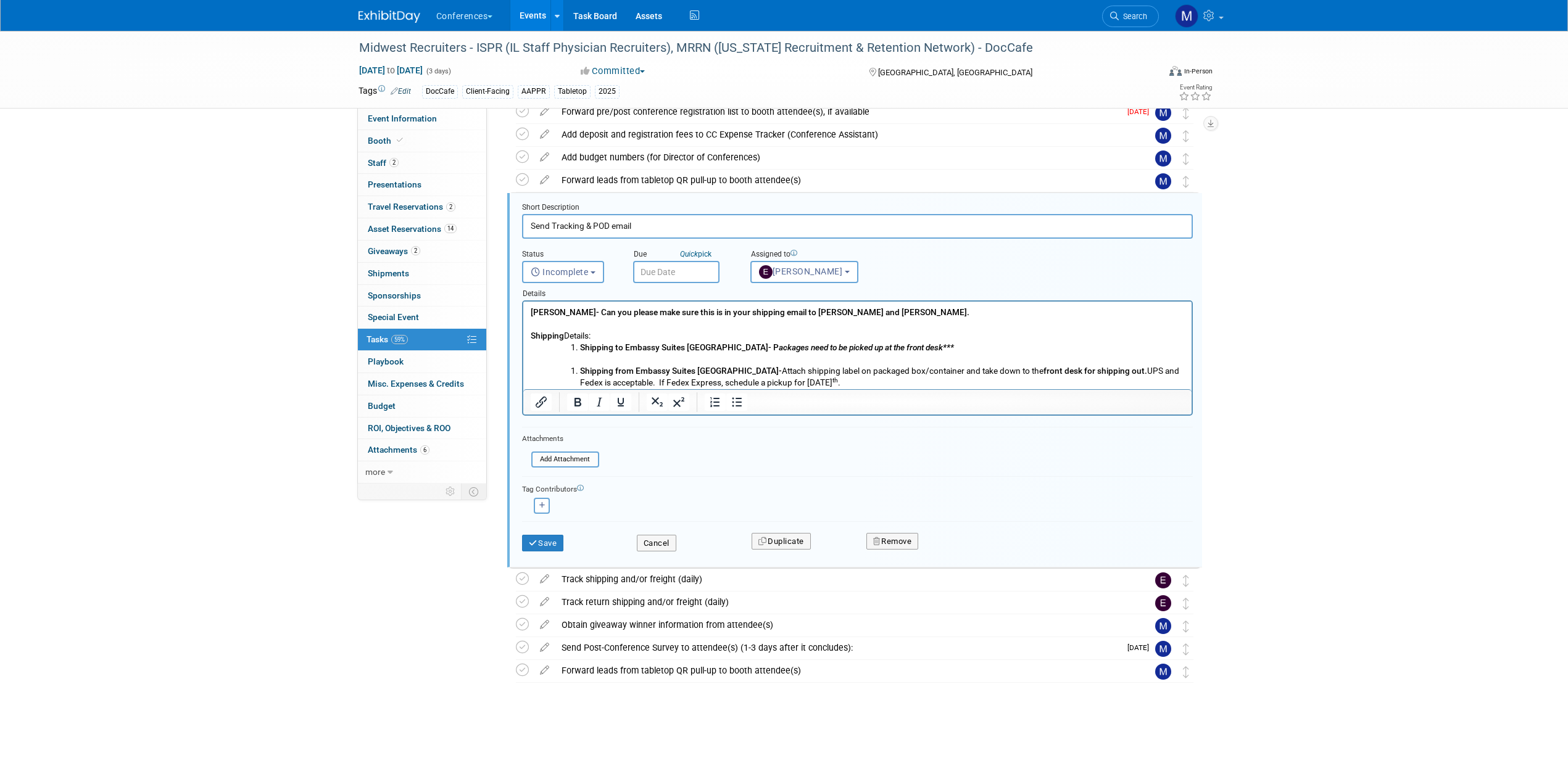
click at [972, 383] on li "Shipping from Embassy Suites Grand Rapids Downtown- Attach shipping label on pa…" at bounding box center [882, 377] width 605 height 23
drag, startPoint x: 783, startPoint y: 348, endPoint x: 580, endPoint y: 347, distance: 203.0
click at [580, 347] on b "Shipping to Embassy Suites Grand Rapids Downtown- P" at bounding box center [679, 347] width 199 height 10
click at [579, 409] on icon "Bold" at bounding box center [578, 402] width 14 height 14
drag, startPoint x: 787, startPoint y: 370, endPoint x: 1095, endPoint y: 726, distance: 470.7
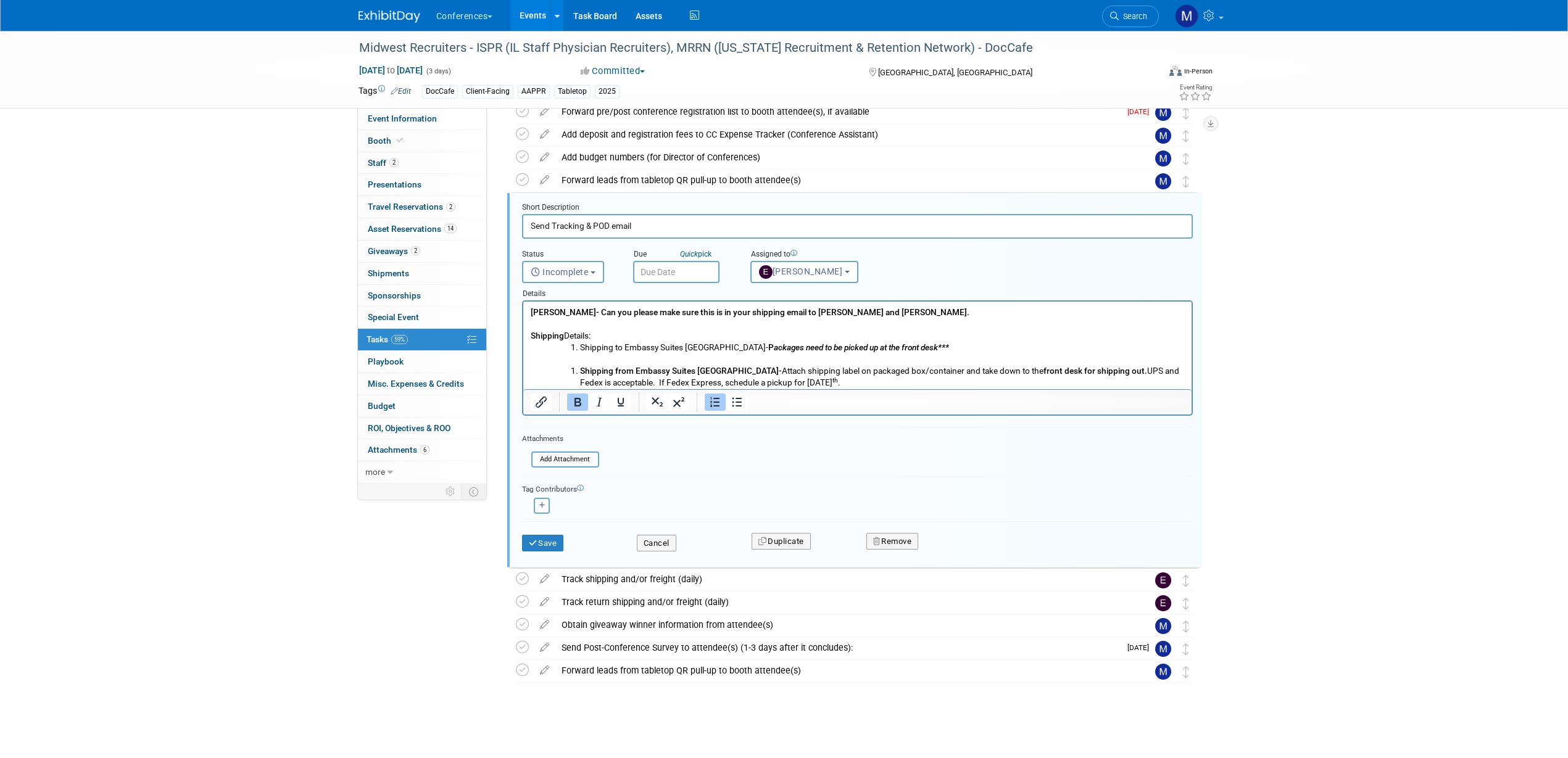
click at [580, 371] on b "Shipping from Embassy Suites Grand Rapids Downtown-" at bounding box center [681, 370] width 202 height 10
click at [574, 404] on icon "Bold" at bounding box center [578, 402] width 14 height 14
click at [883, 352] on icon "ackages need to be picked up at the front desk***" at bounding box center [860, 347] width 175 height 10
drag, startPoint x: 793, startPoint y: 368, endPoint x: 857, endPoint y: 381, distance: 65.3
click at [1157, 370] on li "Shipping from Embassy Suites Grand Rapids Downtown - Attach shipping label on p…" at bounding box center [882, 377] width 605 height 23
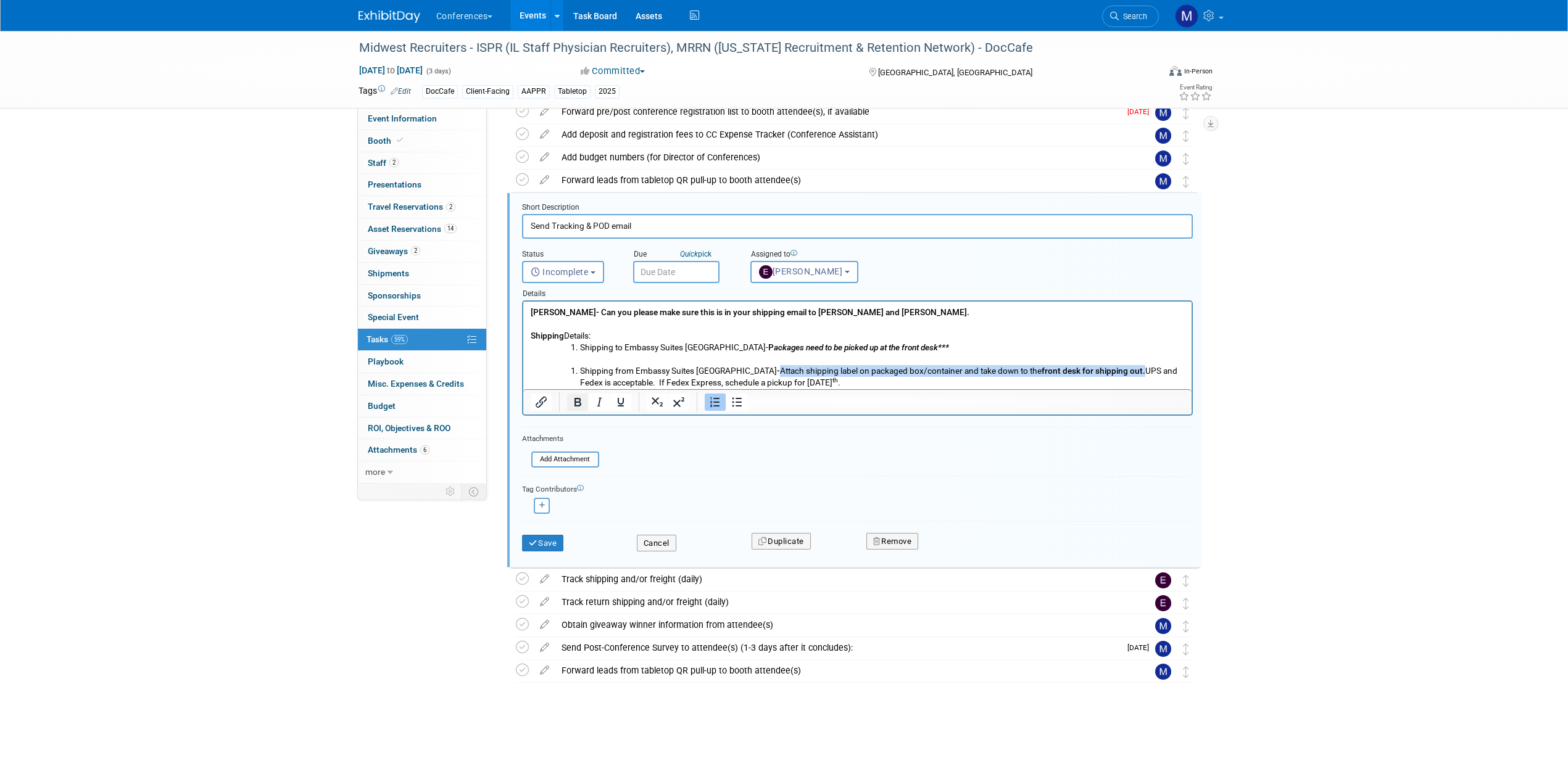
click at [584, 401] on icon "Bold" at bounding box center [578, 402] width 14 height 14
click at [1097, 328] on p "Erin- Can you please make sure this is in your shipping email to Jim and Michae…" at bounding box center [857, 324] width 654 height 35
drag, startPoint x: 935, startPoint y: 384, endPoint x: 787, endPoint y: 384, distance: 148.0
click at [787, 384] on li "Shipping from Embassy Suites Grand Rapids Downtown - Attach shipping label on p…" at bounding box center [882, 377] width 605 height 23
click at [738, 383] on li "Shipping from Embassy Suites Grand Rapids Downtown - Attach shipping label on p…" at bounding box center [882, 377] width 605 height 23
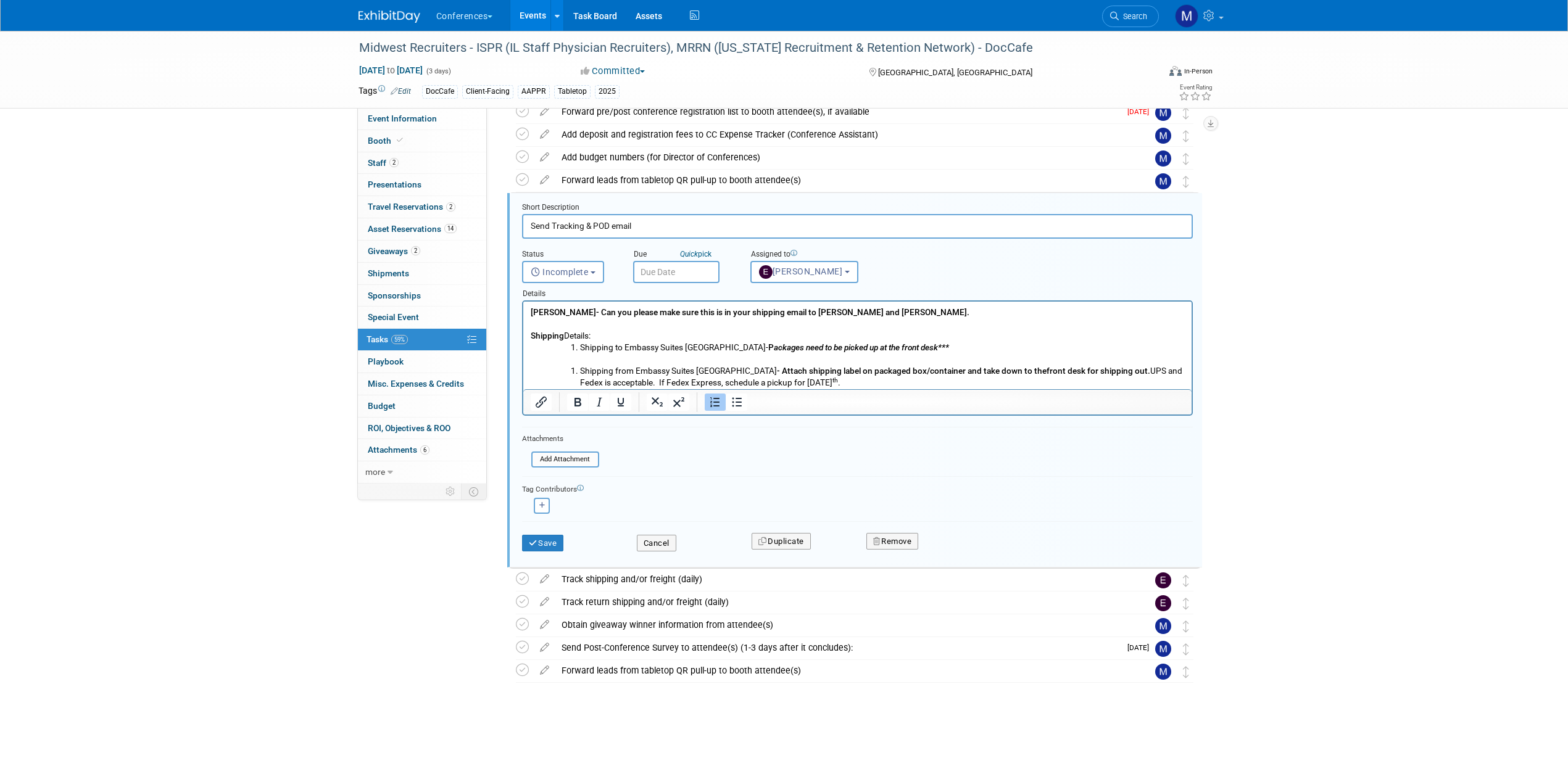
drag, startPoint x: 580, startPoint y: 383, endPoint x: 994, endPoint y: 382, distance: 414.0
click at [994, 382] on li "Shipping from Embassy Suites Grand Rapids Downtown - Attach shipping label on p…" at bounding box center [882, 377] width 605 height 23
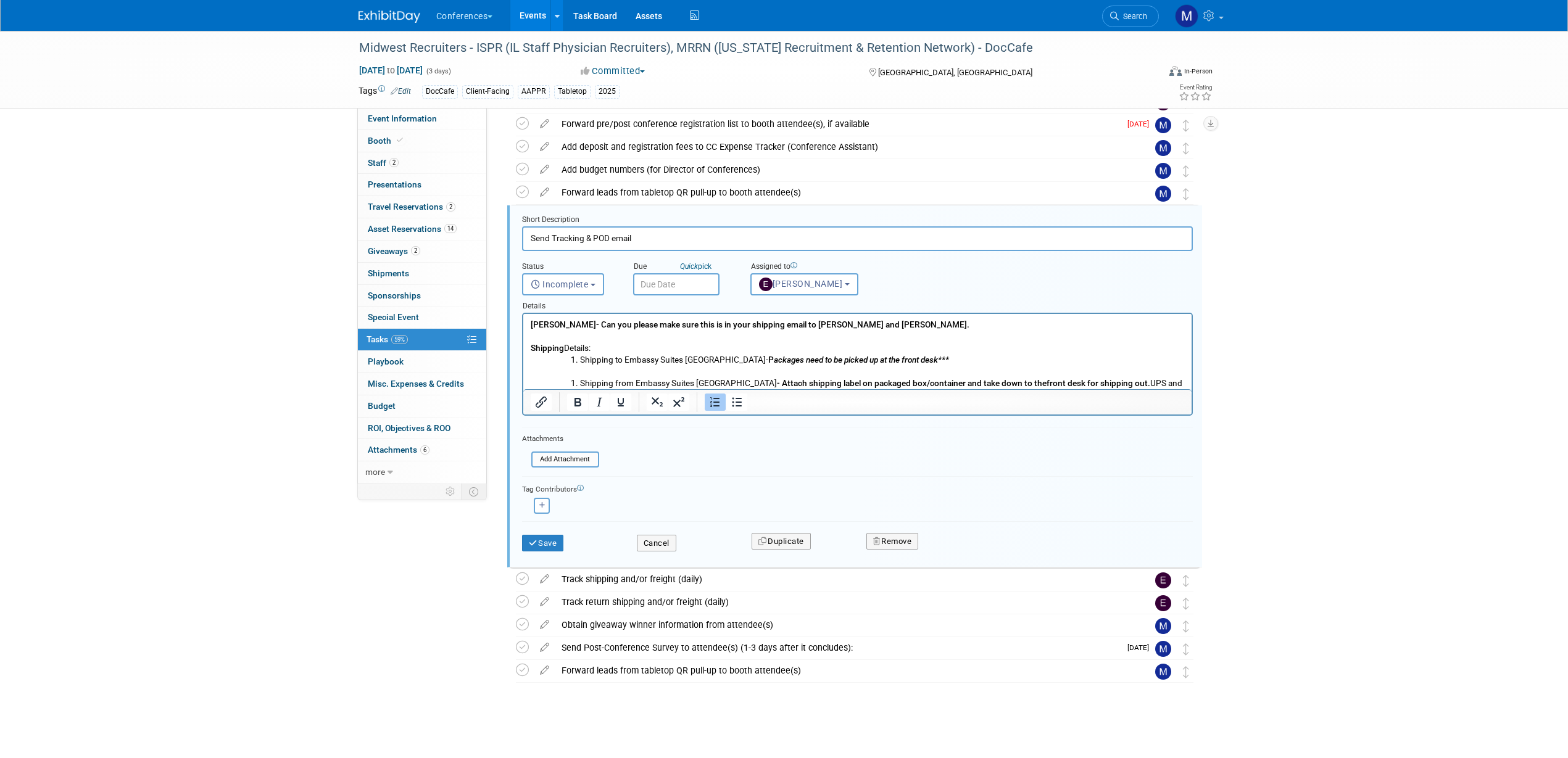
scroll to position [448, 0]
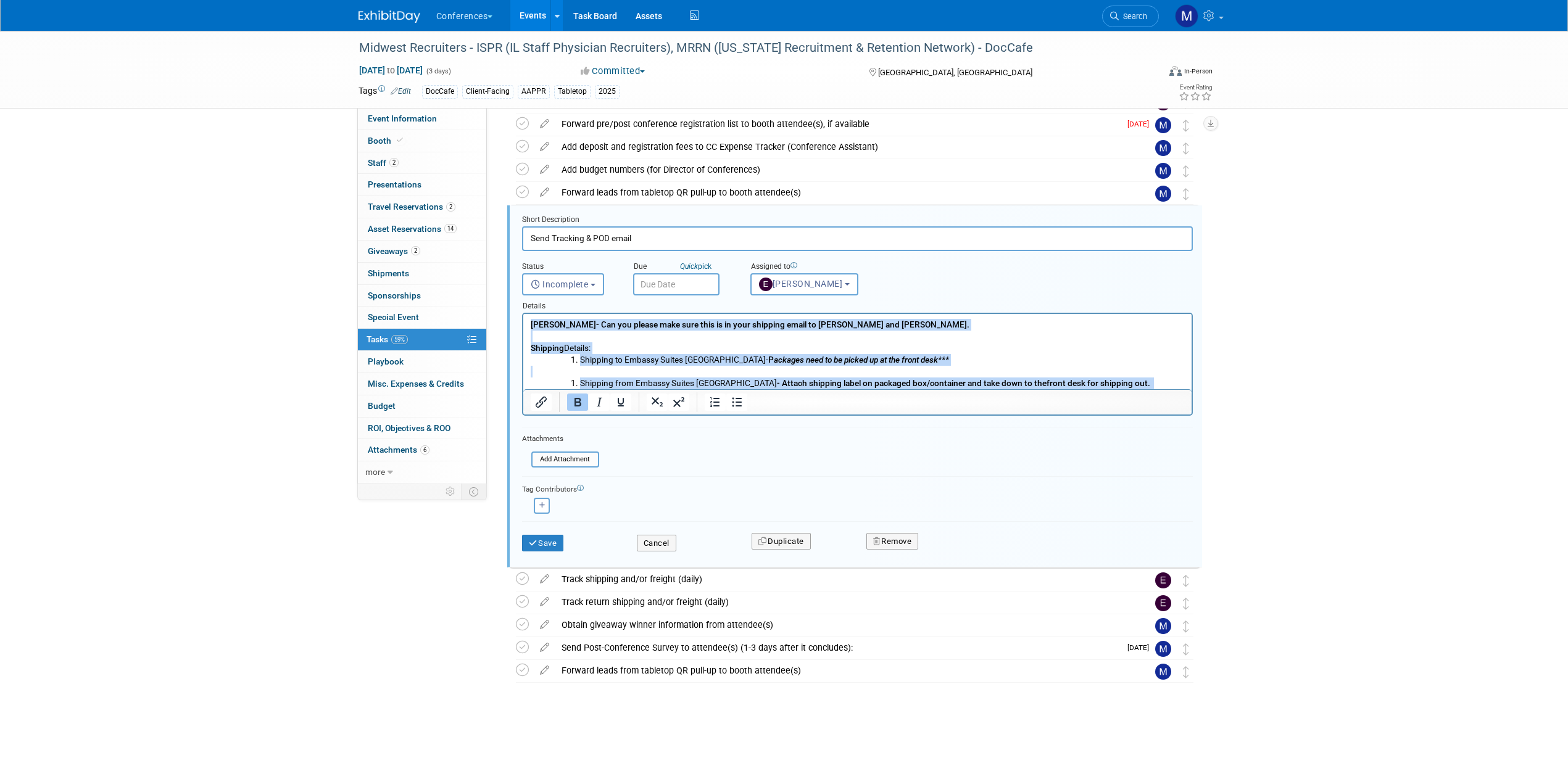
drag, startPoint x: 872, startPoint y: 388, endPoint x: 515, endPoint y: 320, distance: 363.4
click at [523, 320] on html "Erin- Can you please make sure this is in your shipping email to Jim and Michae…" at bounding box center [857, 351] width 668 height 75
click at [606, 327] on b "Erin- Can you please make sure this is in your shipping email to Jim and Michae…" at bounding box center [749, 336] width 439 height 33
drag, startPoint x: 532, startPoint y: 321, endPoint x: 1167, endPoint y: 377, distance: 637.5
click at [1167, 377] on body "Erin- Can you please make sure this is in your shipping email to Jim and Michae…" at bounding box center [857, 354] width 655 height 70
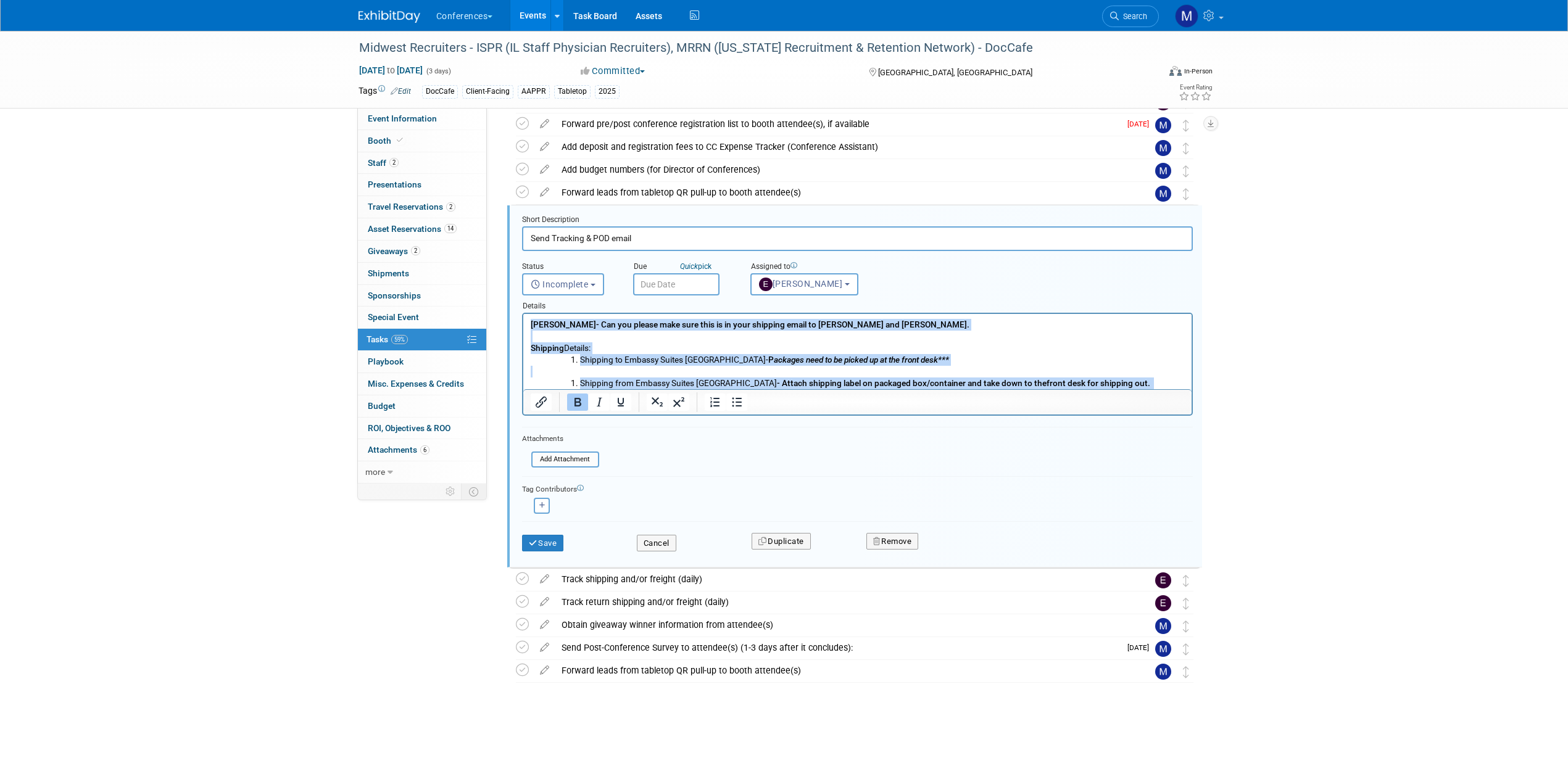
copy body "Erin- Can you please make sure this is in your shipping email to Jim and Michae…"
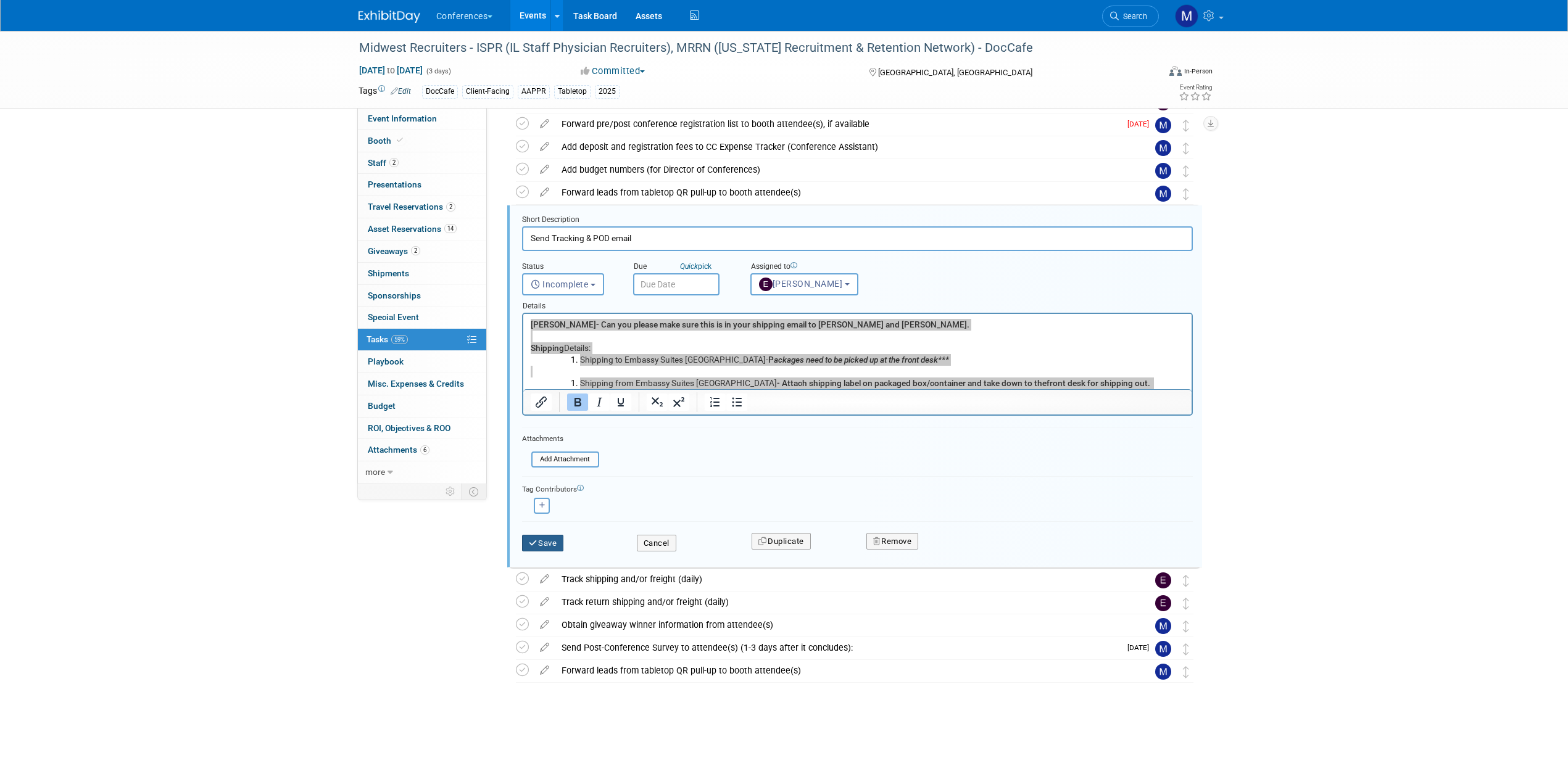
drag, startPoint x: 548, startPoint y: 542, endPoint x: 541, endPoint y: 537, distance: 8.6
click at [547, 542] on button "Save" at bounding box center [543, 543] width 42 height 17
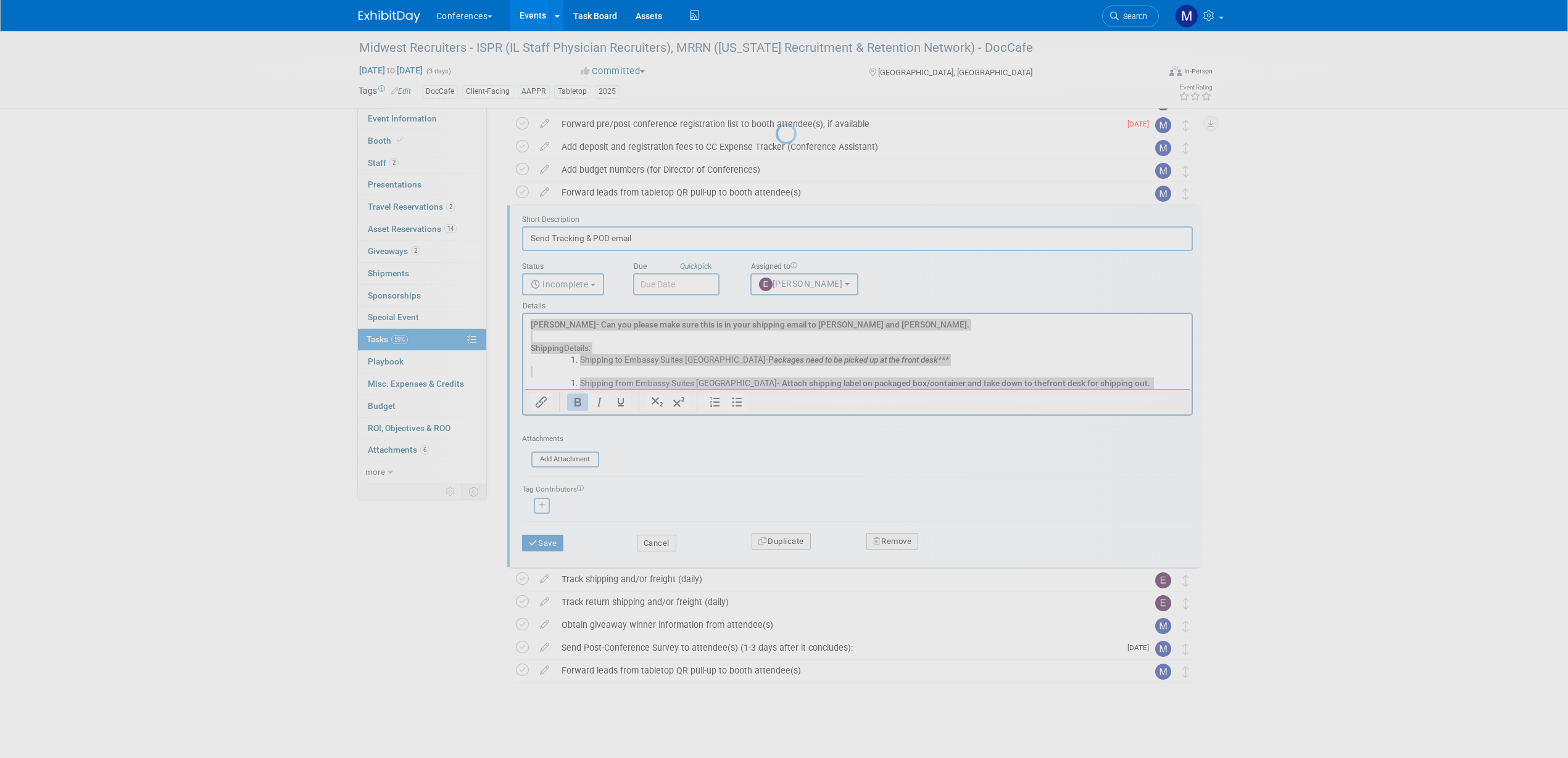
scroll to position [297, 0]
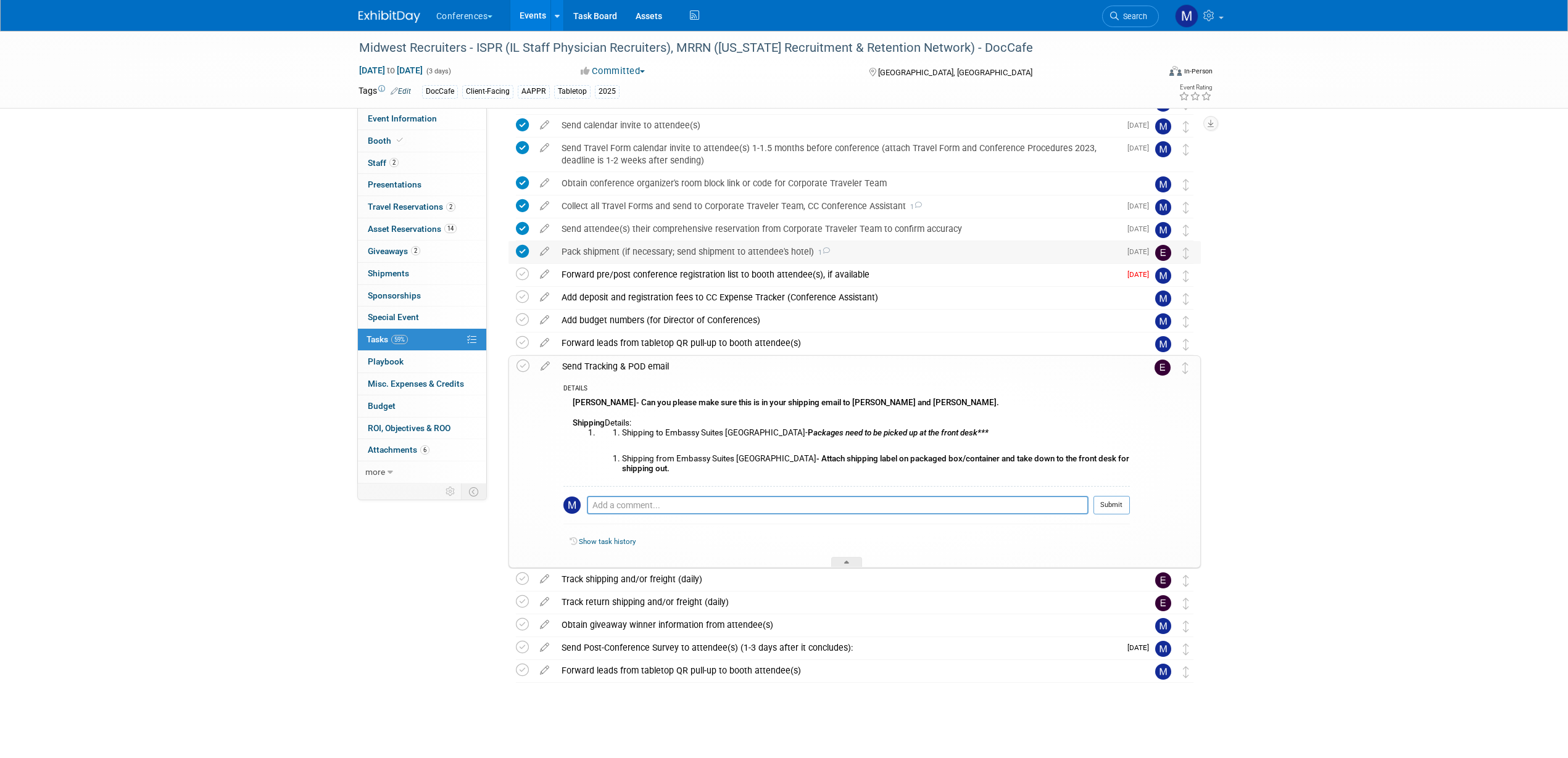
click at [658, 362] on div "Send Tracking & POD email" at bounding box center [843, 365] width 574 height 21
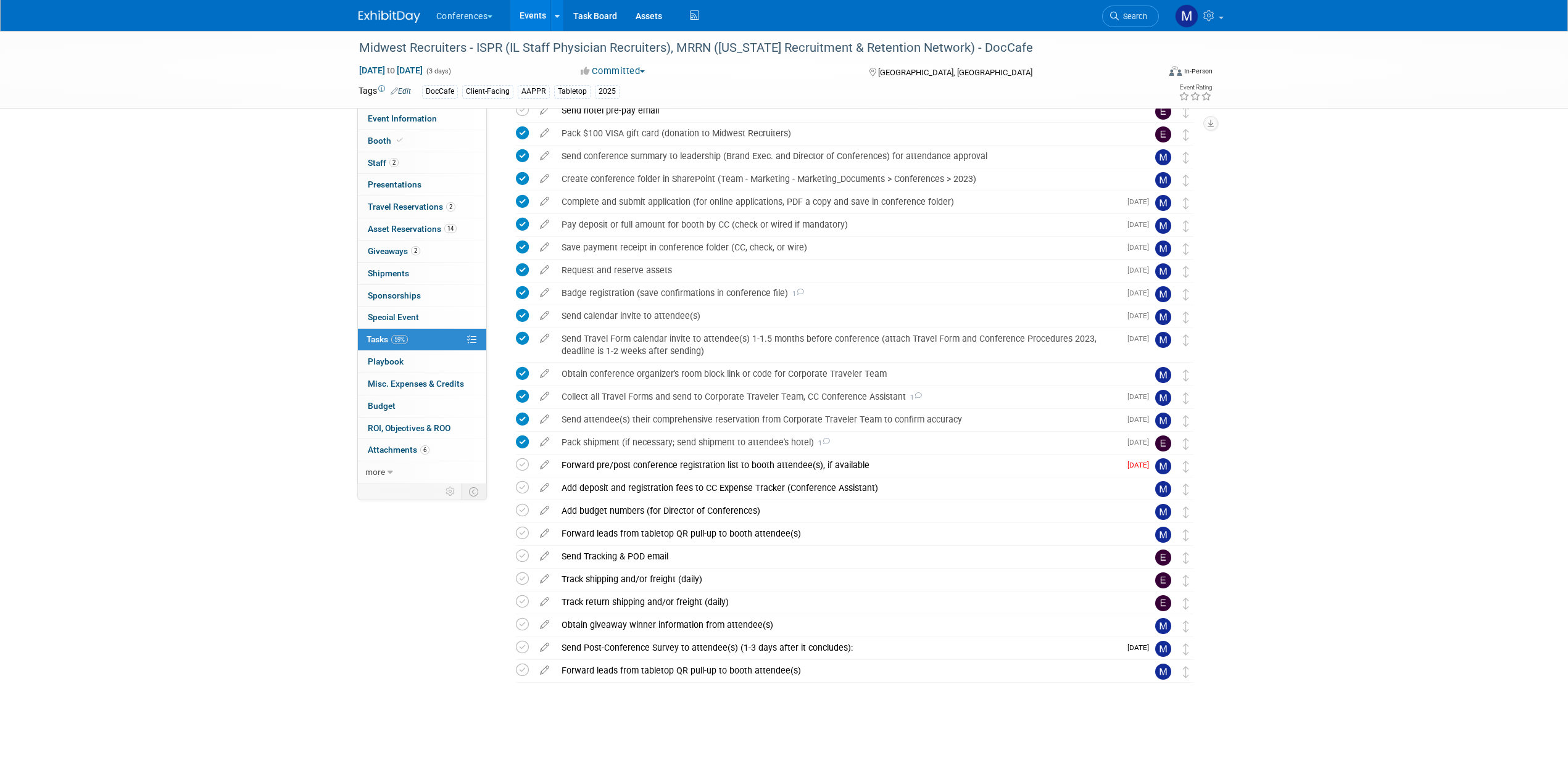
scroll to position [106, 0]
click at [451, 115] on link "Event Information" at bounding box center [422, 119] width 128 height 22
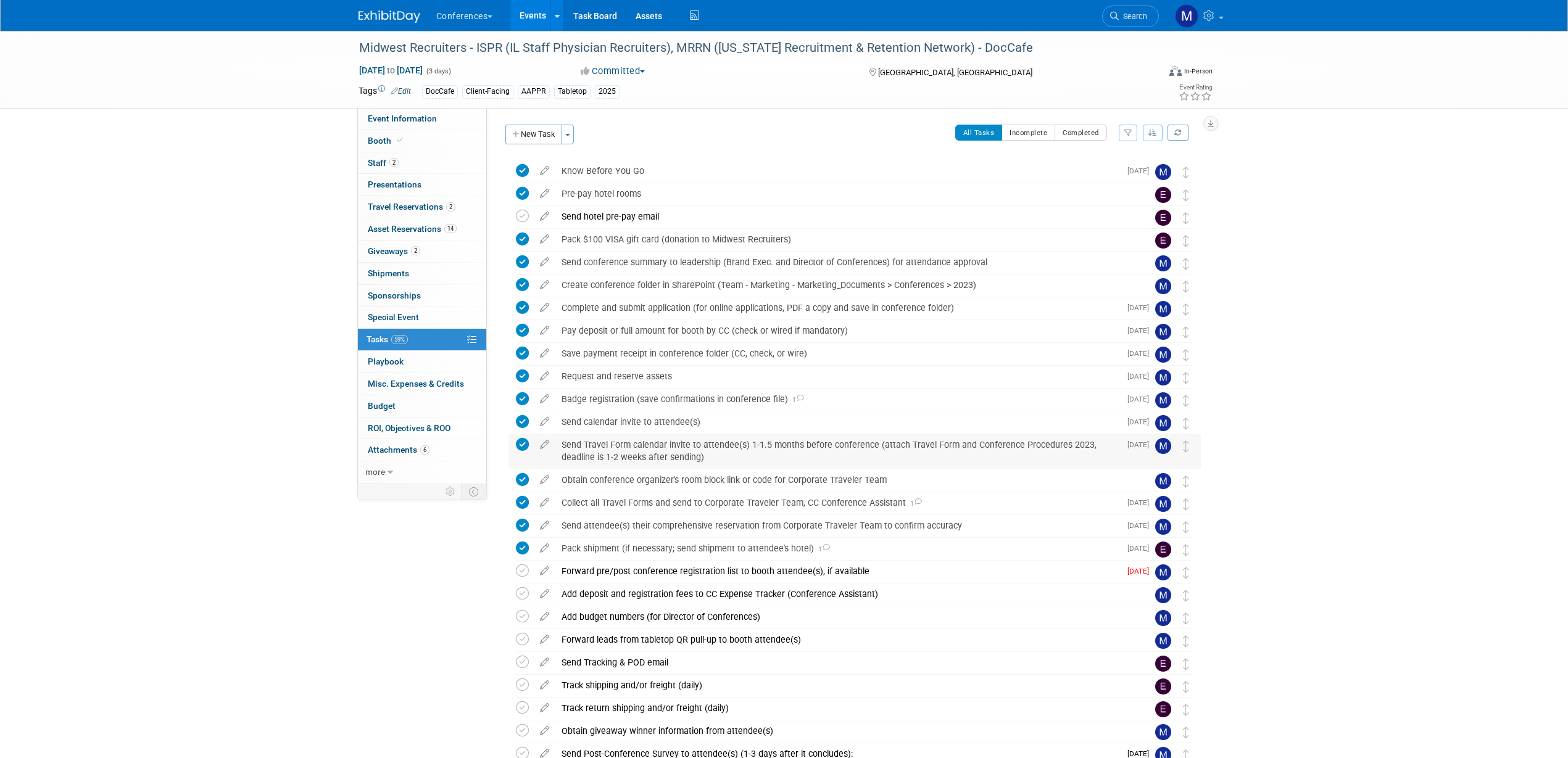
select select "DocCafe"
select select "Client-facing"
select select "[PERSON_NAME]"
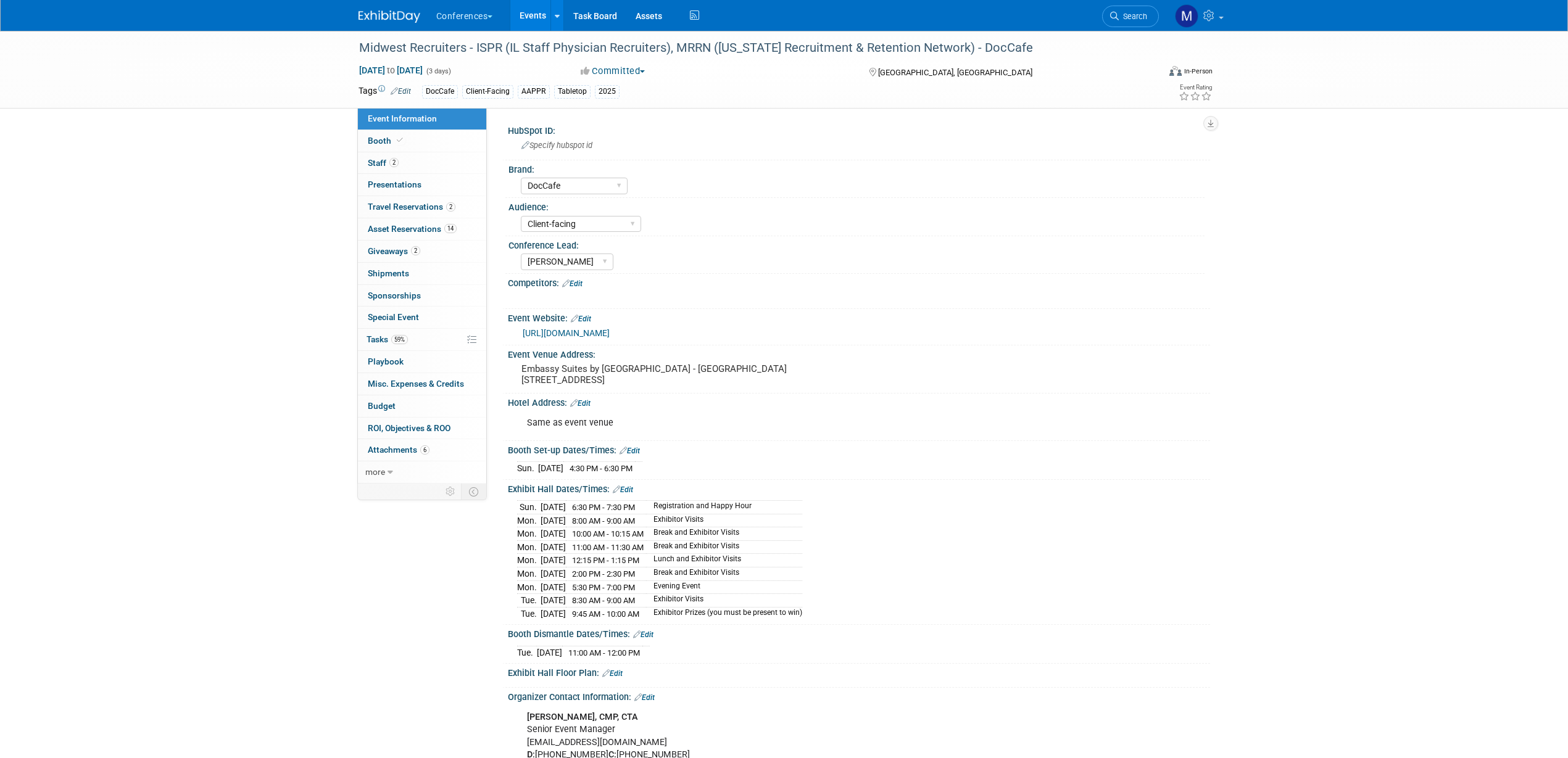
drag, startPoint x: 508, startPoint y: 458, endPoint x: 674, endPoint y: 662, distance: 263.0
click at [666, 662] on div "HubSpot ID: Specify hubspot id Brand: Aya Bespoke Corporate Dawson DocCafe Locu…" at bounding box center [853, 476] width 695 height 710
click at [676, 660] on div "Tue. Sep 9, 2025 11:00 AM - 12:00 PM" at bounding box center [858, 651] width 683 height 16
drag, startPoint x: 665, startPoint y: 659, endPoint x: 502, endPoint y: 464, distance: 254.2
click at [506, 464] on div "HubSpot ID: Specify hubspot id Brand: Aya Bespoke Corporate Dawson DocCafe Locu…" at bounding box center [853, 476] width 695 height 710
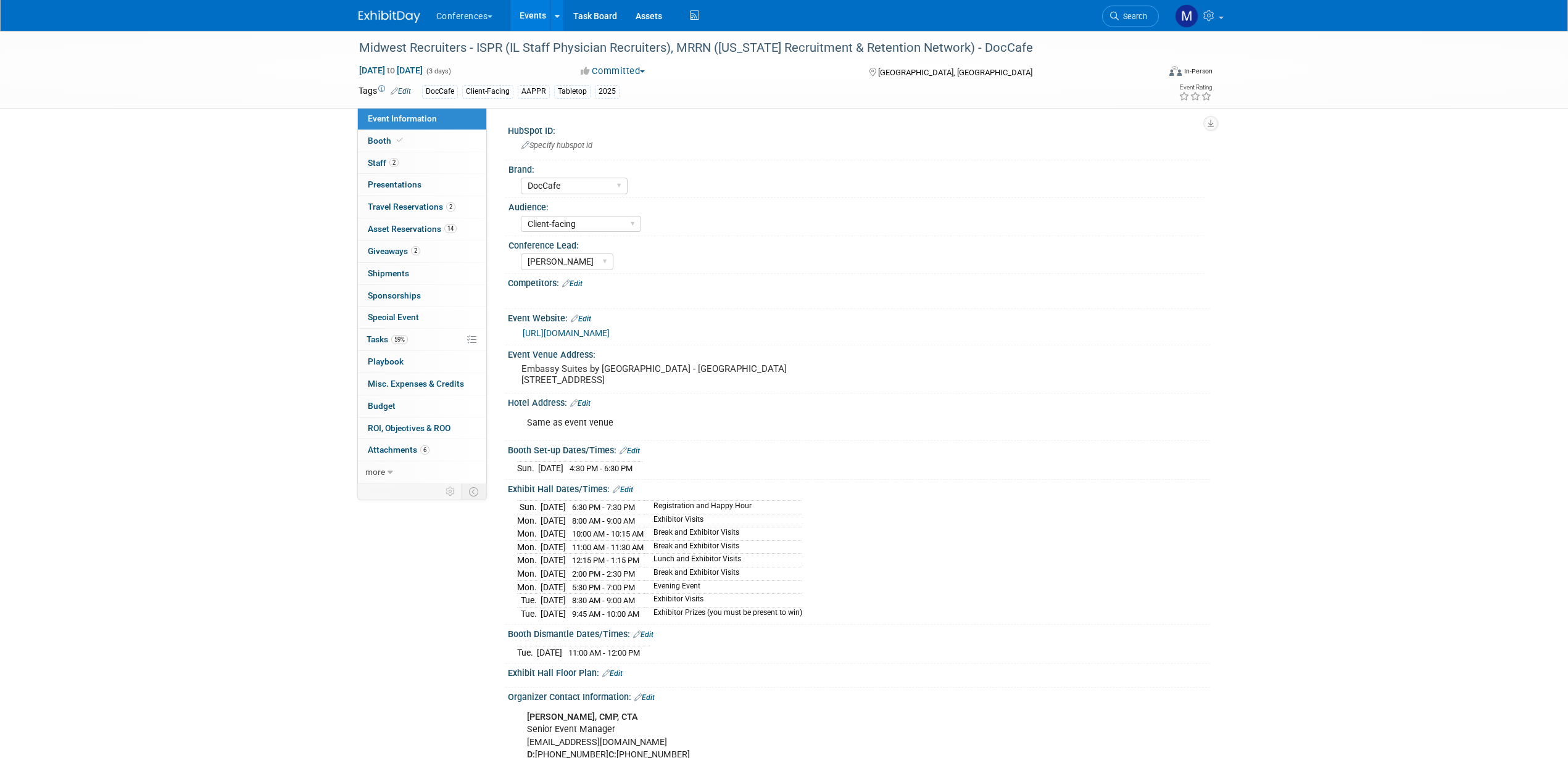
copy div "Booth Set-up Dates/Times: Edit Sun. Sep 7, 2025 4:30 PM - 6:30 PM Save Changes …"
click at [426, 202] on span "Travel Reservations 2" at bounding box center [411, 207] width 88 height 10
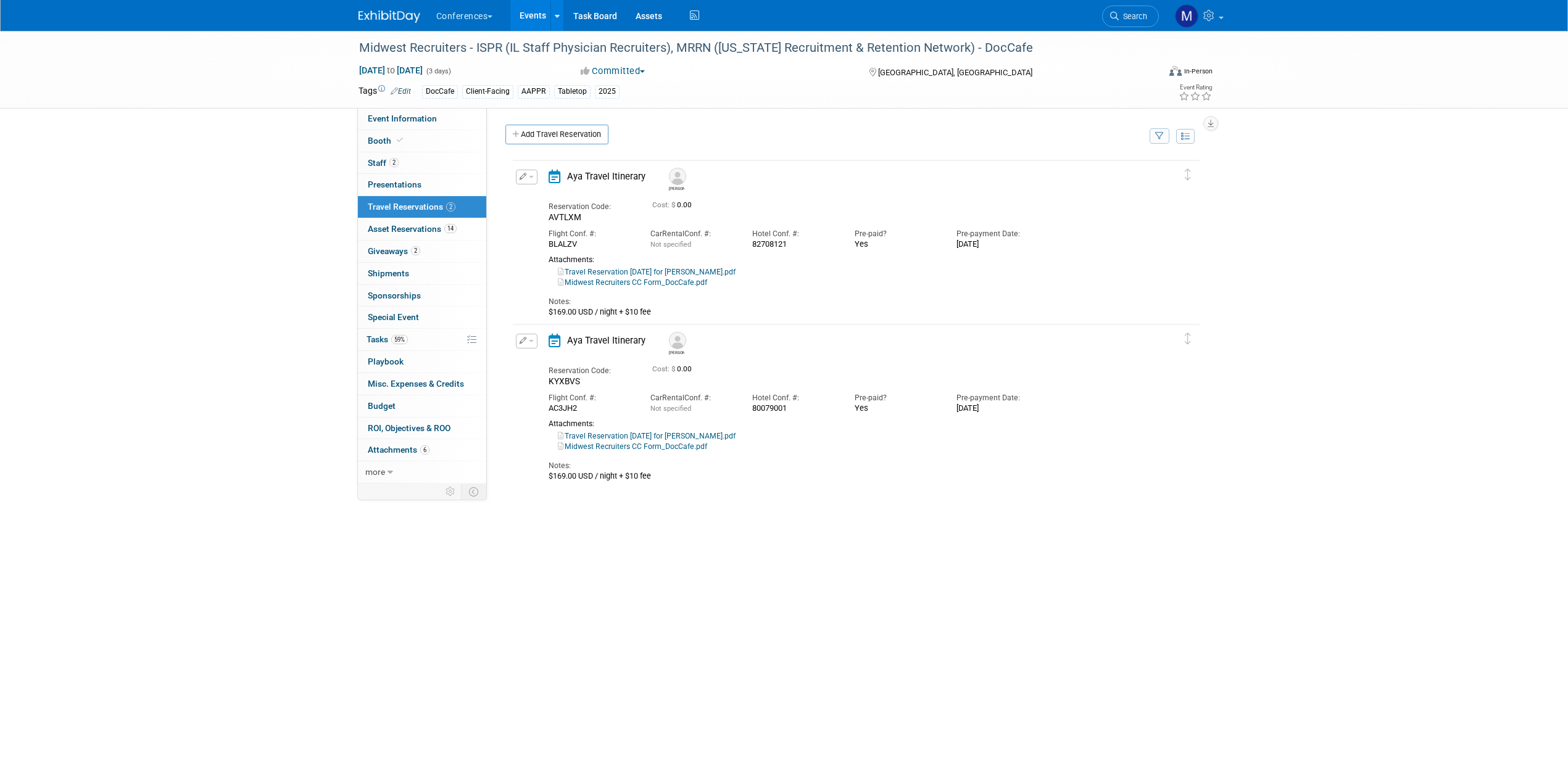
click at [706, 270] on link "Travel Reservation September 07 for MICHAEL ALLEN GRAHAM.pdf" at bounding box center [646, 273] width 178 height 9
drag, startPoint x: 409, startPoint y: 339, endPoint x: 813, endPoint y: 386, distance: 406.7
click at [409, 339] on link "59% Tasks 59%" at bounding box center [422, 339] width 128 height 22
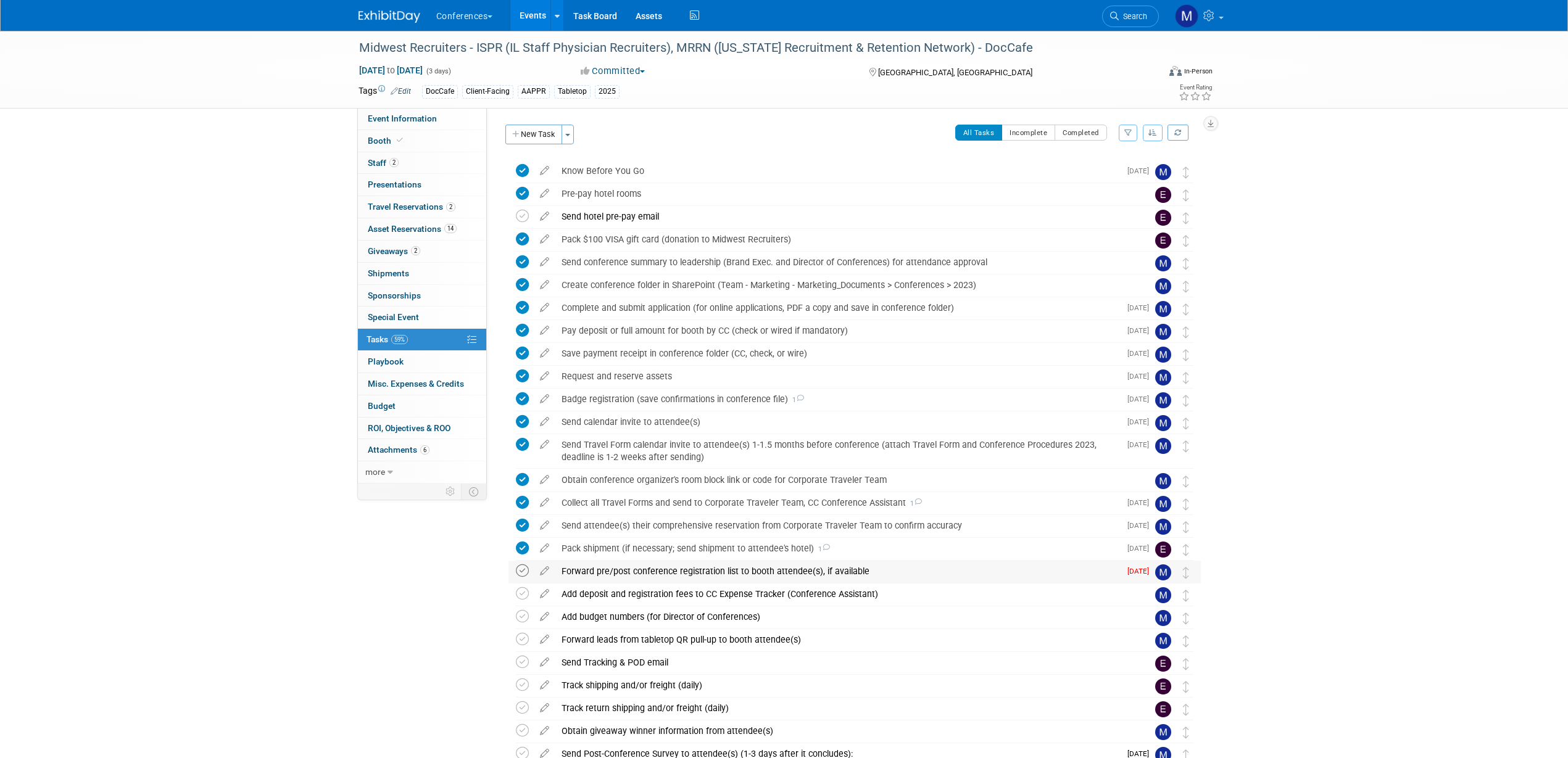
click at [522, 570] on icon at bounding box center [522, 570] width 13 height 13
